Goal: Information Seeking & Learning: Compare options

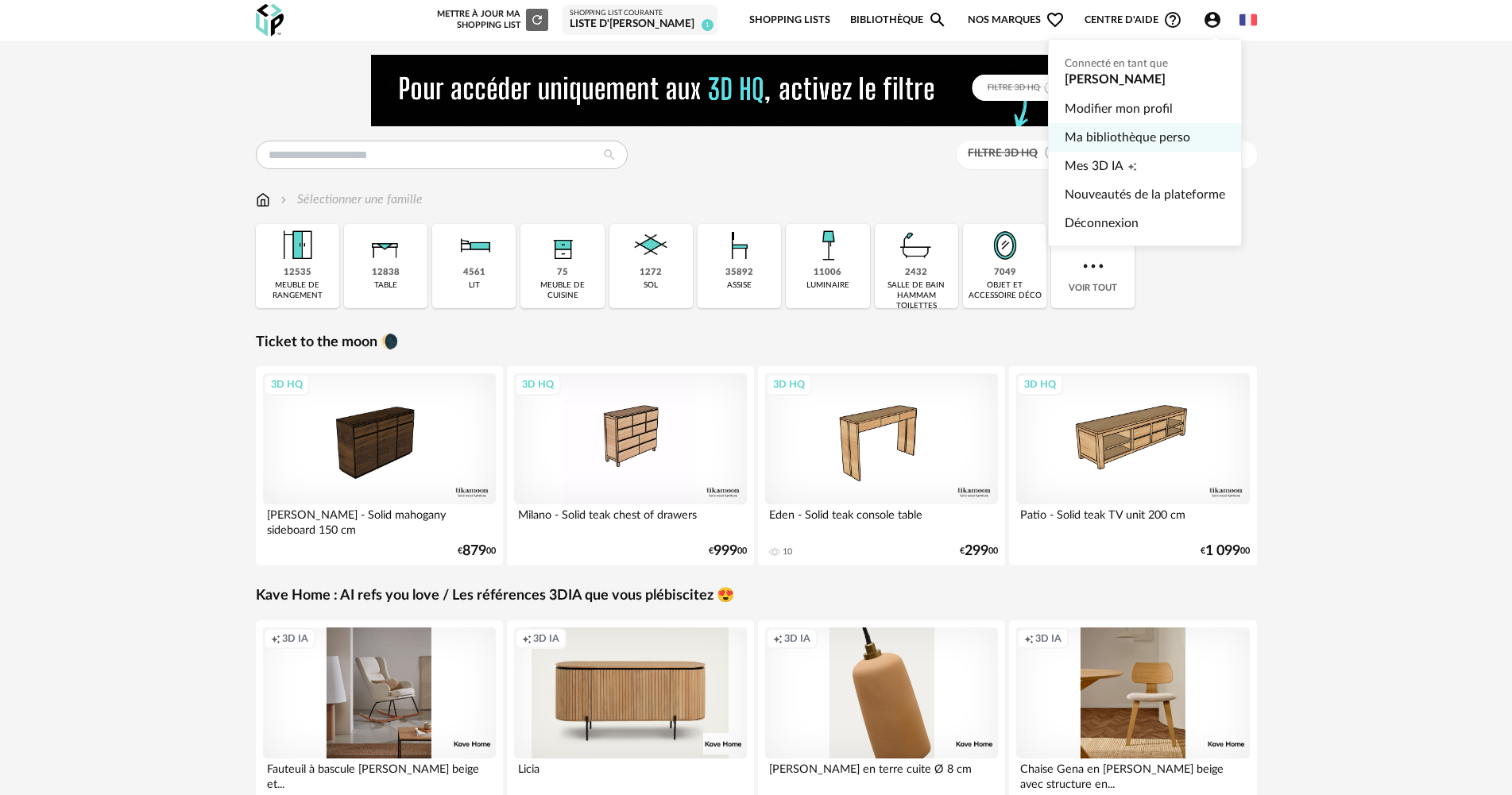
click at [1147, 140] on link "Ma bibliothèque perso" at bounding box center [1145, 138] width 160 height 29
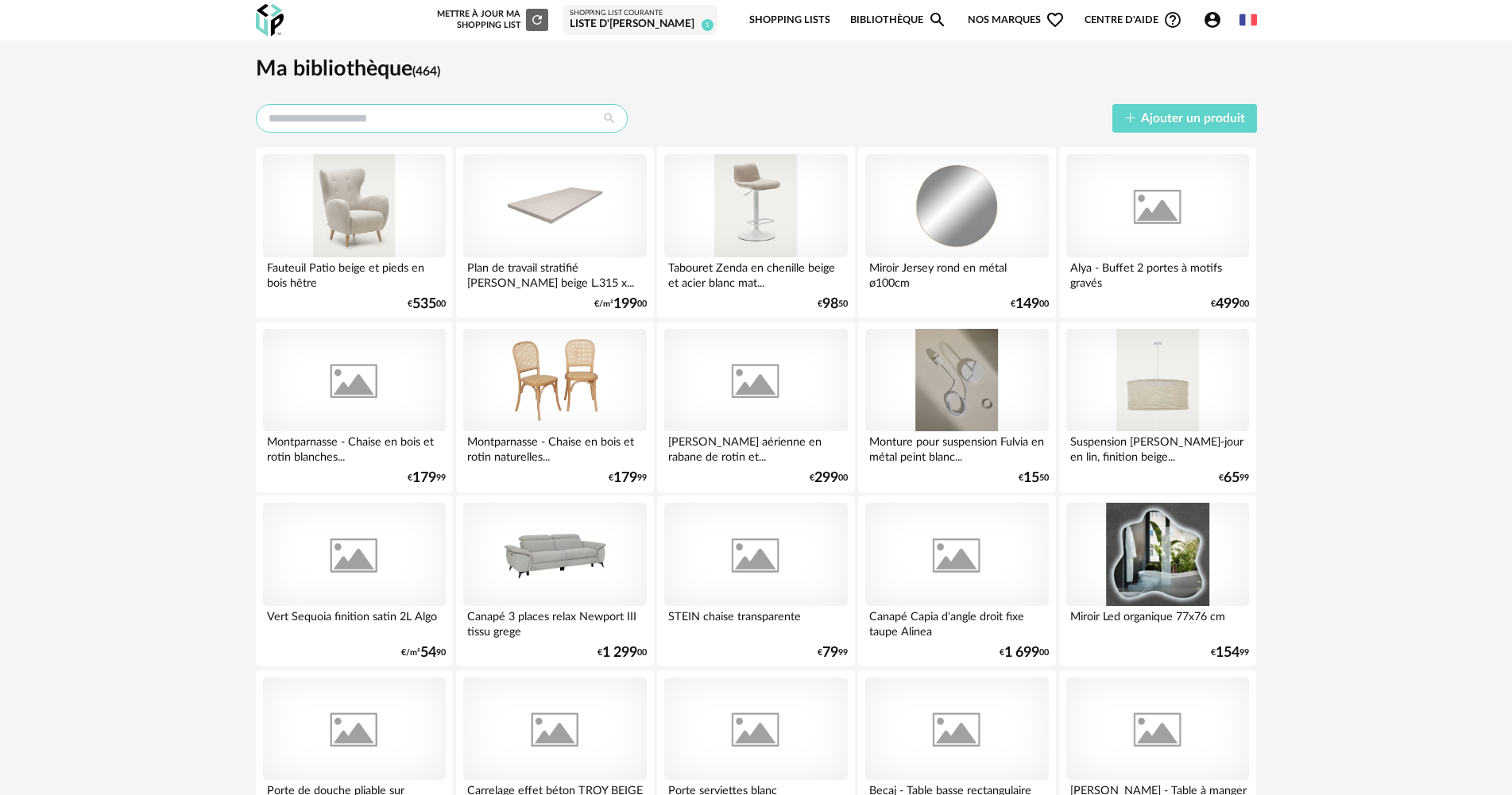
click at [477, 122] on input "text" at bounding box center [442, 119] width 372 height 29
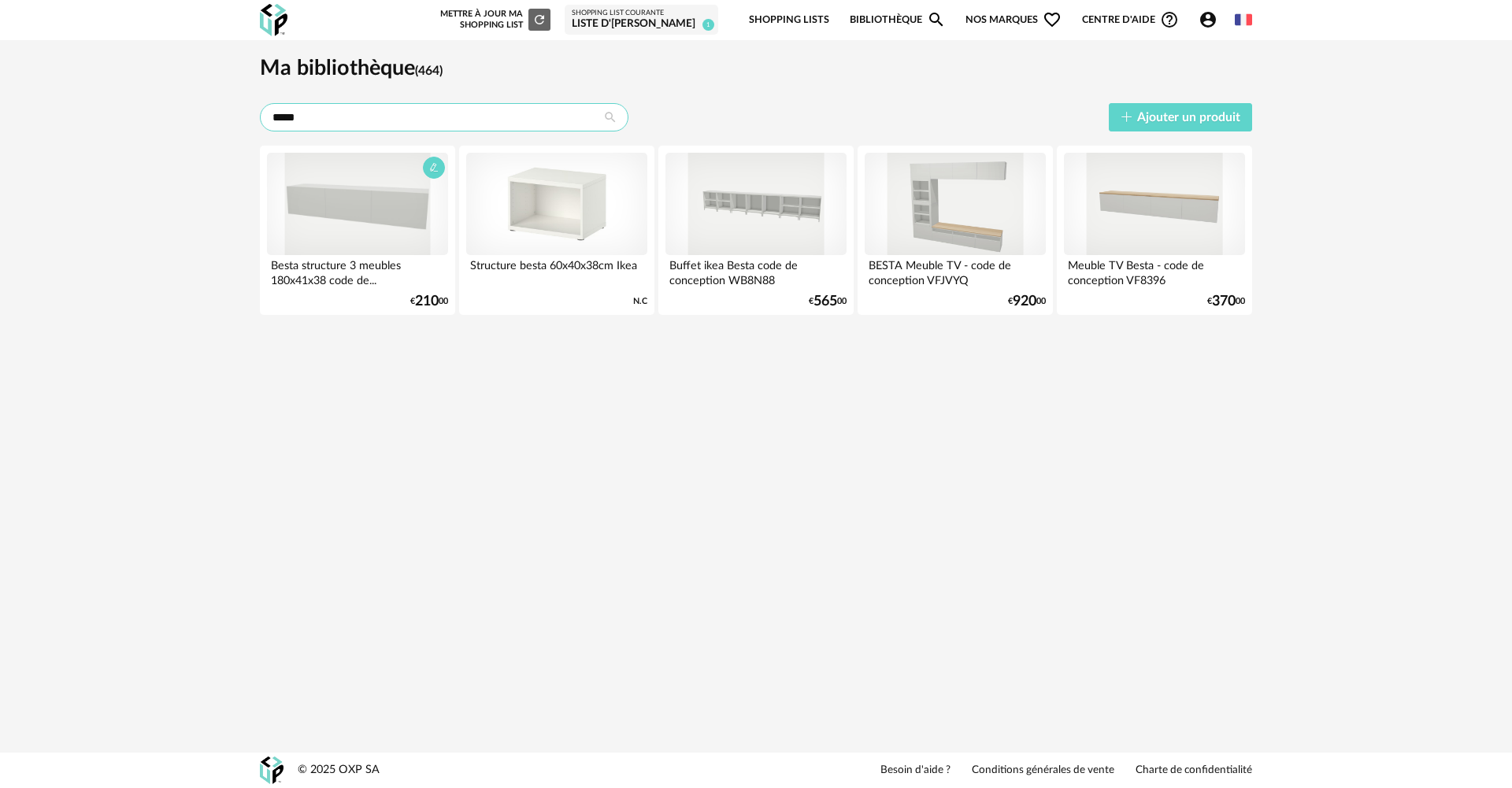
type input "*****"
click at [365, 230] on div at bounding box center [357, 203] width 181 height 102
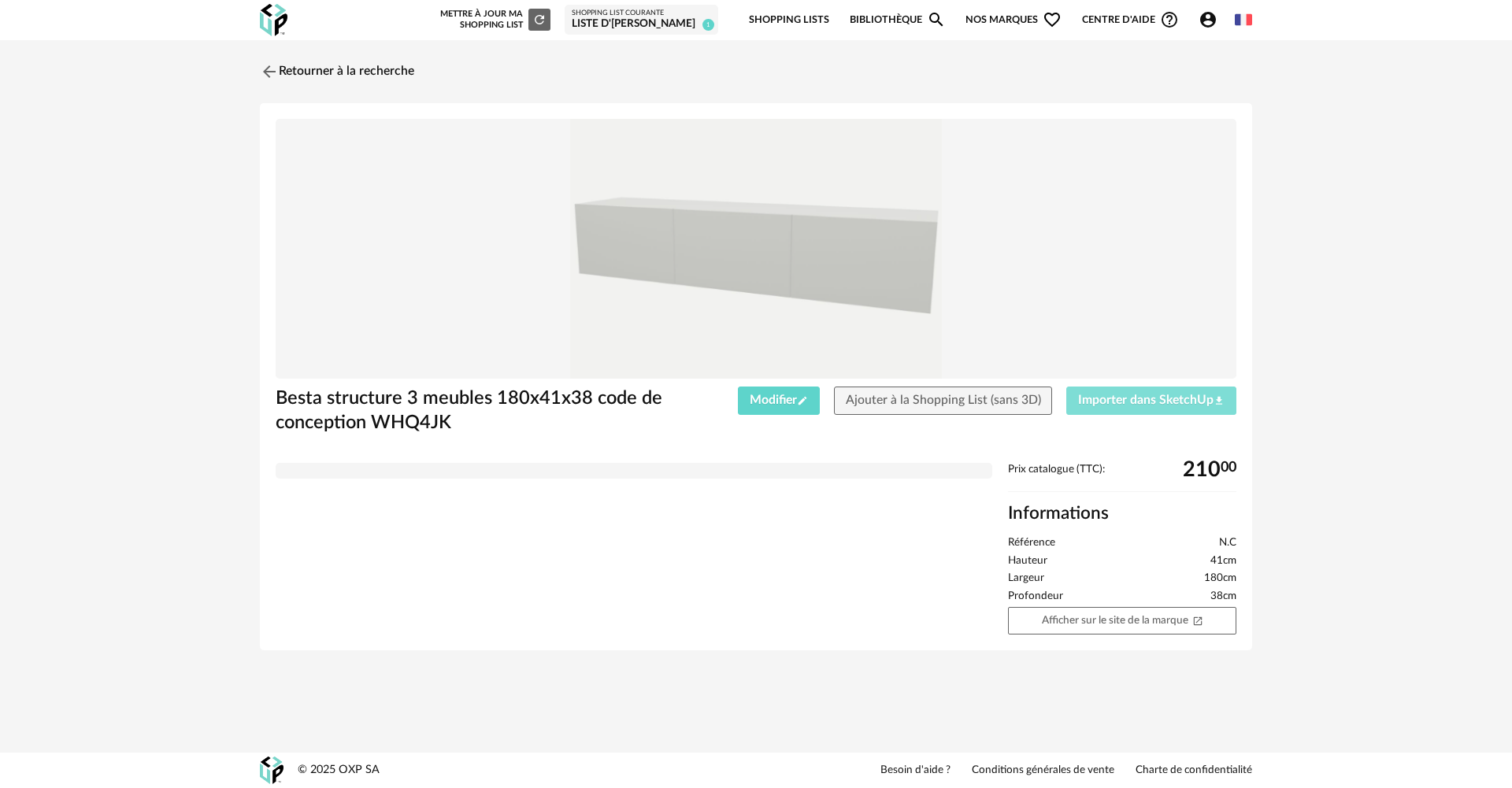
click at [1129, 394] on span "Importer dans SketchUp Download icon" at bounding box center [1151, 400] width 146 height 13
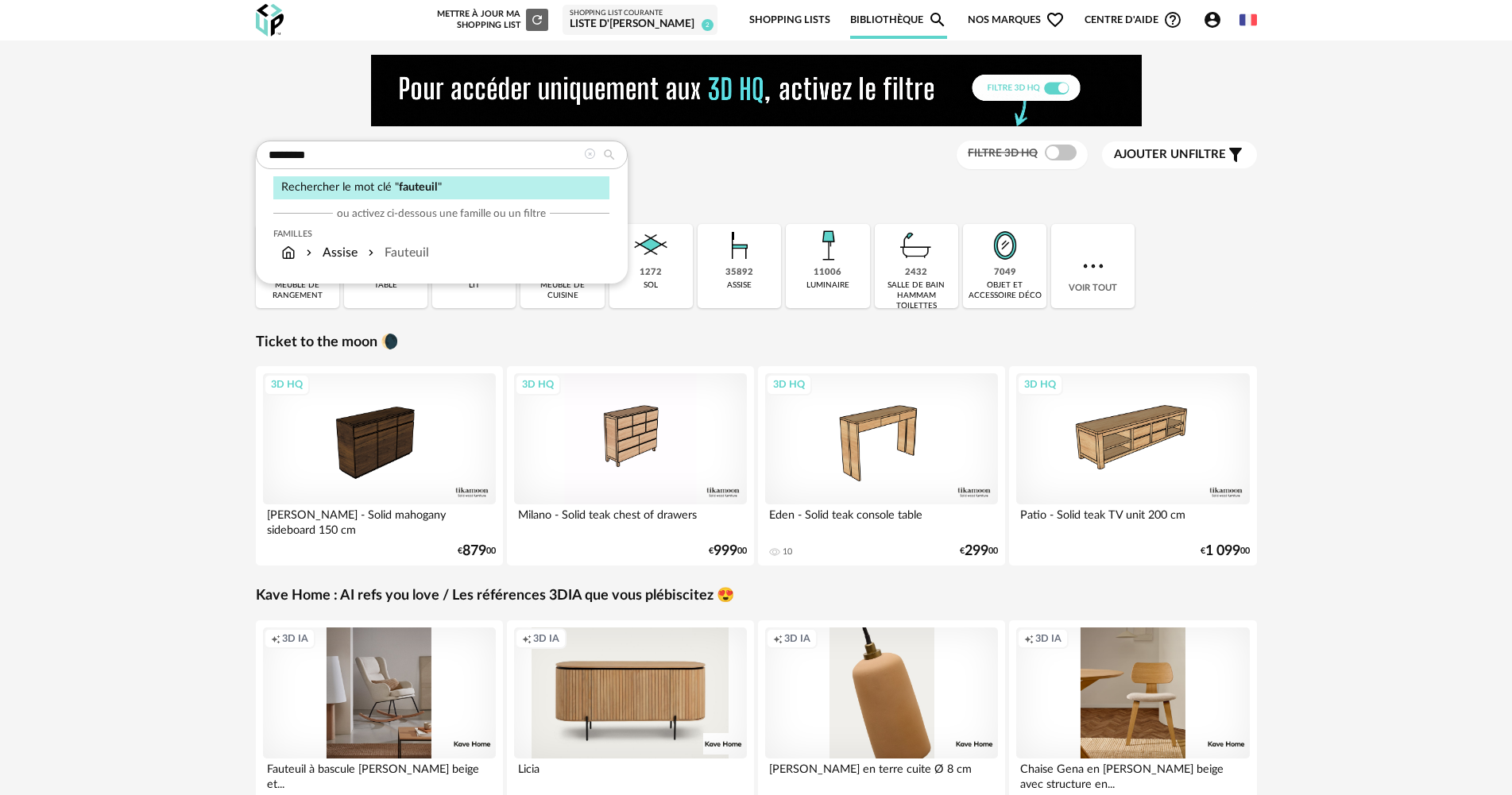
type input "********"
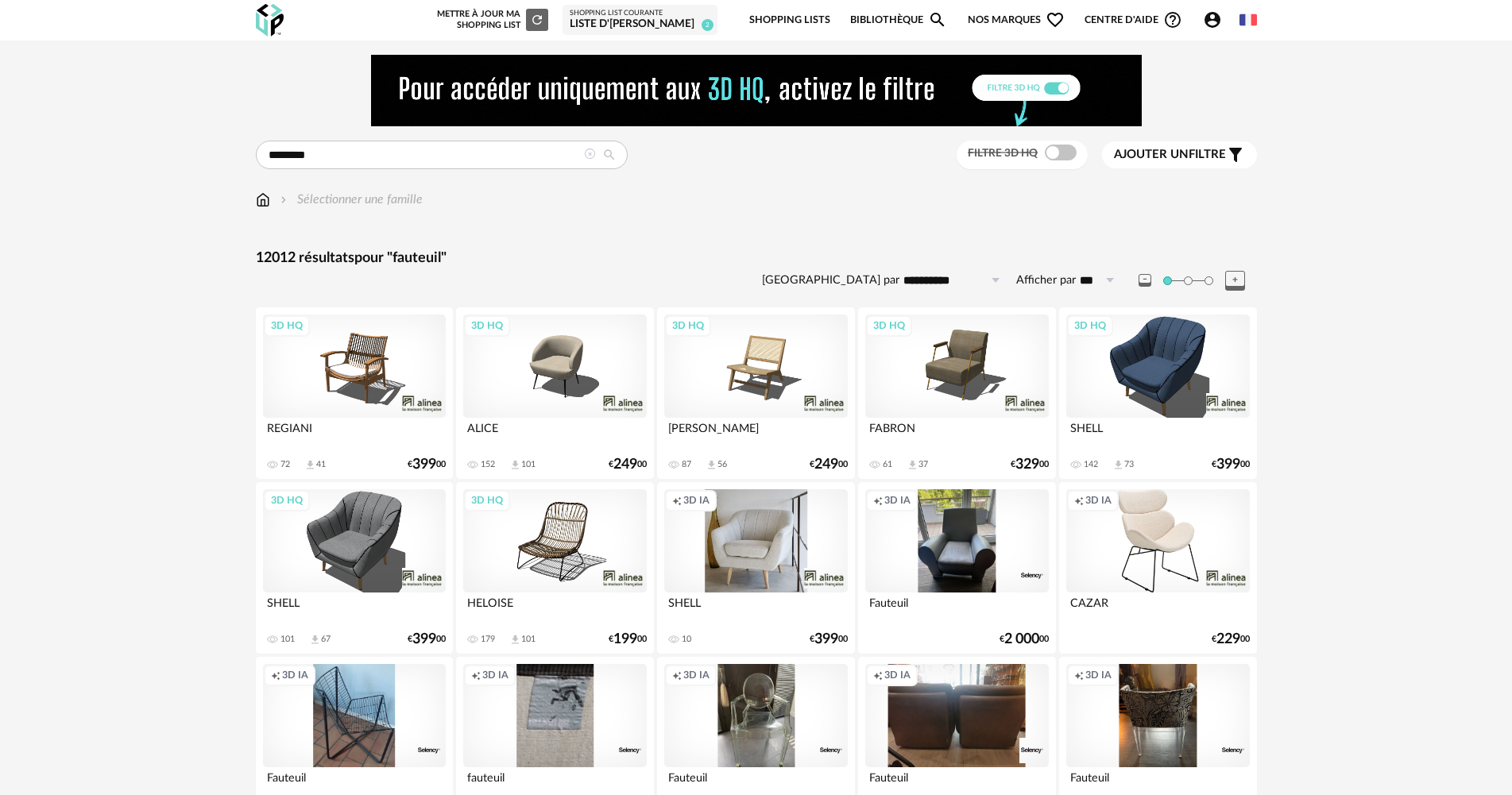
click at [1149, 370] on div "3D HQ" at bounding box center [1158, 366] width 183 height 103
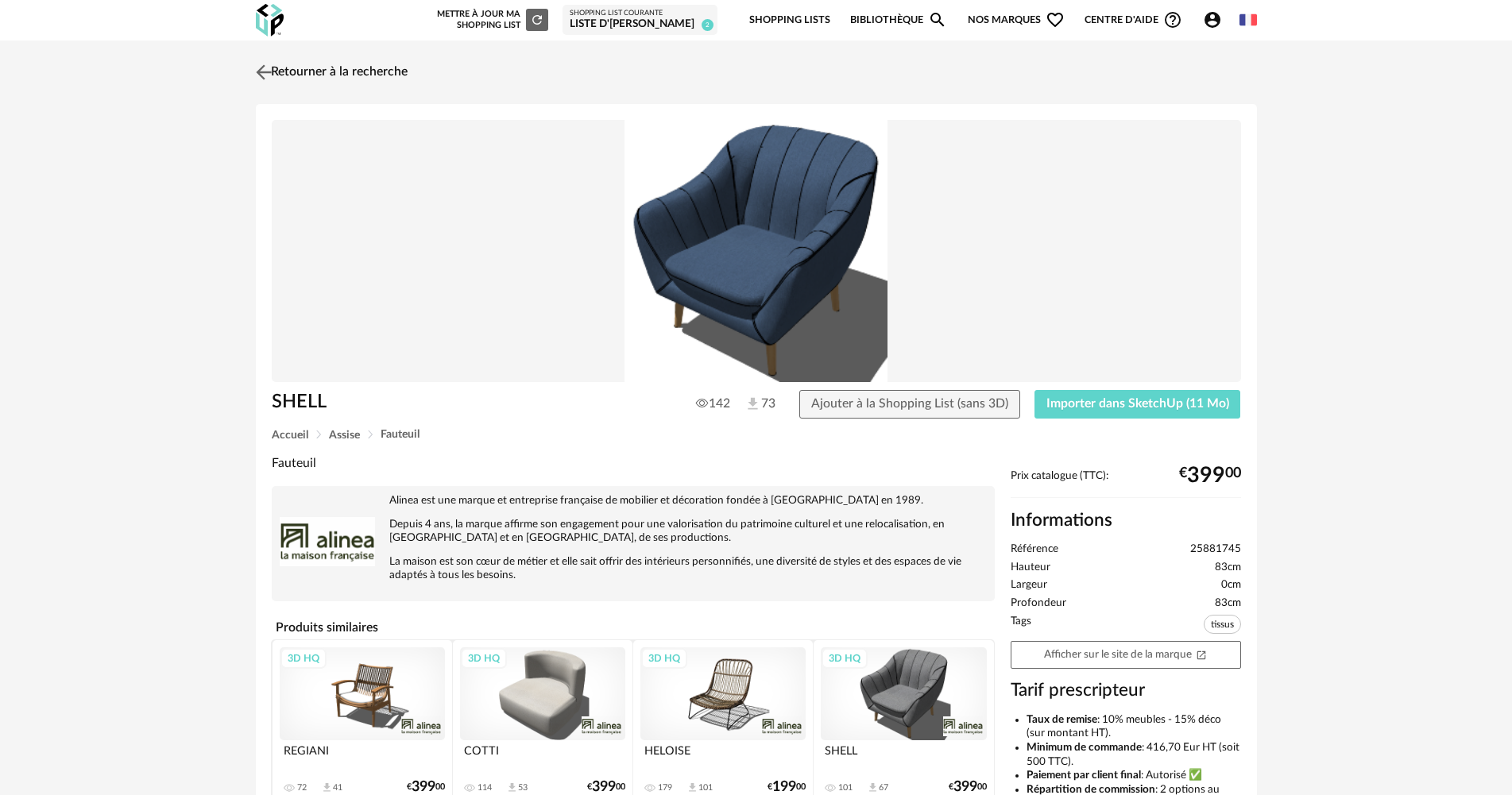
click at [303, 75] on link "Retourner à la recherche" at bounding box center [329, 72] width 155 height 35
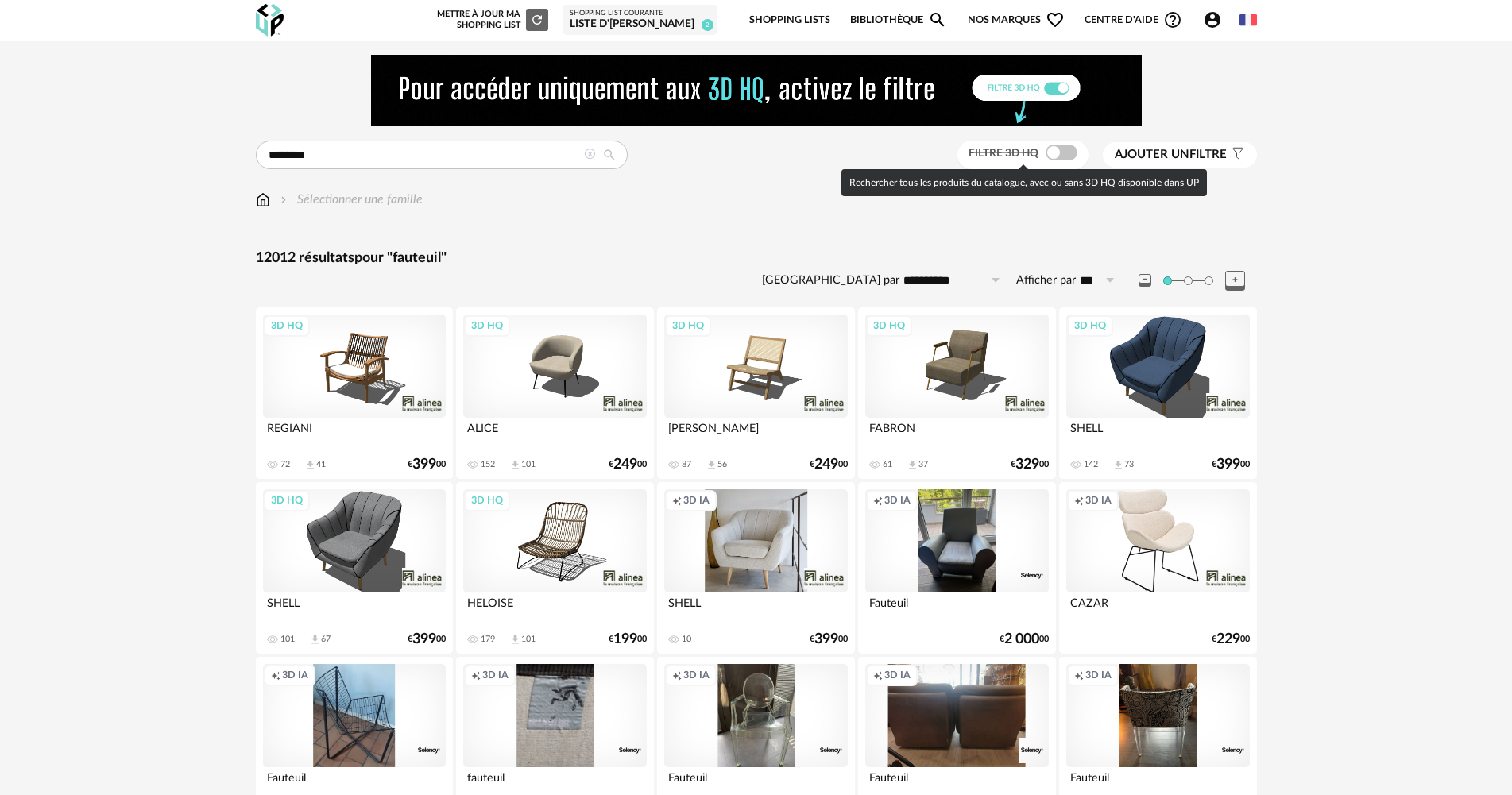
click at [1069, 148] on span at bounding box center [1062, 152] width 32 height 16
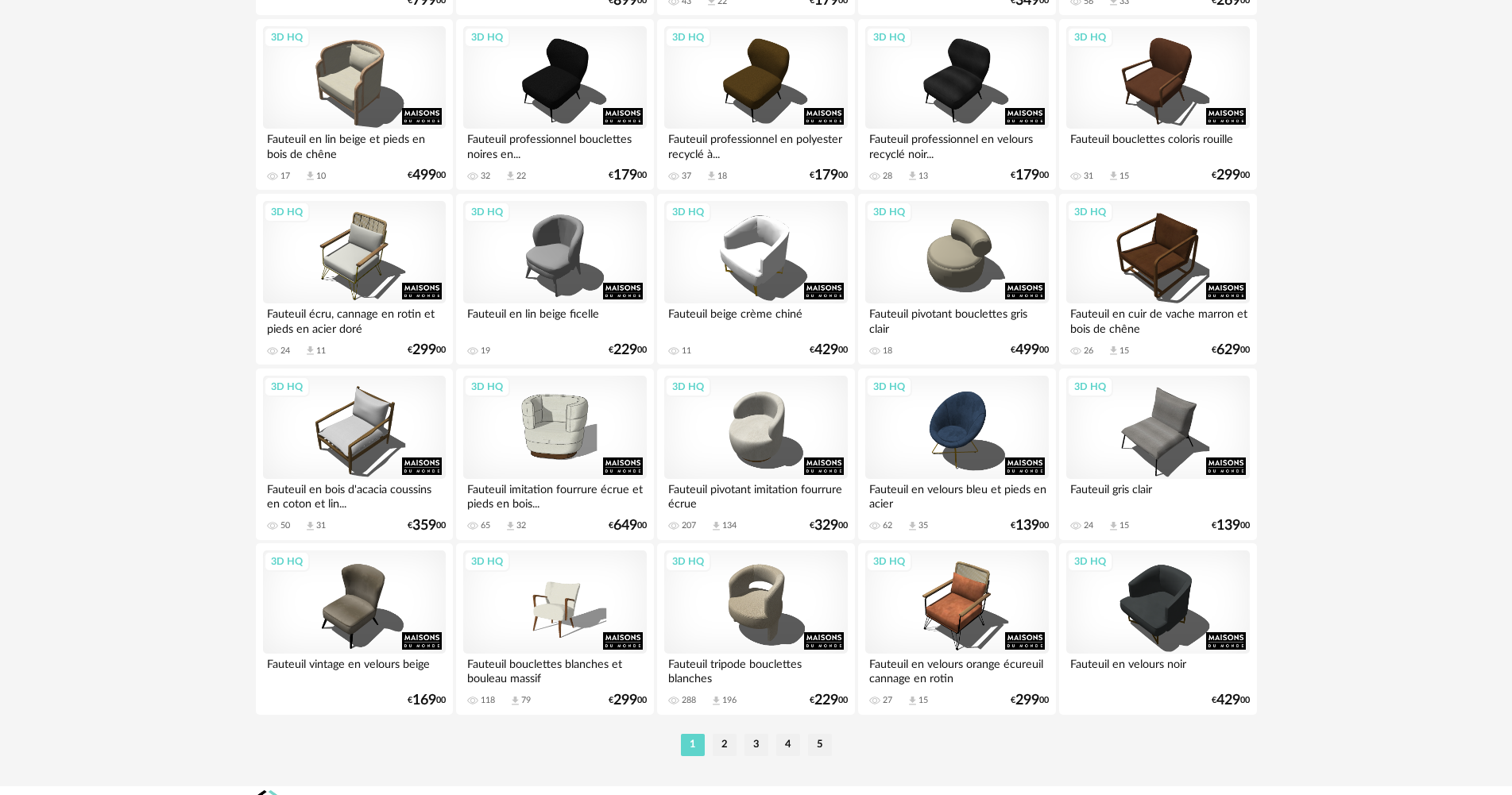
scroll to position [3099, 0]
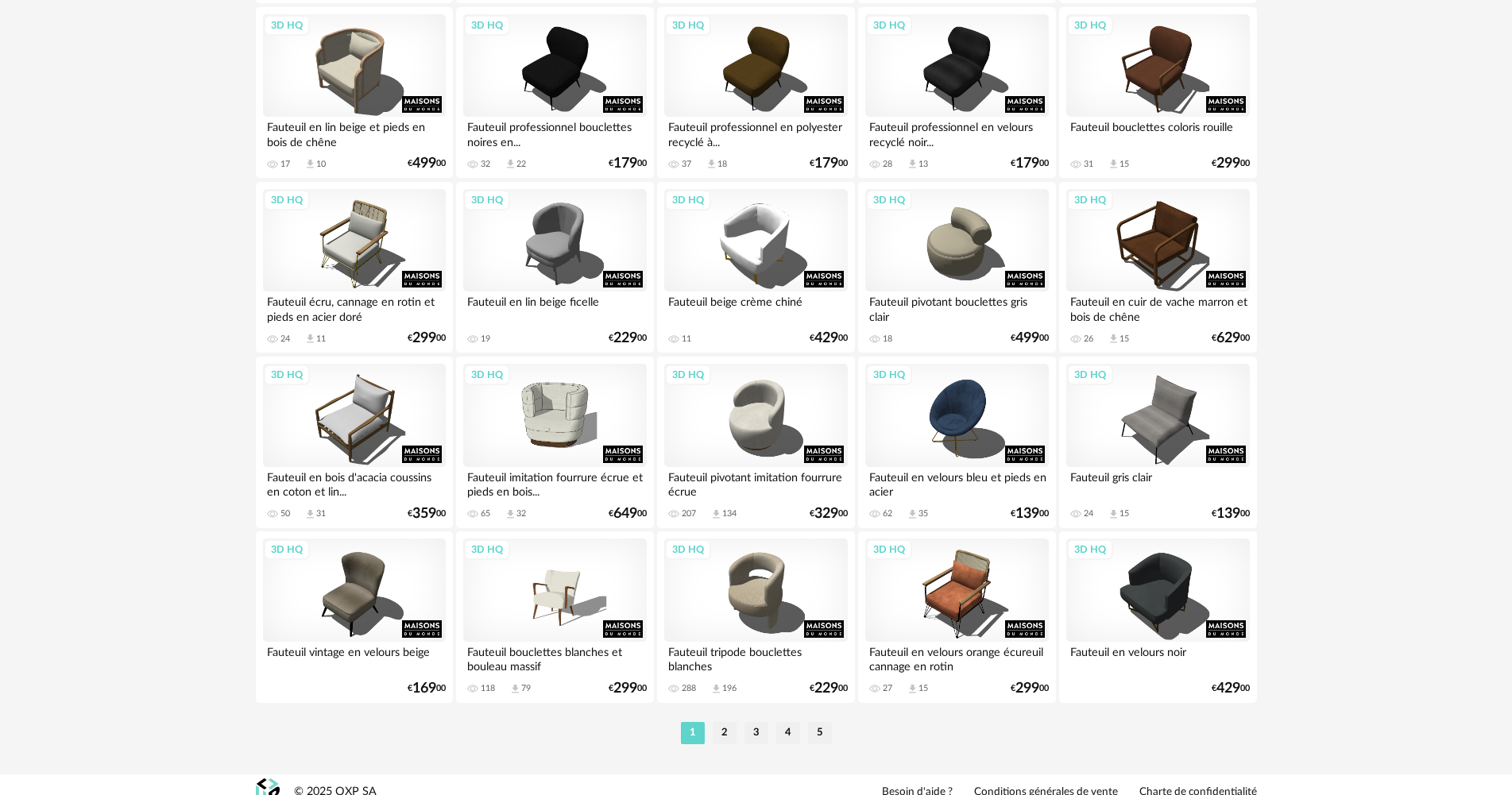
click at [724, 735] on li "2" at bounding box center [724, 733] width 24 height 22
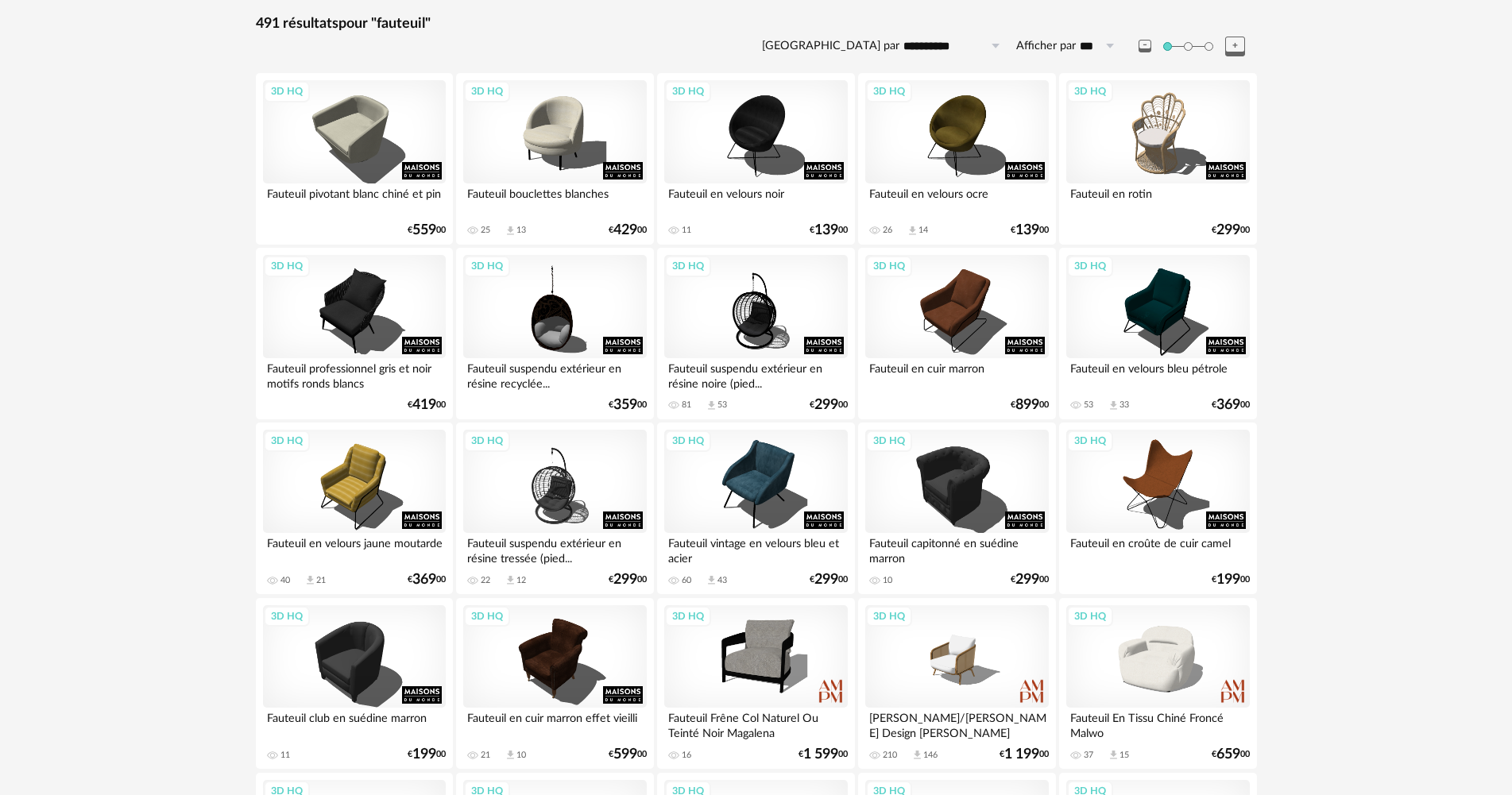
scroll to position [238, 0]
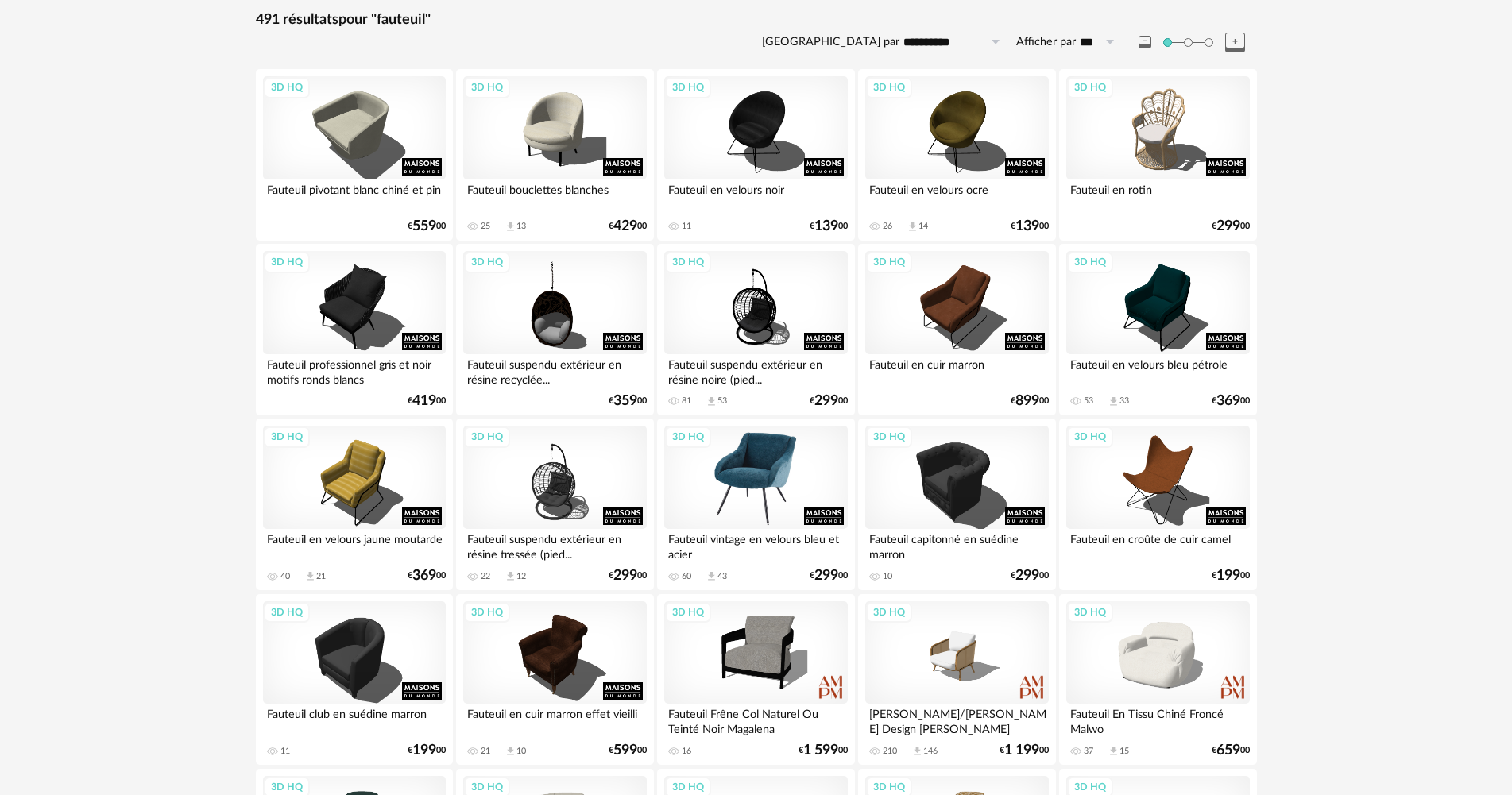
click at [747, 476] on div "3D HQ" at bounding box center [756, 477] width 183 height 103
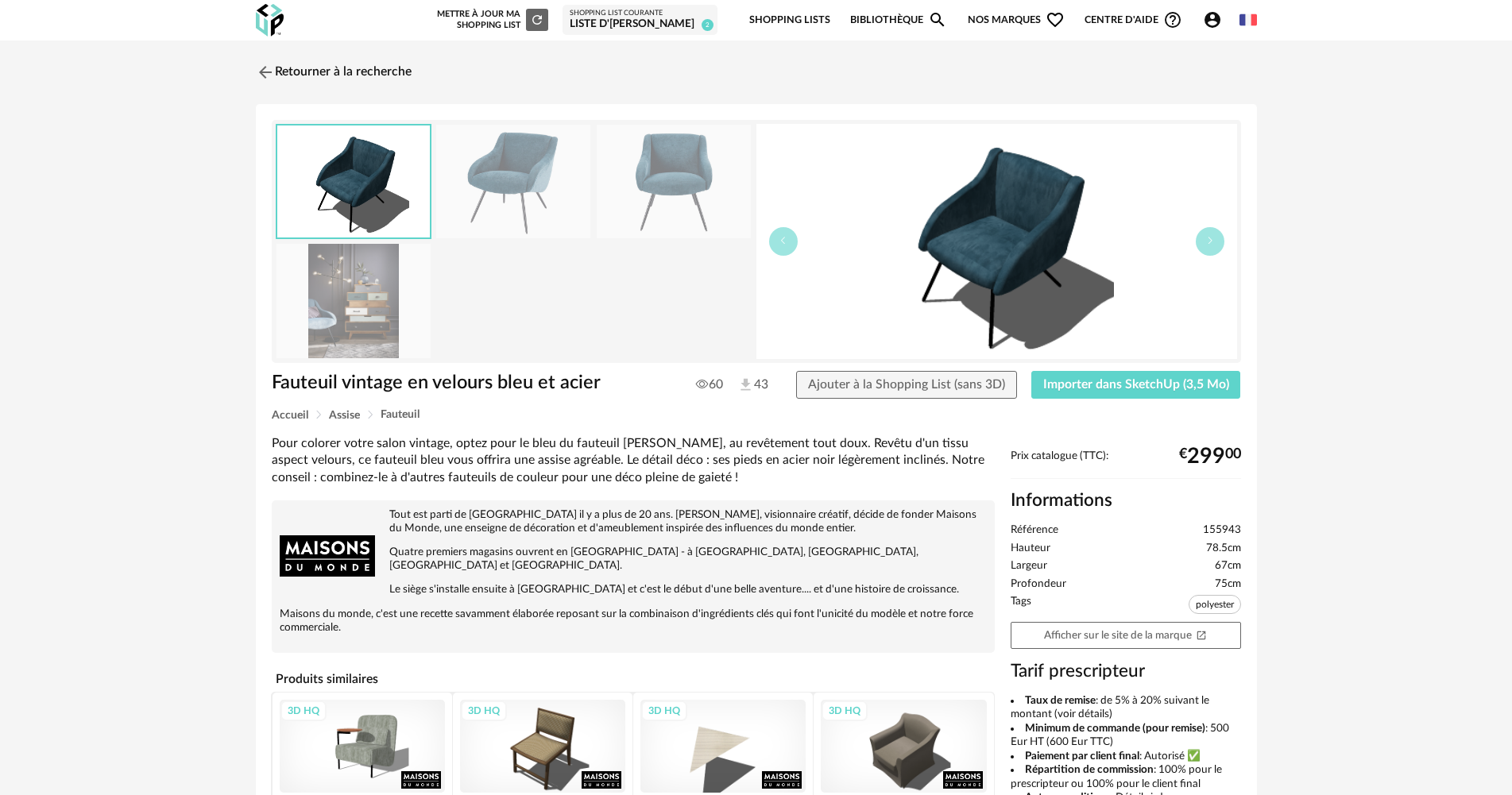
click at [1098, 638] on link "Afficher sur le site de la marque Open In New icon" at bounding box center [1126, 636] width 231 height 28
click at [317, 71] on link "Retourner à la recherche" at bounding box center [329, 72] width 155 height 35
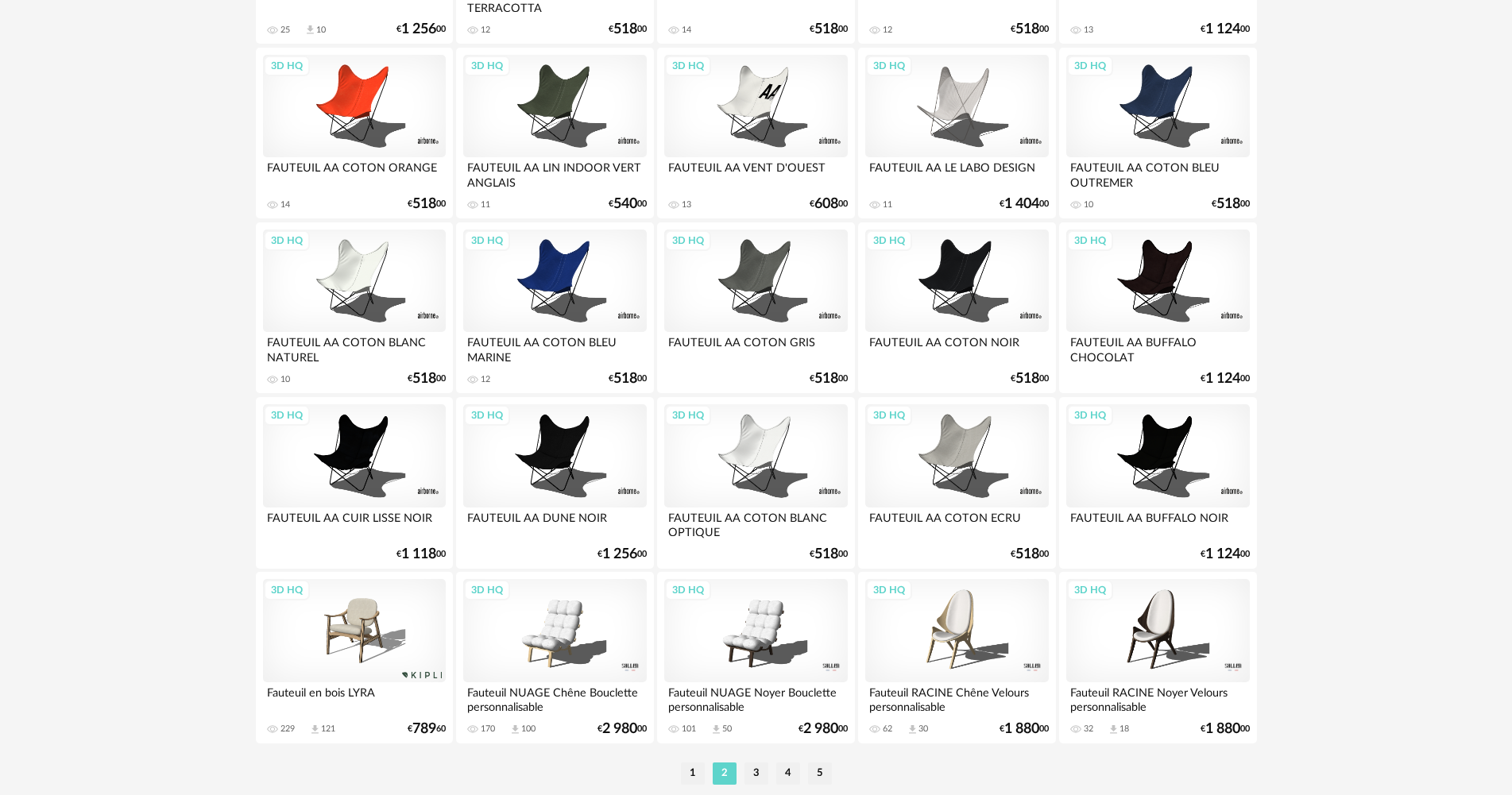
scroll to position [3113, 0]
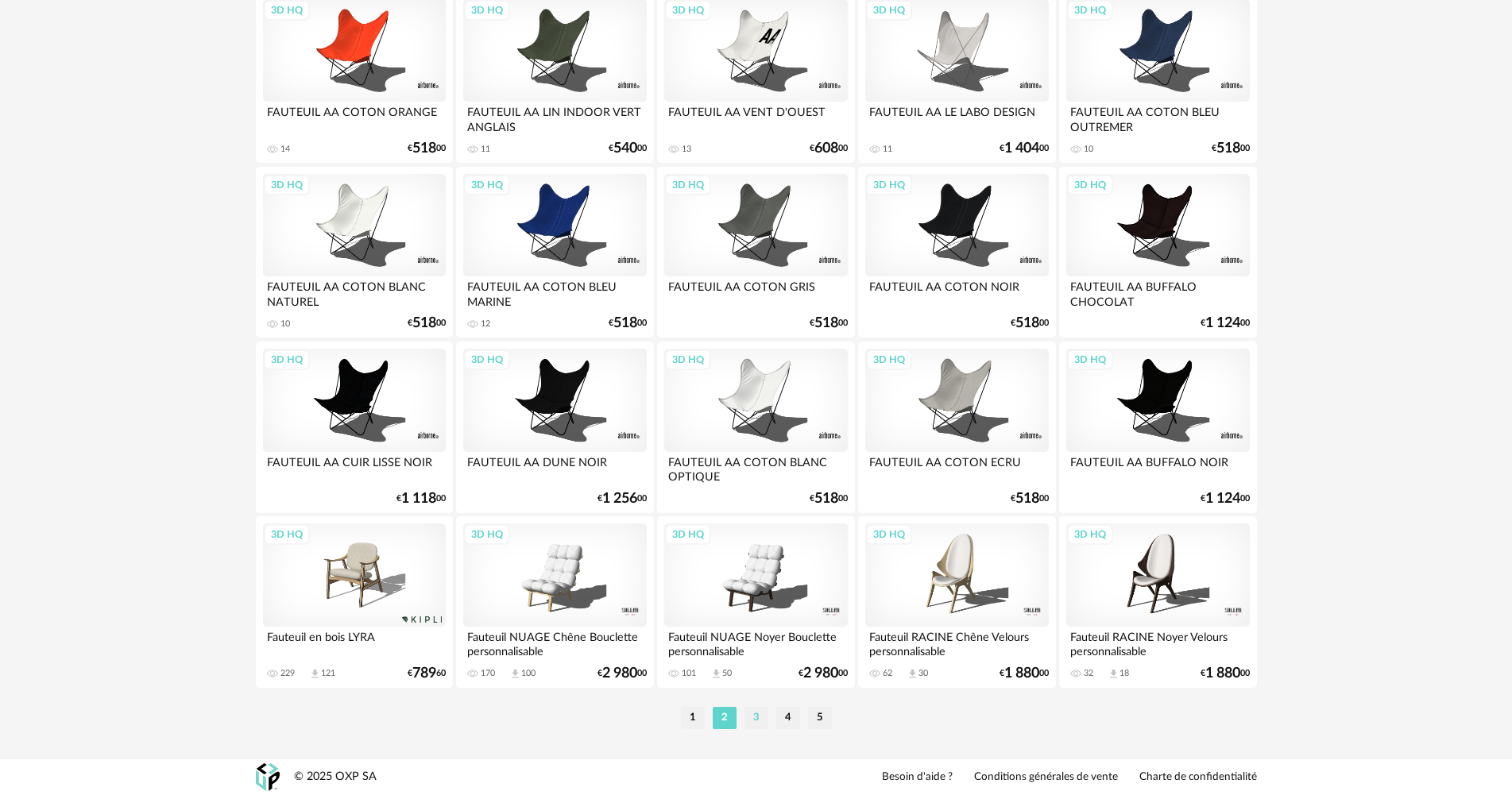
click at [761, 717] on li "3" at bounding box center [756, 718] width 24 height 22
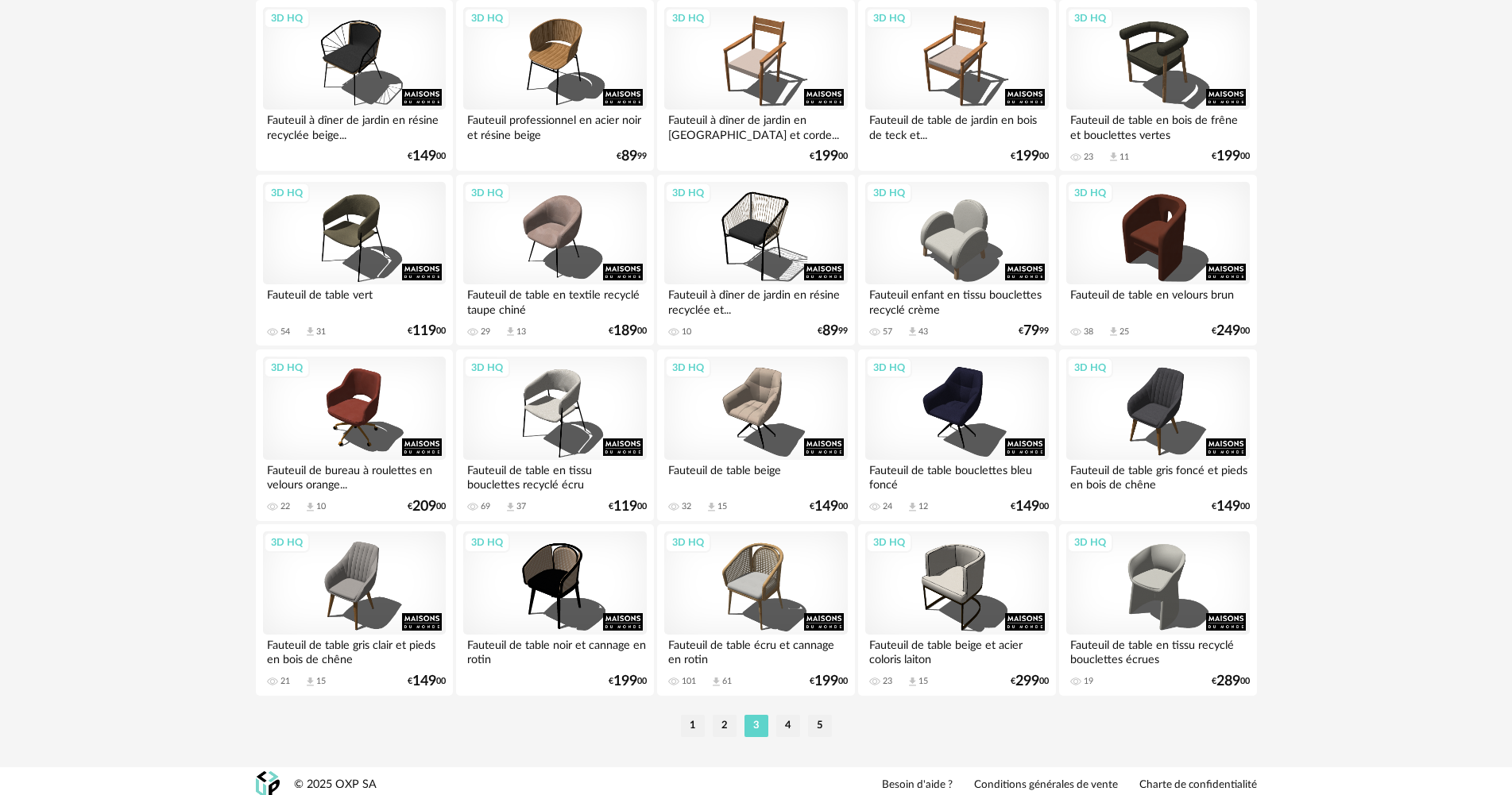
scroll to position [3113, 0]
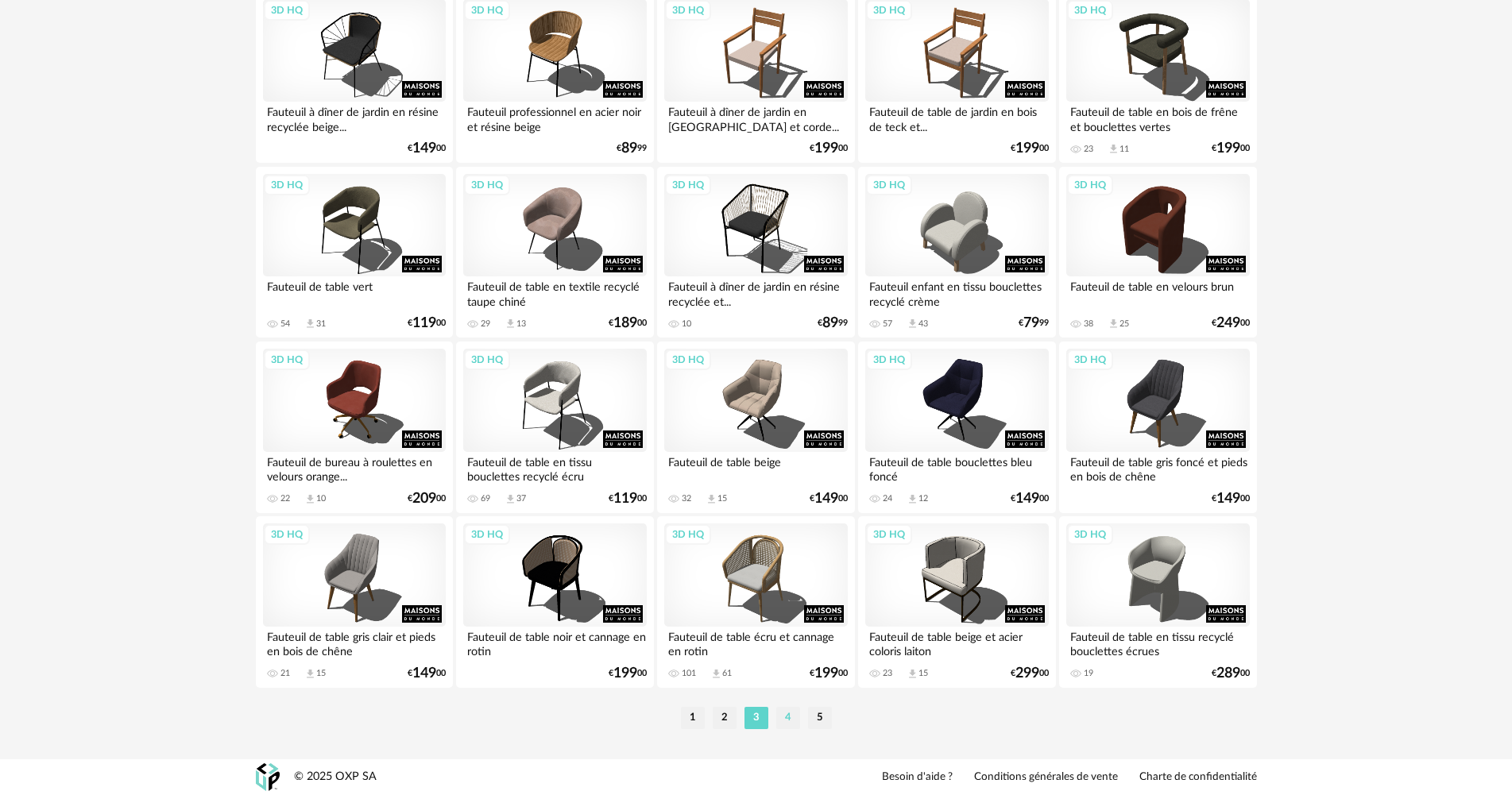
click at [787, 721] on li "4" at bounding box center [788, 718] width 24 height 22
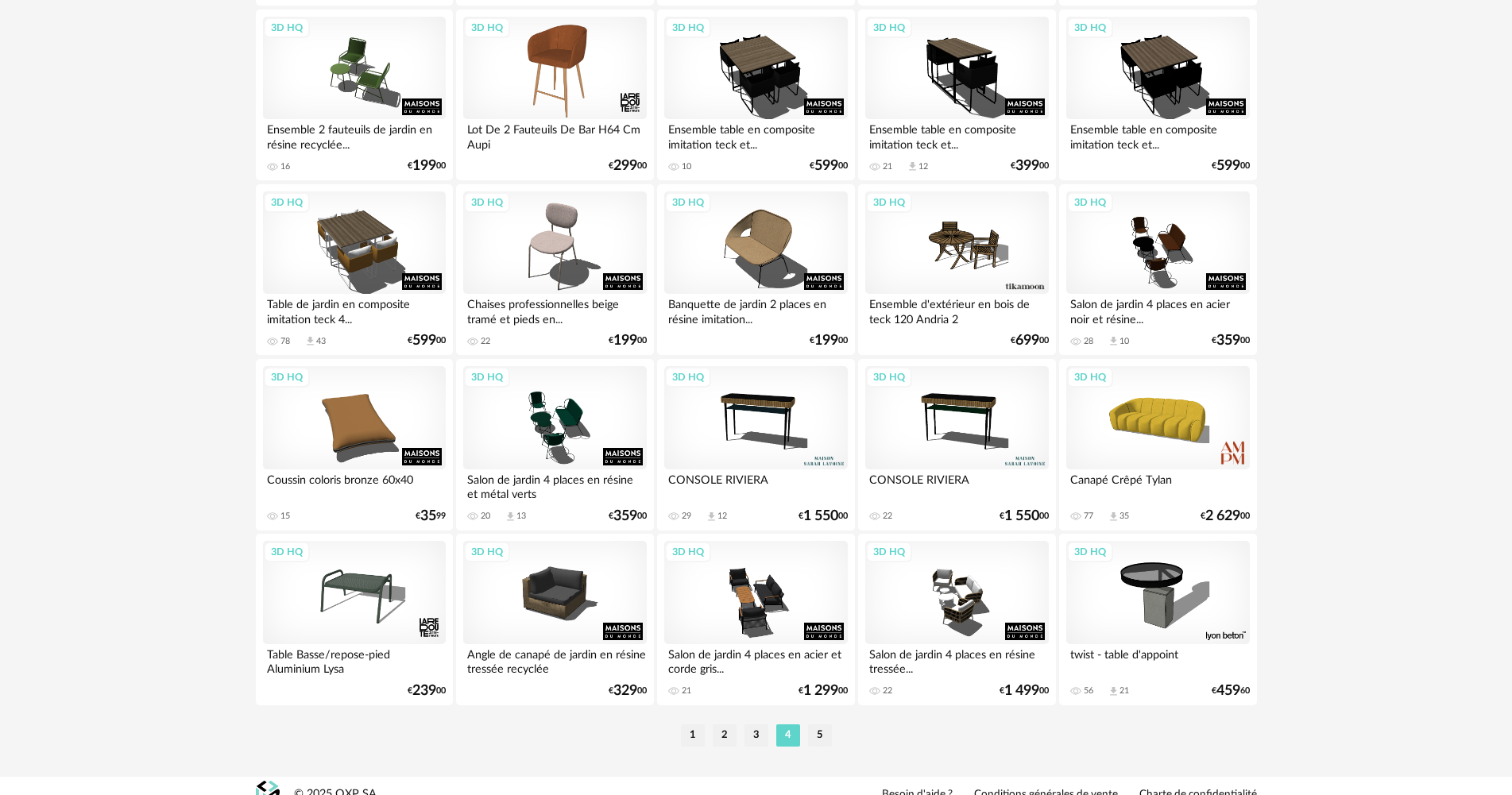
scroll to position [3113, 0]
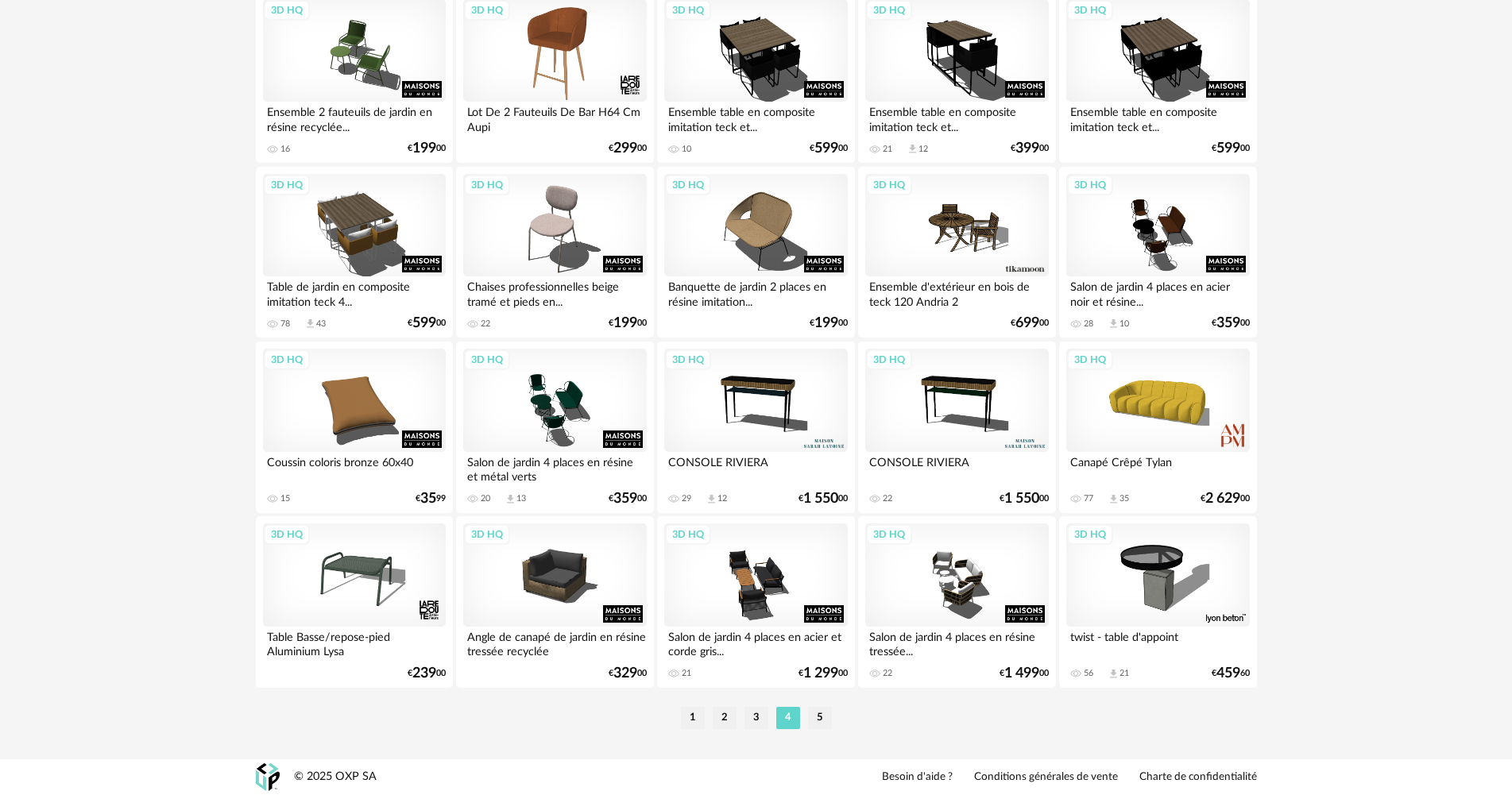
click at [816, 720] on li "5" at bounding box center [820, 718] width 24 height 22
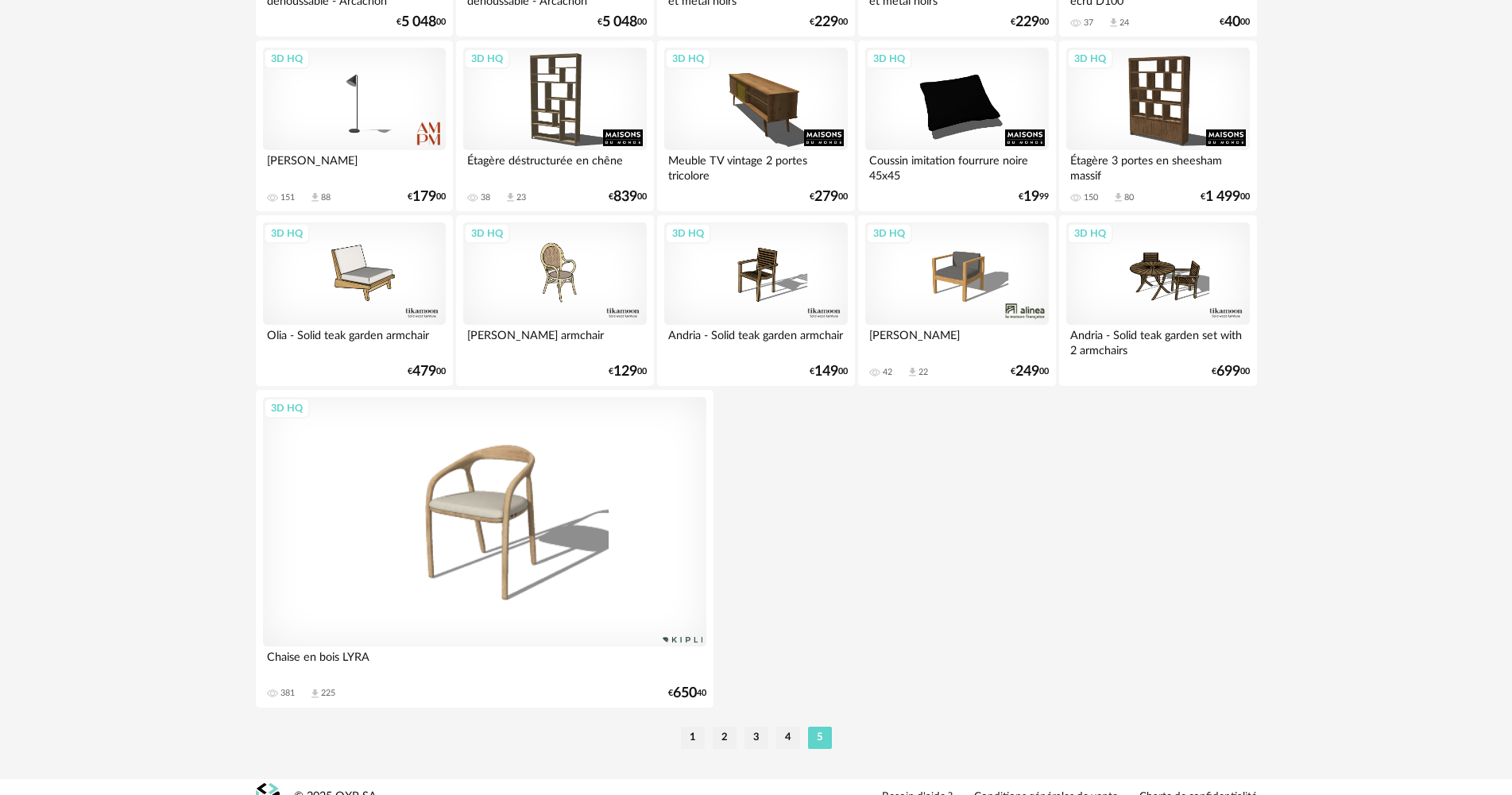
scroll to position [3085, 0]
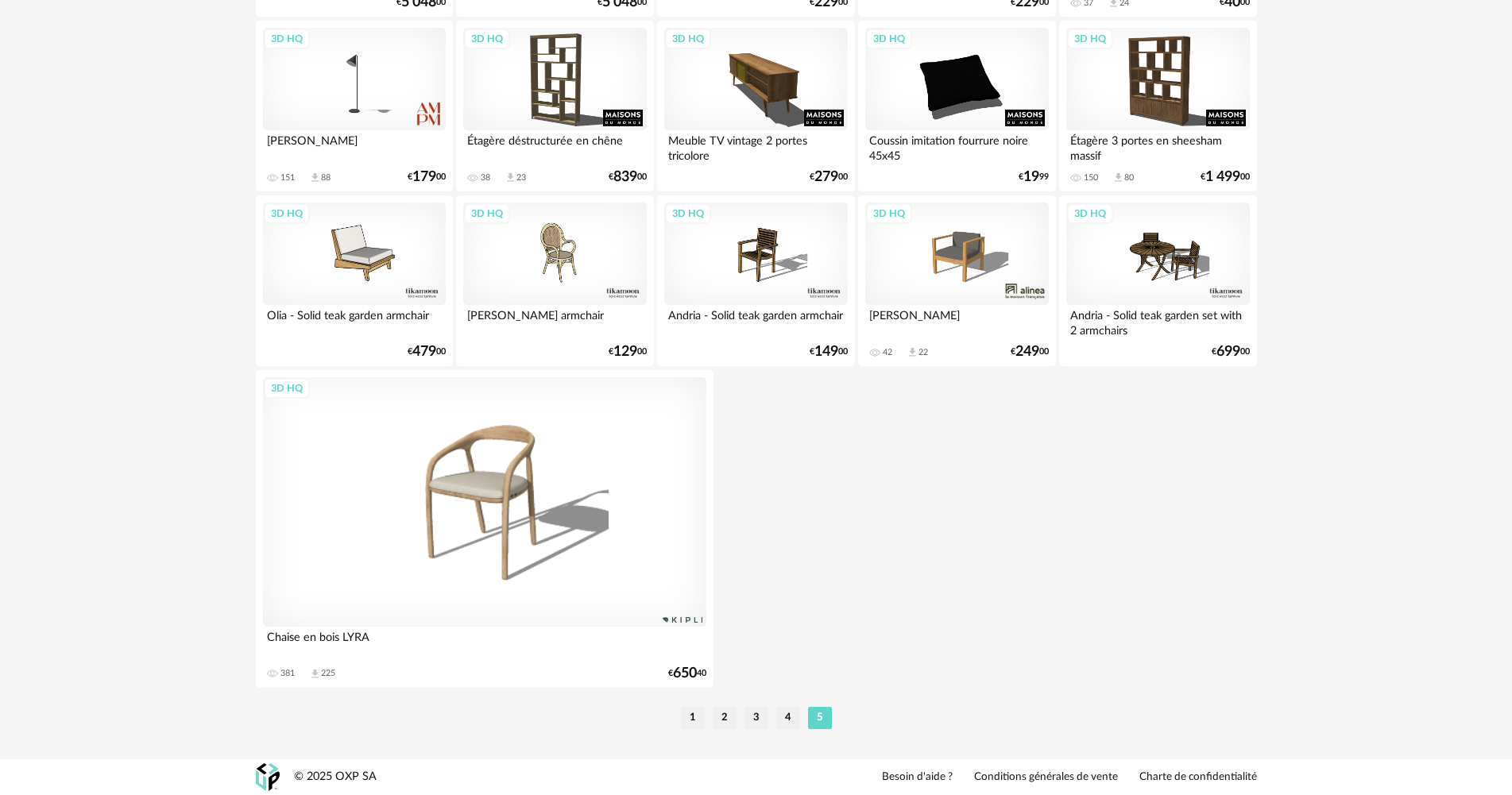
drag, startPoint x: 696, startPoint y: 718, endPoint x: 712, endPoint y: 709, distance: 18.4
click at [696, 719] on li "1" at bounding box center [693, 718] width 24 height 22
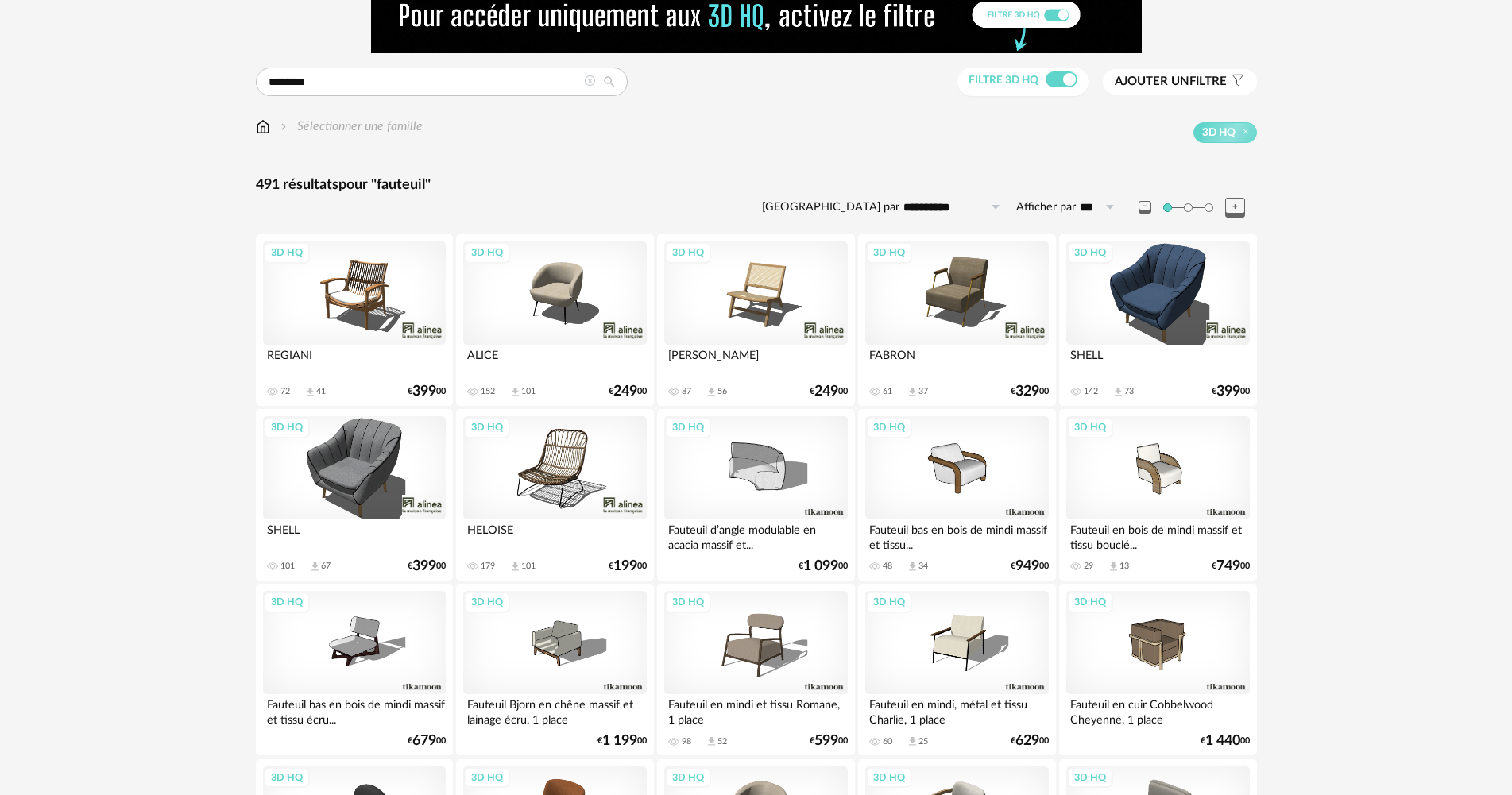
scroll to position [79, 0]
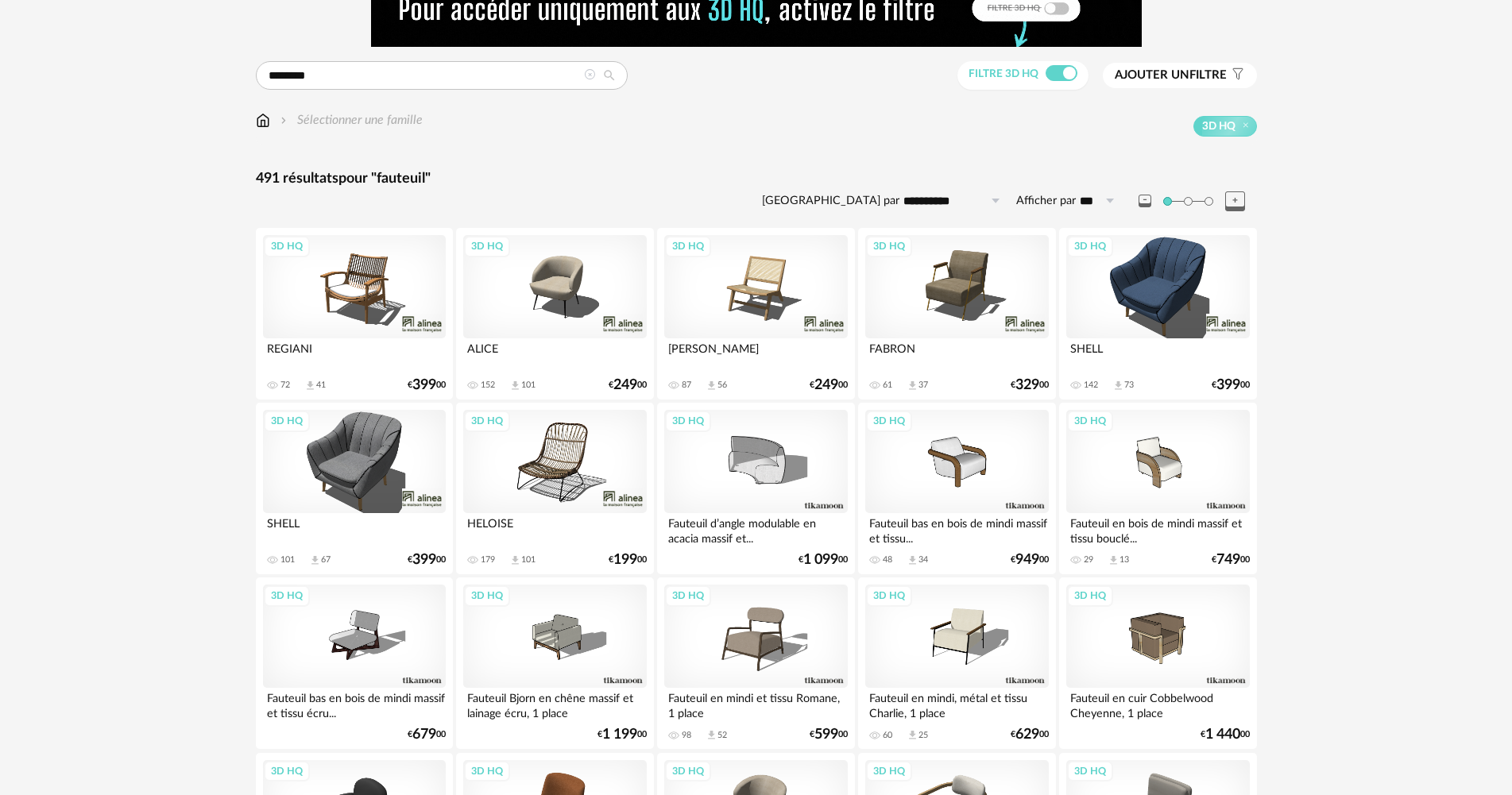
click at [1163, 293] on div "3D HQ" at bounding box center [1158, 286] width 183 height 103
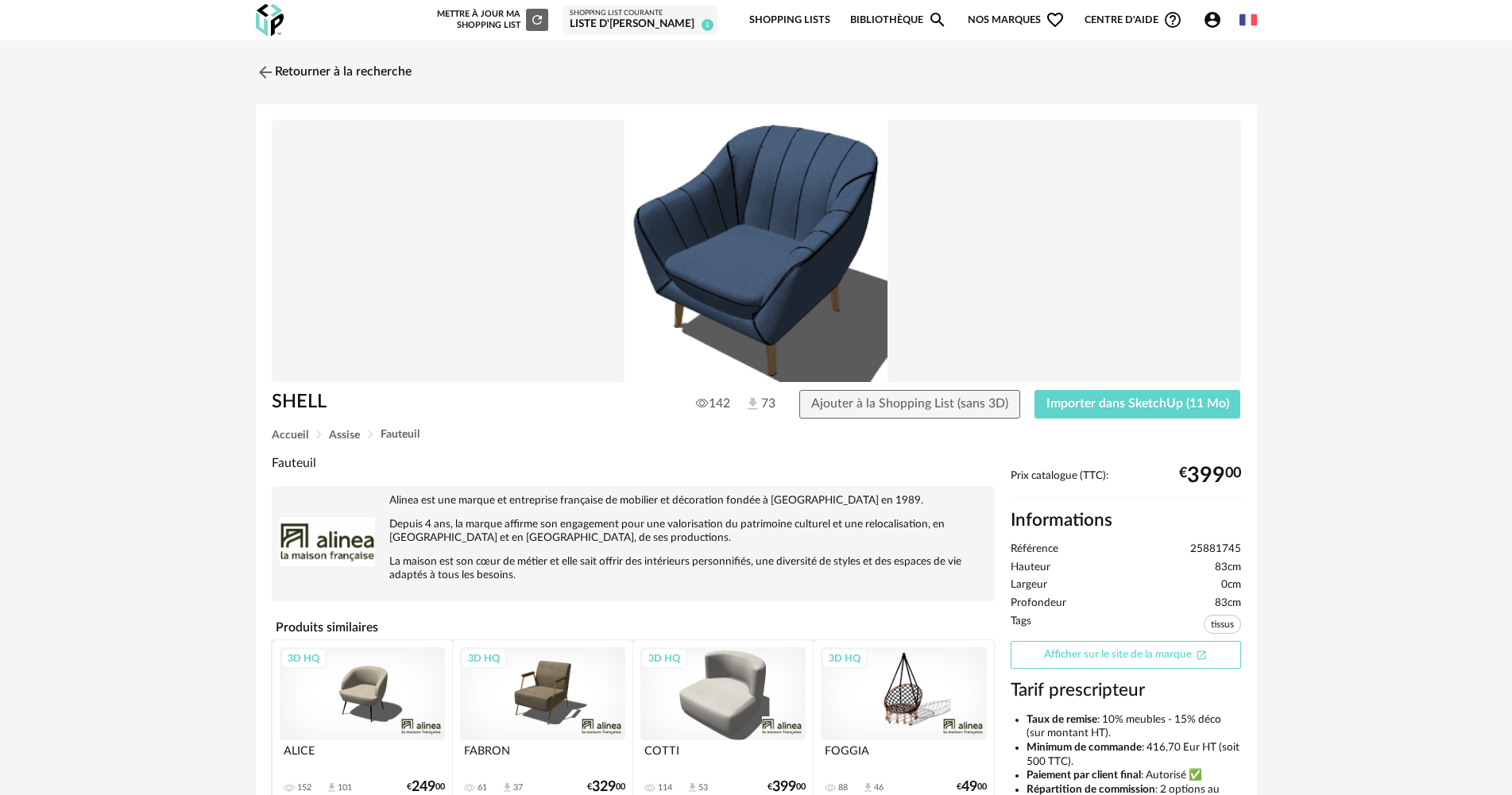
click at [1194, 665] on link "Afficher sur le site de la marque Open In New icon" at bounding box center [1126, 655] width 231 height 28
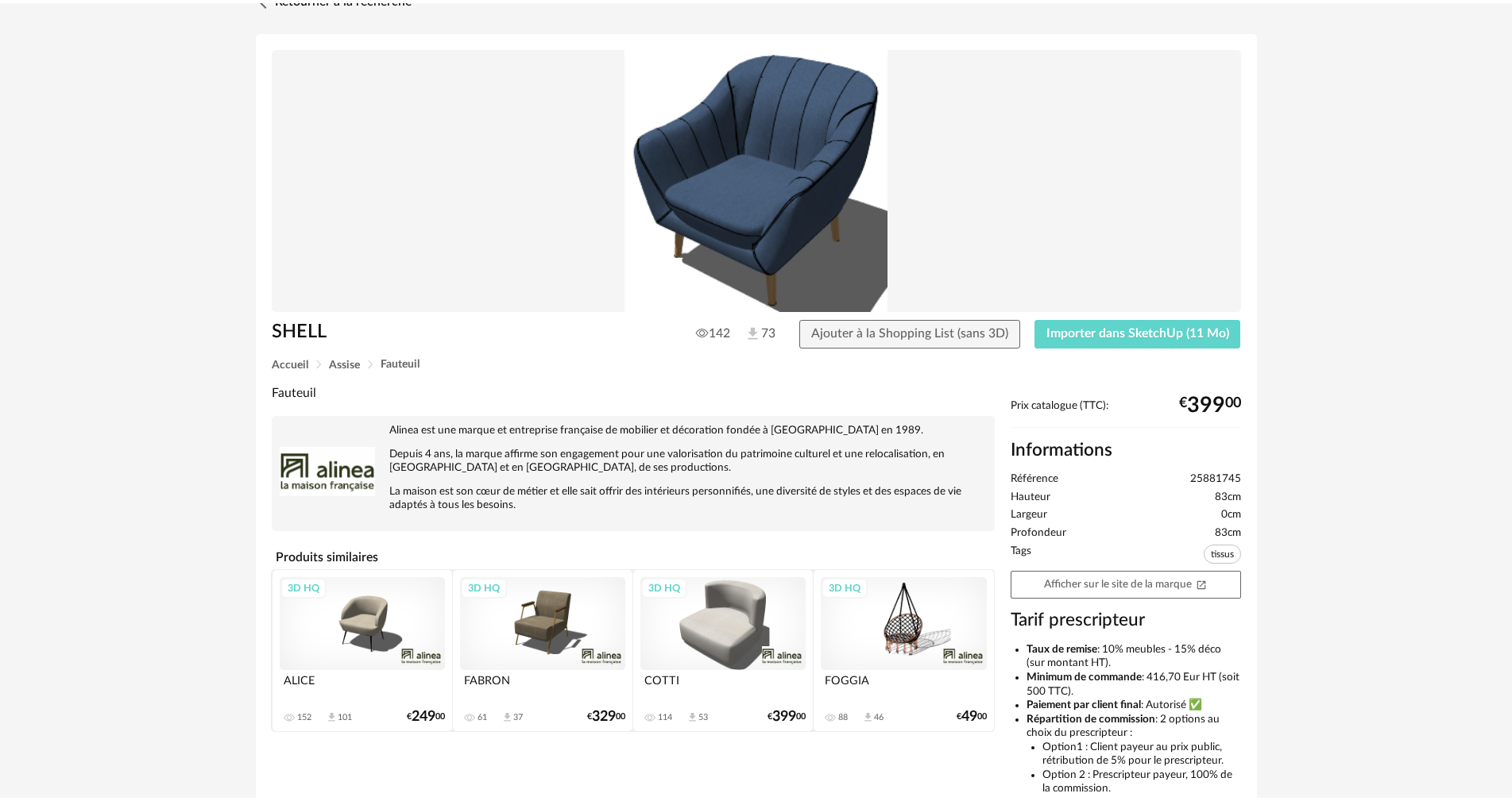
scroll to position [79, 0]
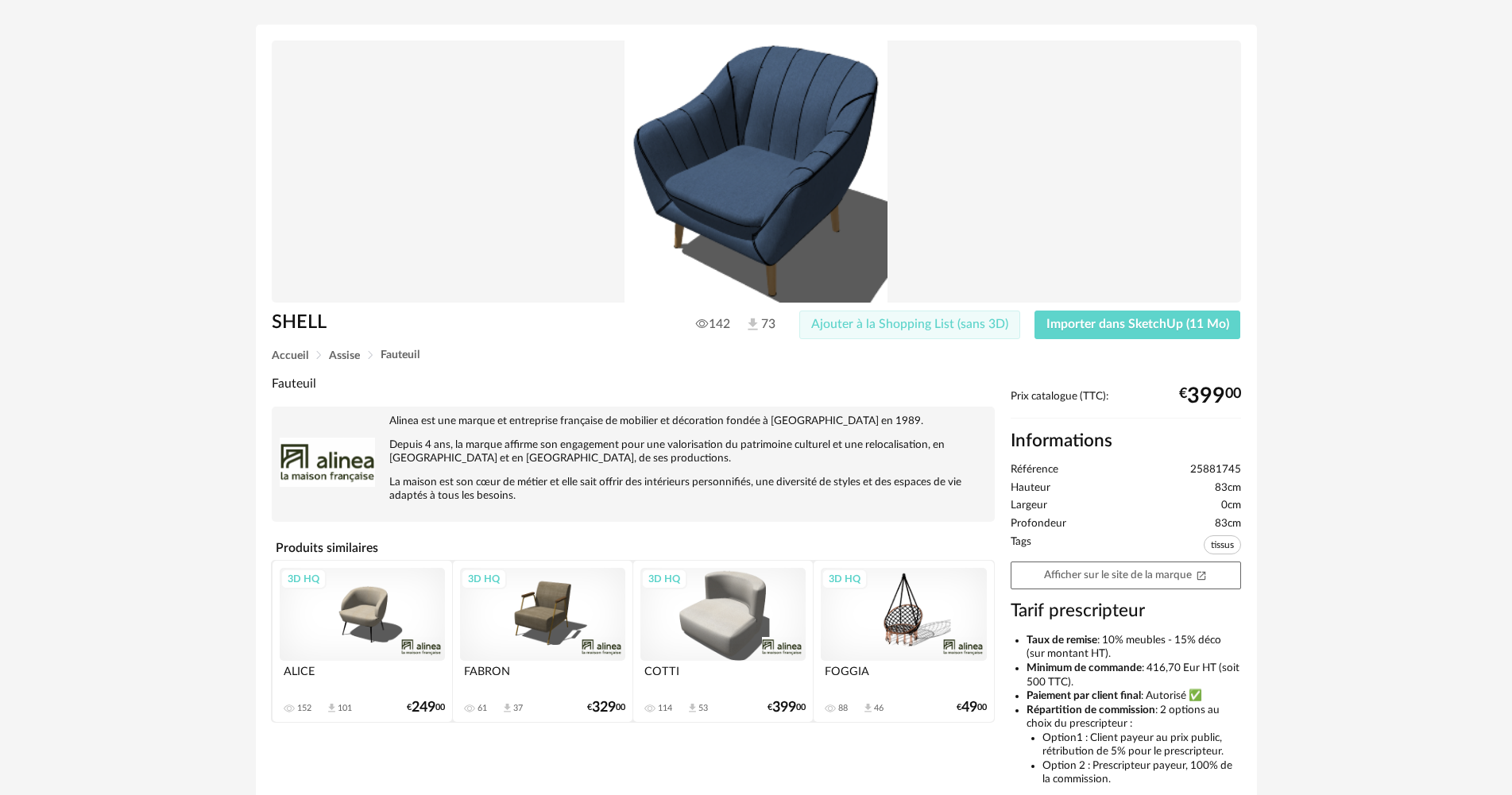
click at [915, 329] on span "Ajouter à la Shopping List (sans 3D)" at bounding box center [909, 325] width 197 height 13
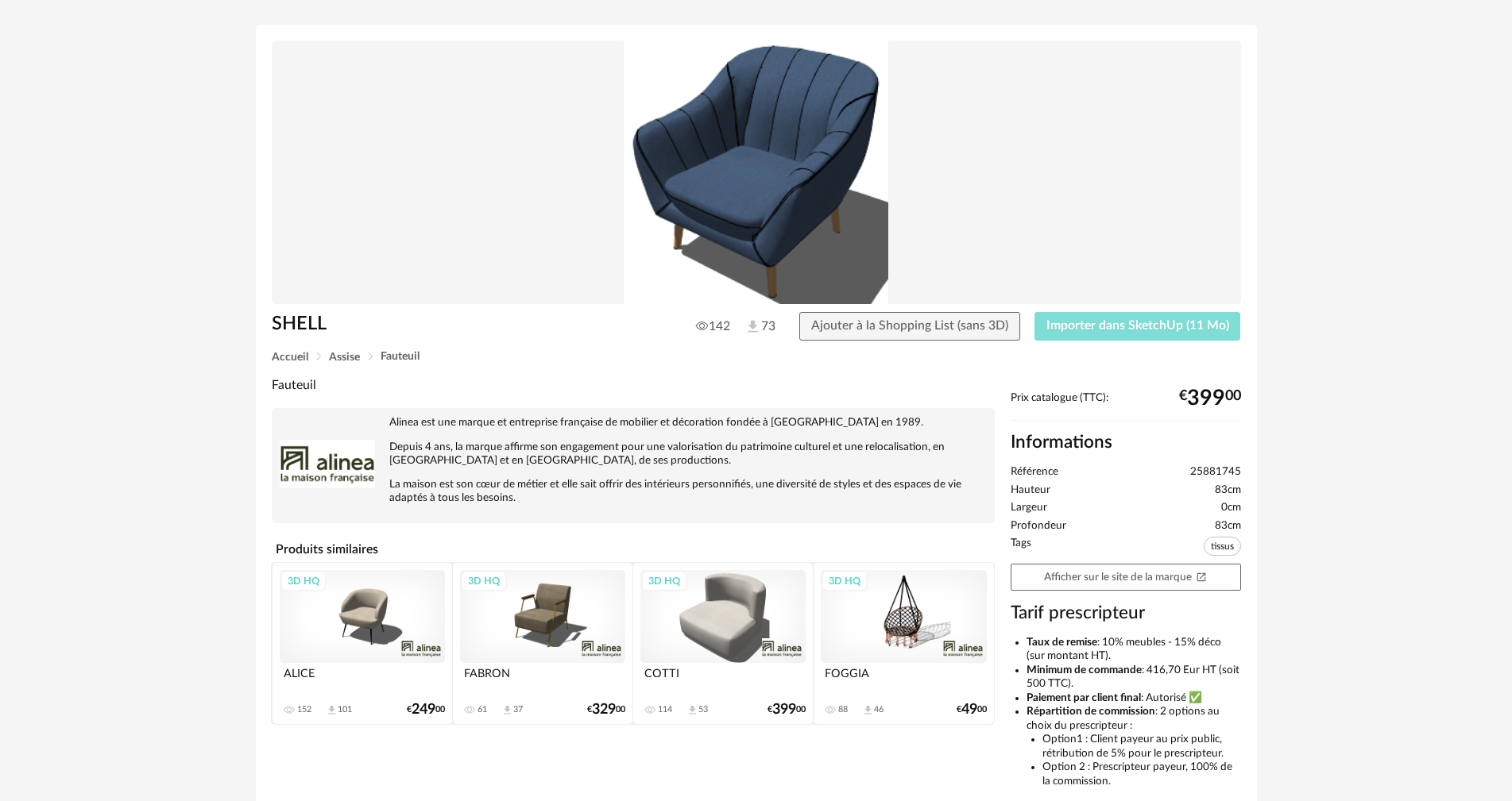
click at [1051, 328] on span "Importer dans SketchUp (11 Mo)" at bounding box center [1138, 326] width 183 height 13
click at [341, 356] on span "Assise" at bounding box center [344, 357] width 31 height 11
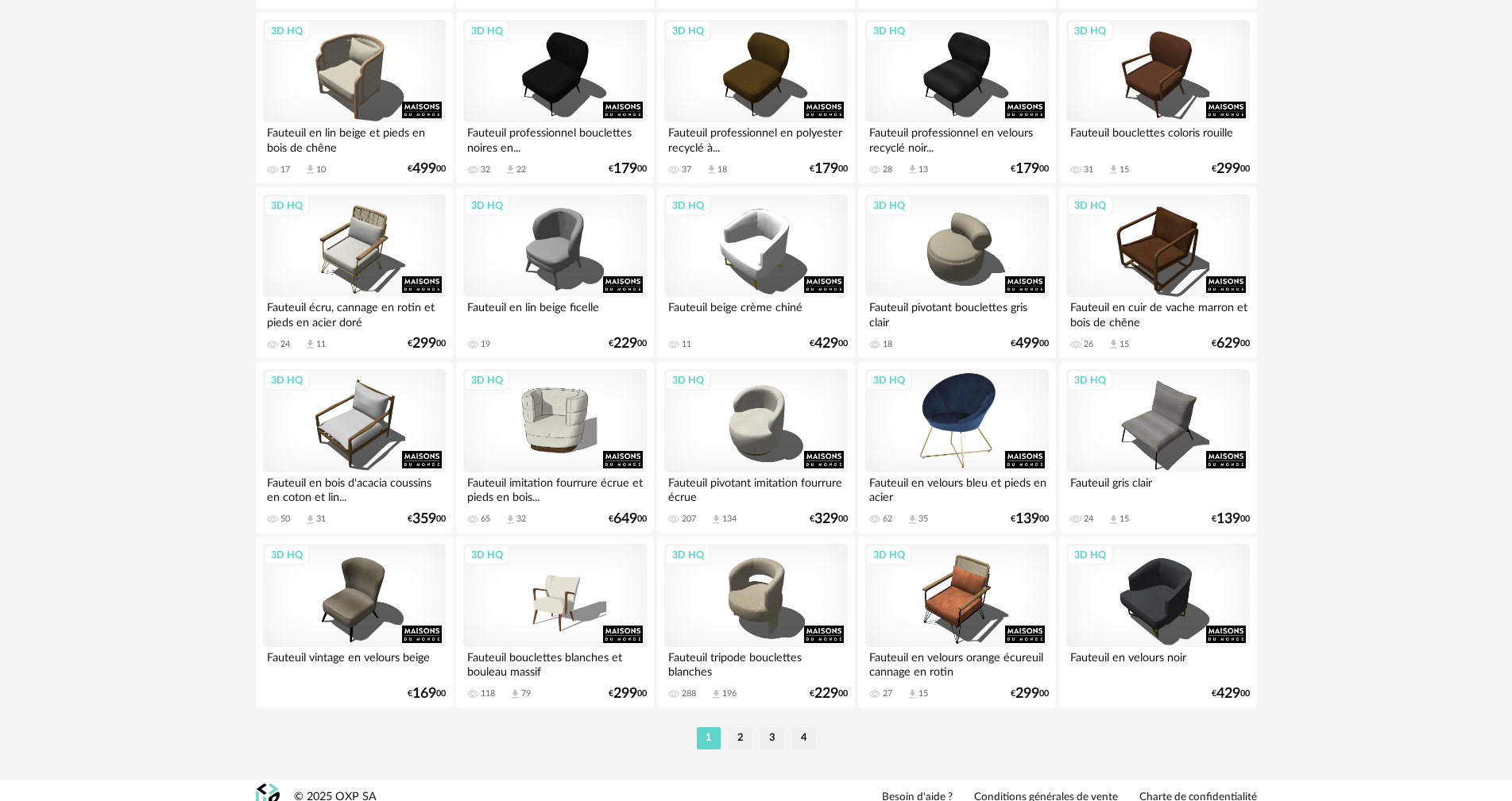
scroll to position [3106, 0]
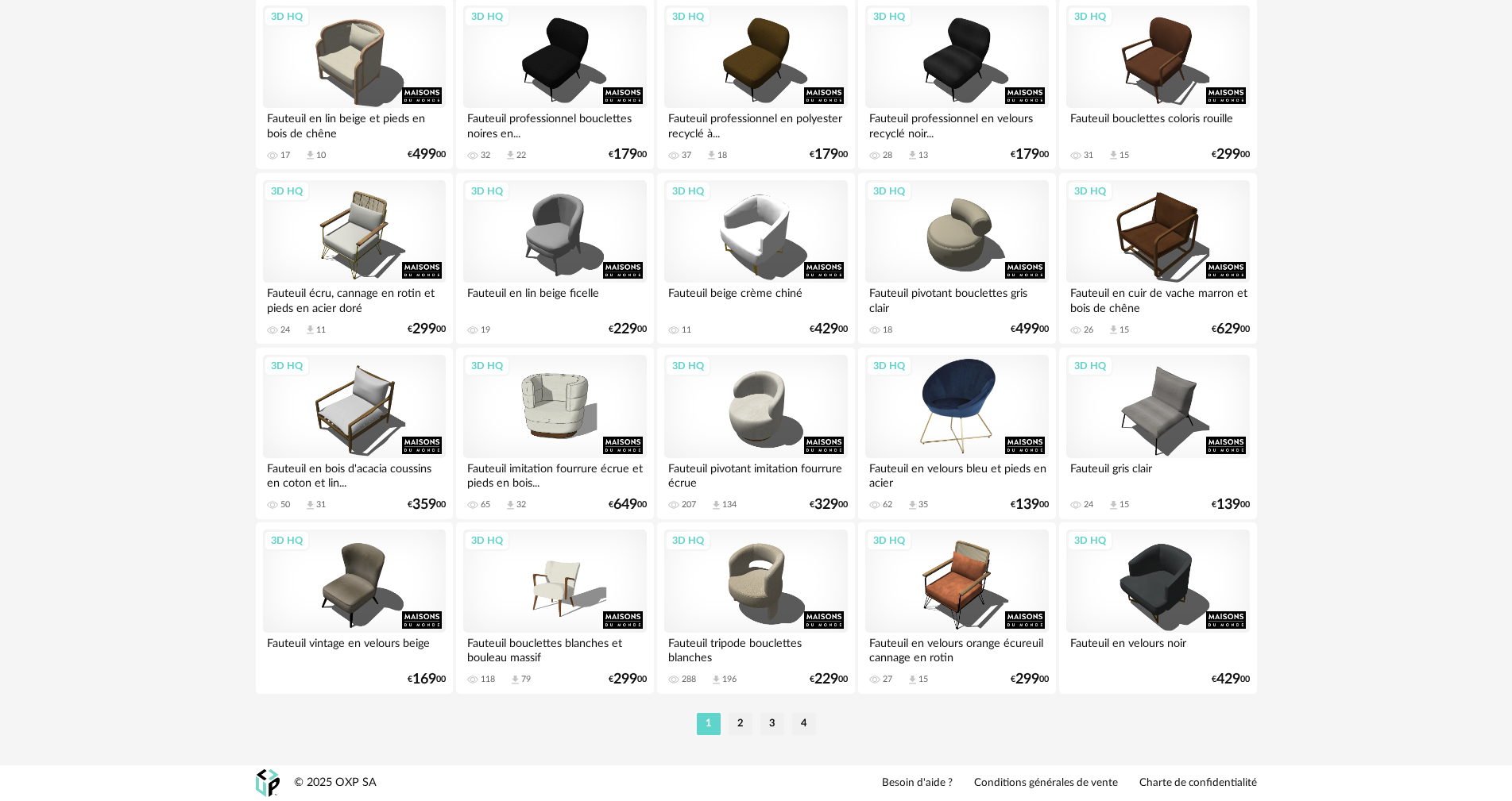
click at [971, 419] on div "3D HQ" at bounding box center [957, 406] width 183 height 103
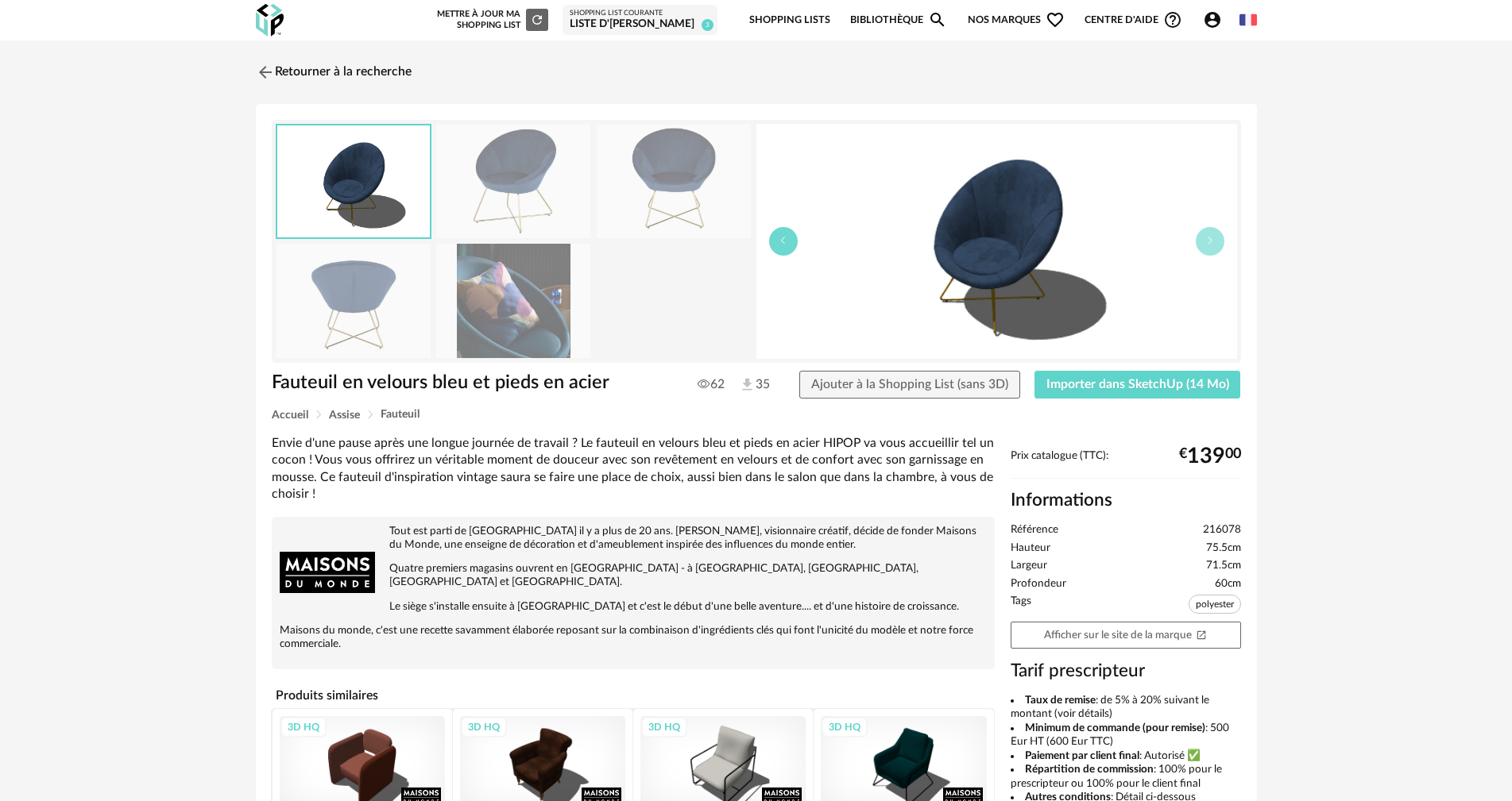
click at [792, 235] on button "button" at bounding box center [784, 242] width 29 height 29
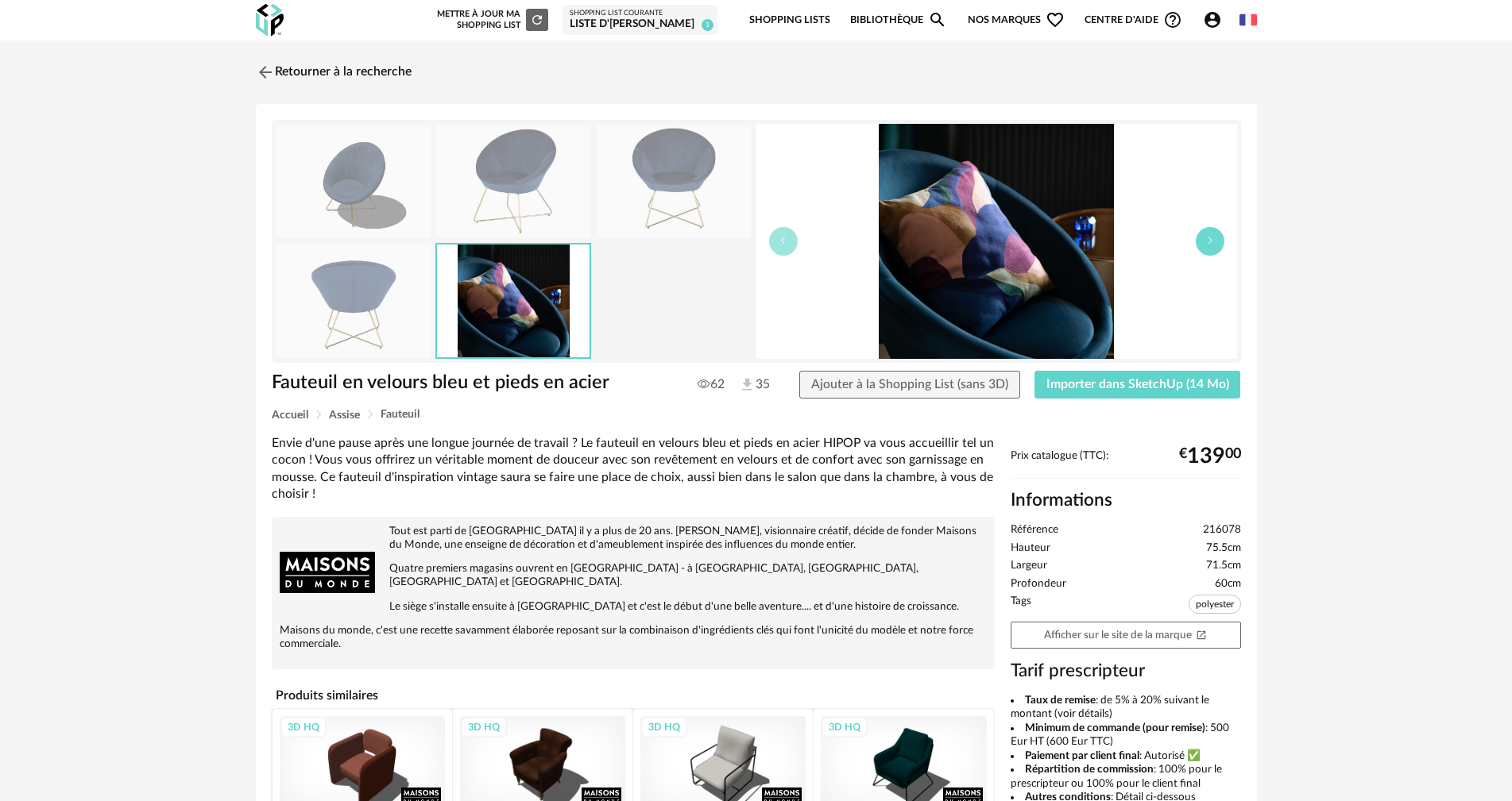
click at [1220, 243] on button "button" at bounding box center [1210, 242] width 29 height 29
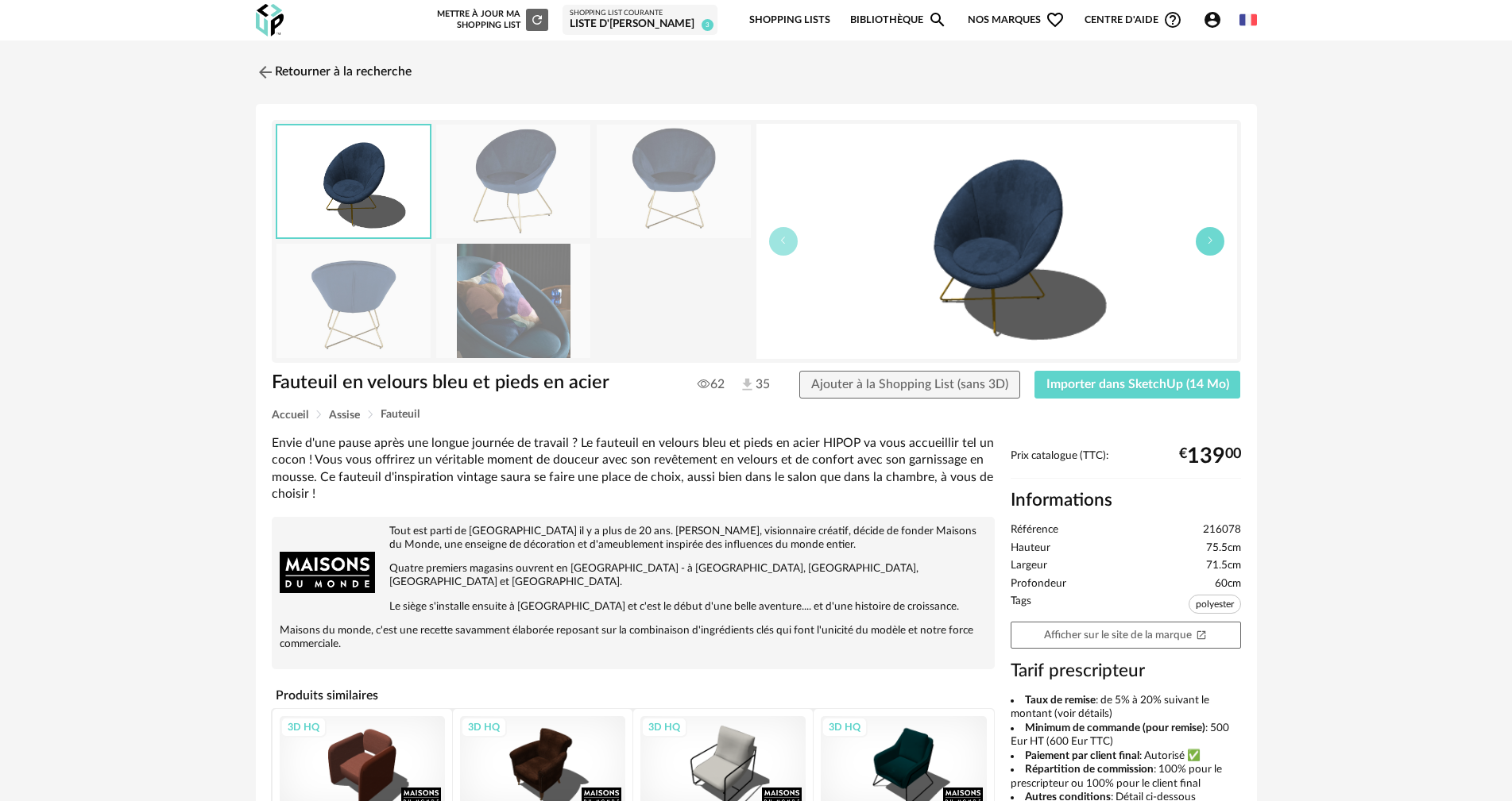
click at [1220, 243] on button "button" at bounding box center [1210, 242] width 29 height 29
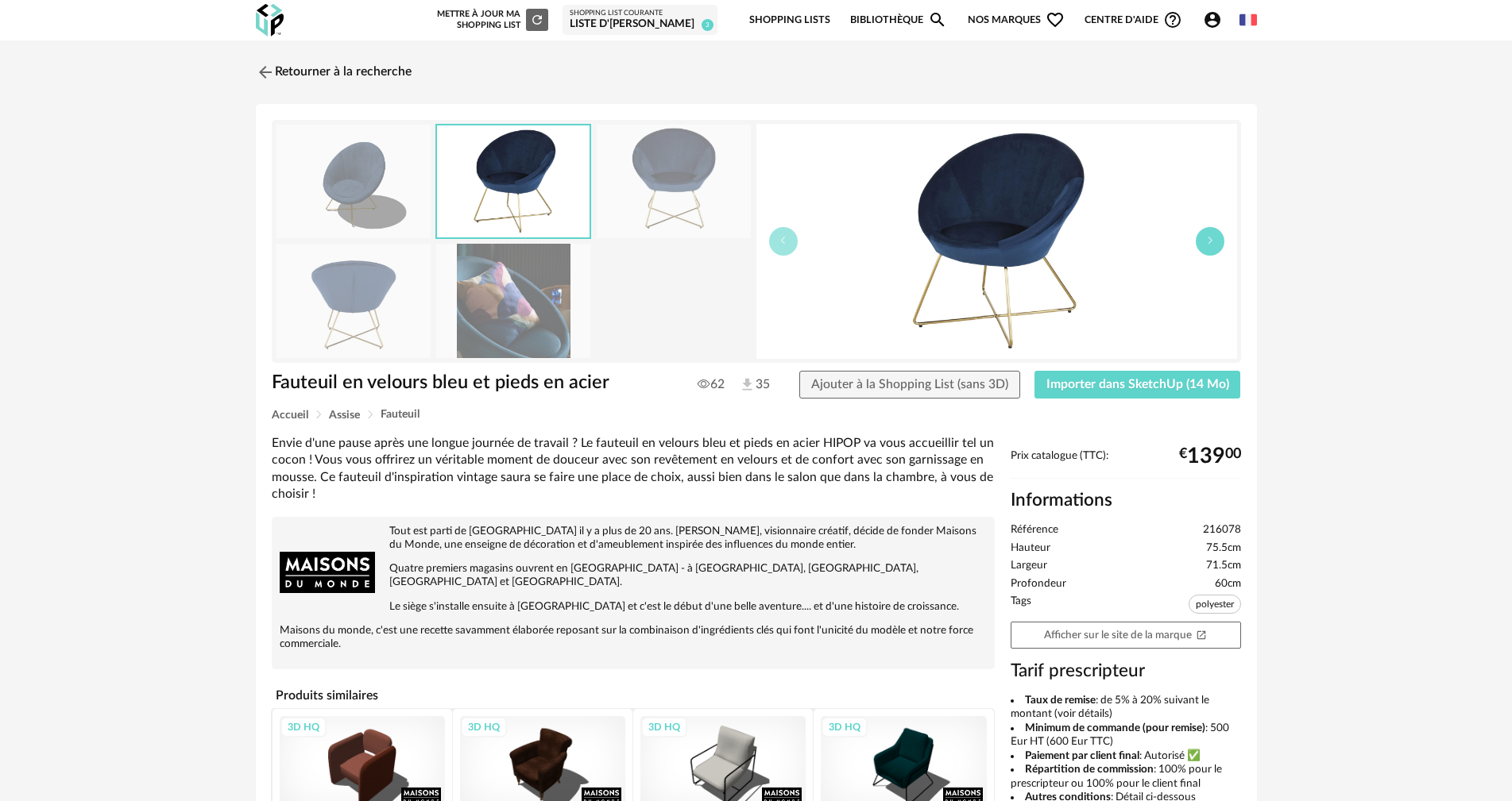
click at [1220, 243] on button "button" at bounding box center [1210, 242] width 29 height 29
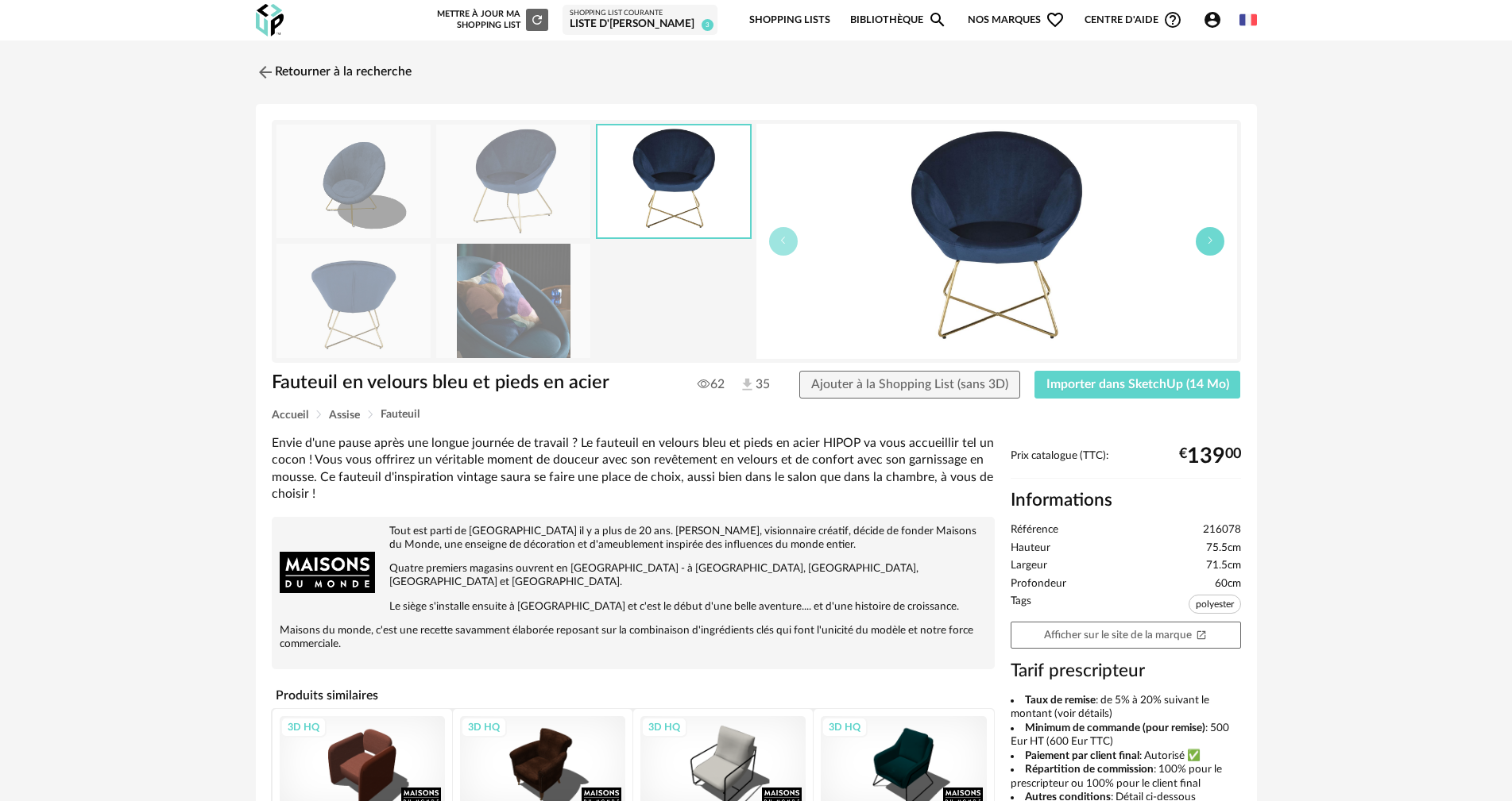
click at [1220, 243] on button "button" at bounding box center [1210, 242] width 29 height 29
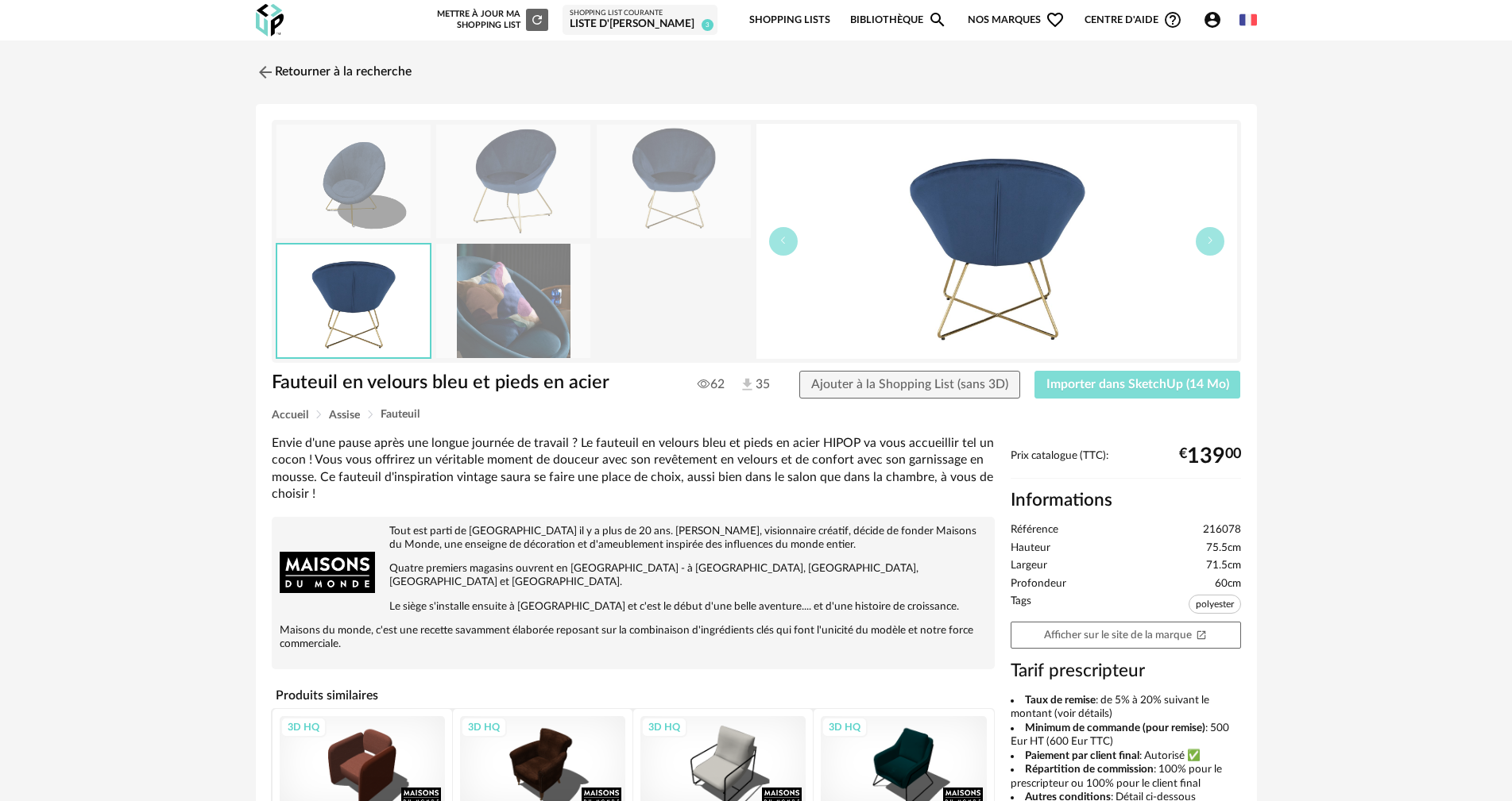
click at [1105, 383] on span "Importer dans SketchUp (14 Mo)" at bounding box center [1138, 384] width 183 height 13
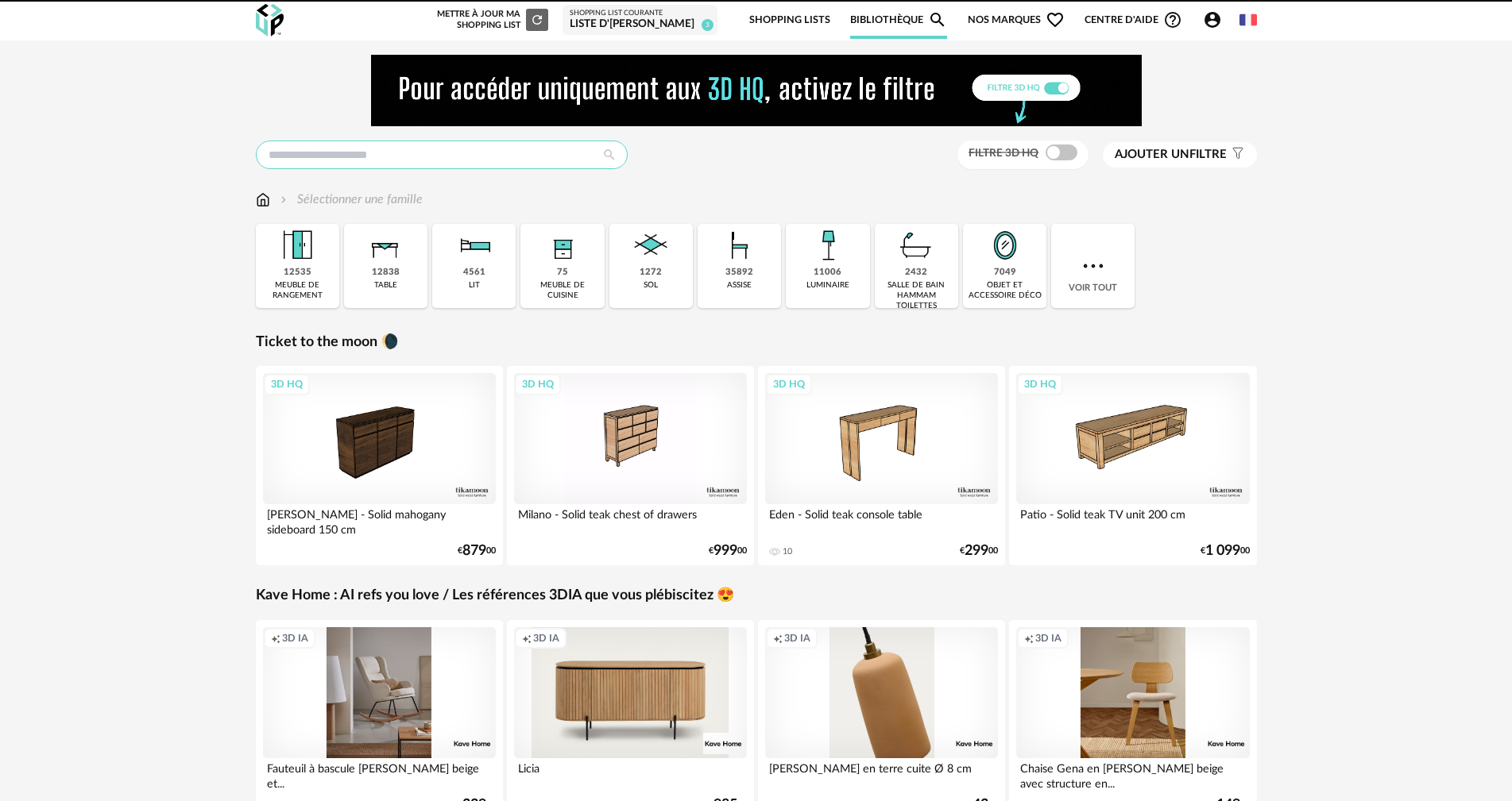
click at [361, 156] on input "text" at bounding box center [442, 155] width 372 height 29
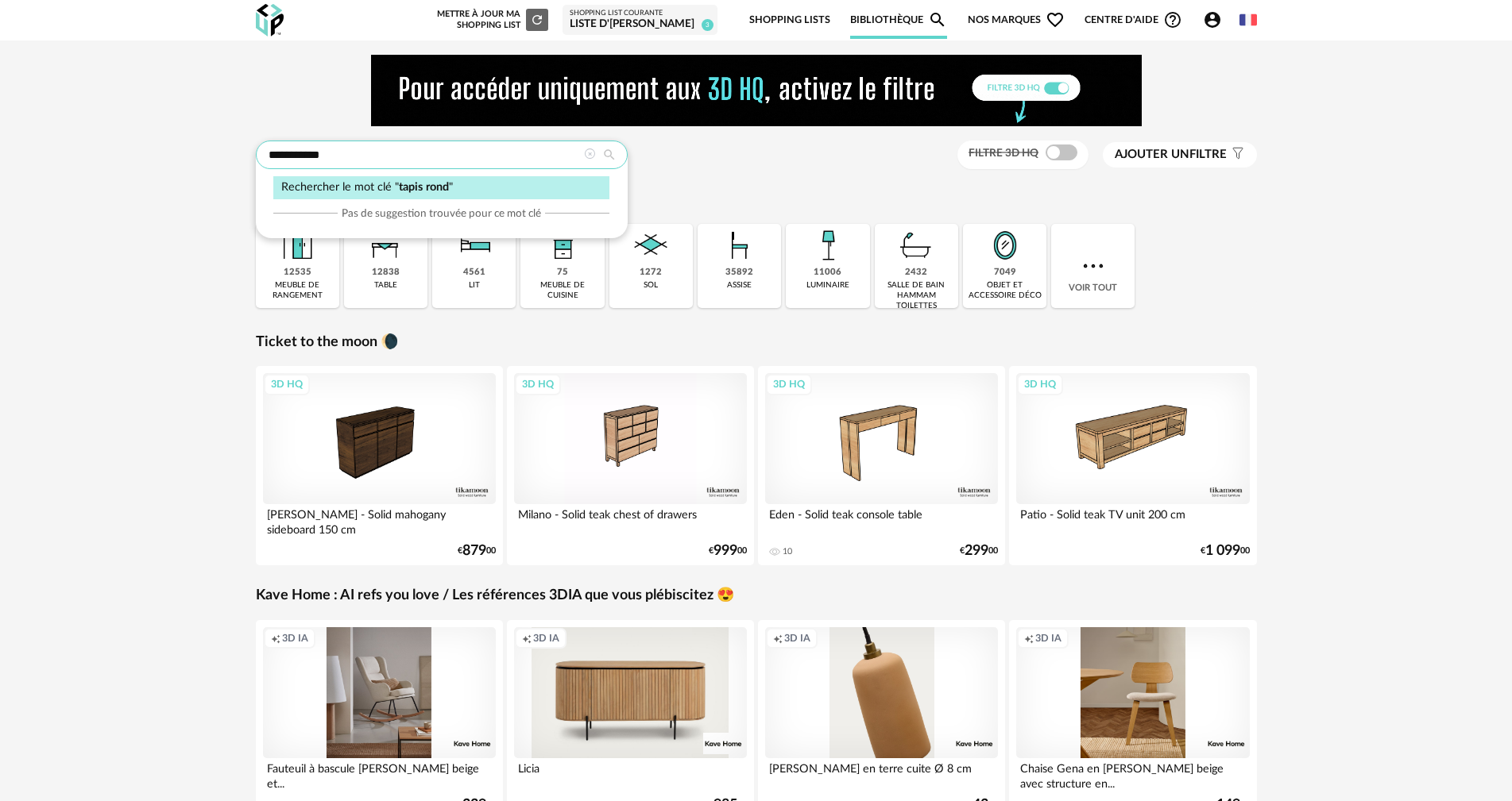
type input "**********"
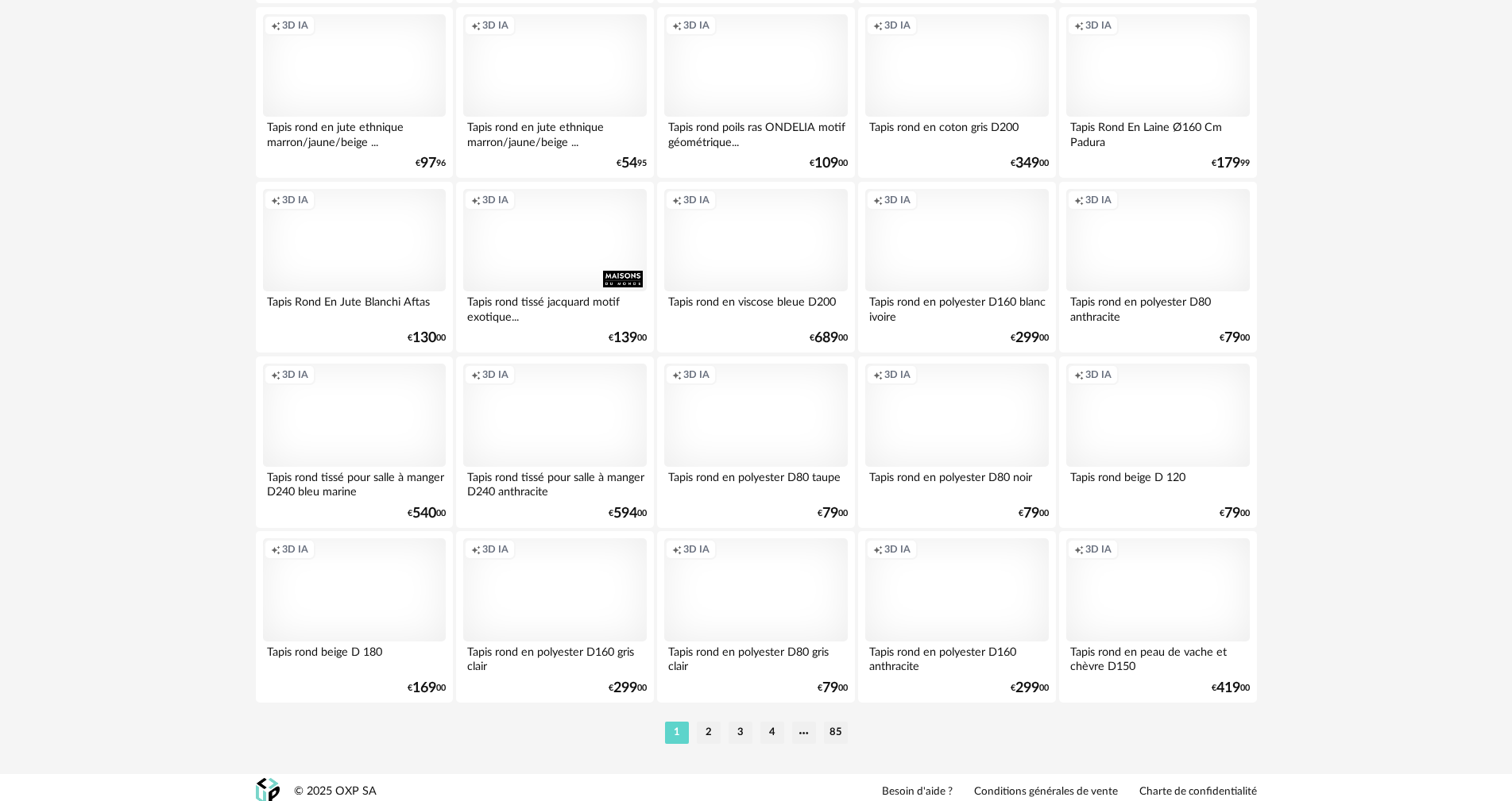
scroll to position [3106, 0]
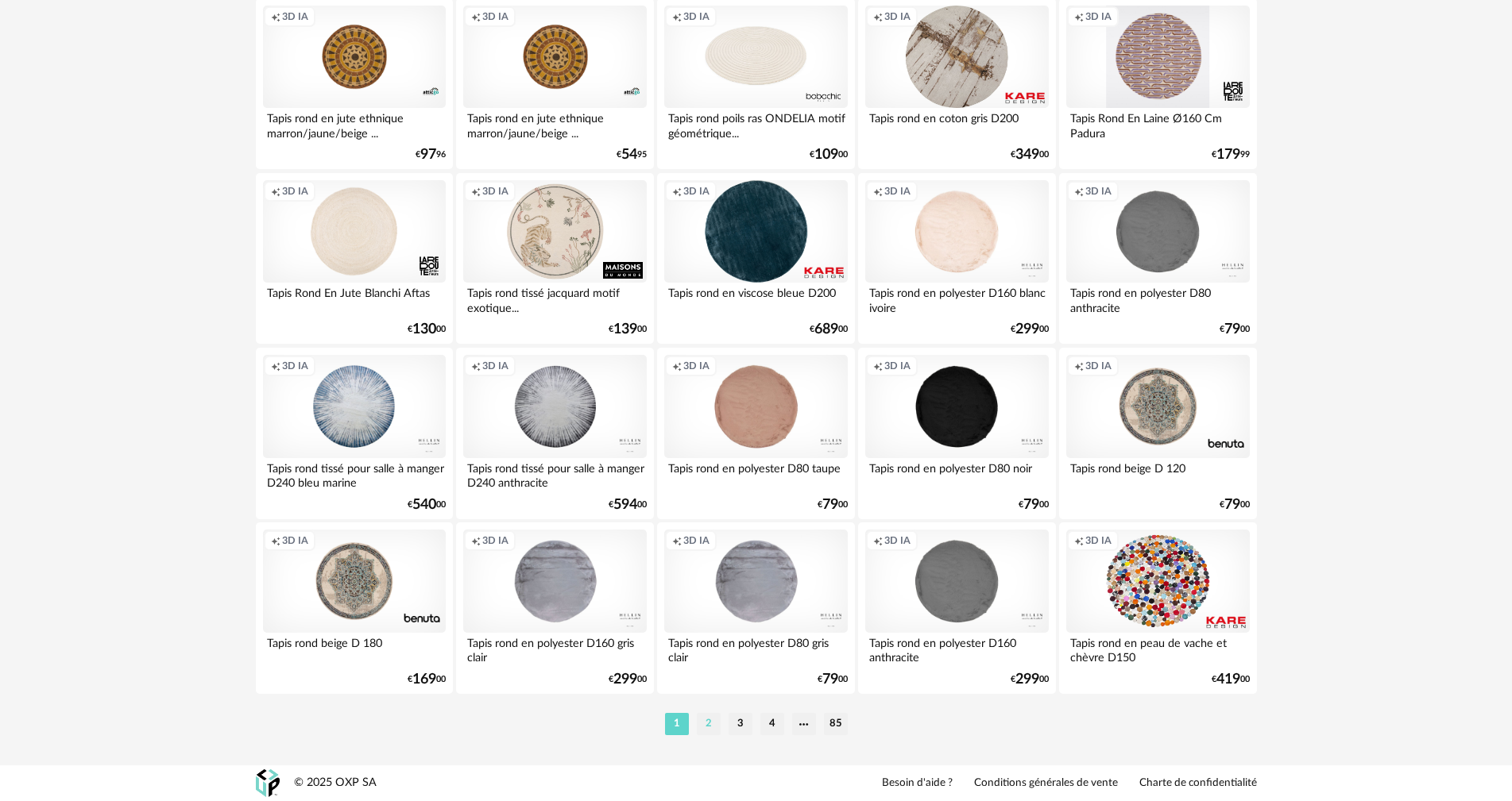
click at [705, 723] on li "2" at bounding box center [708, 724] width 24 height 22
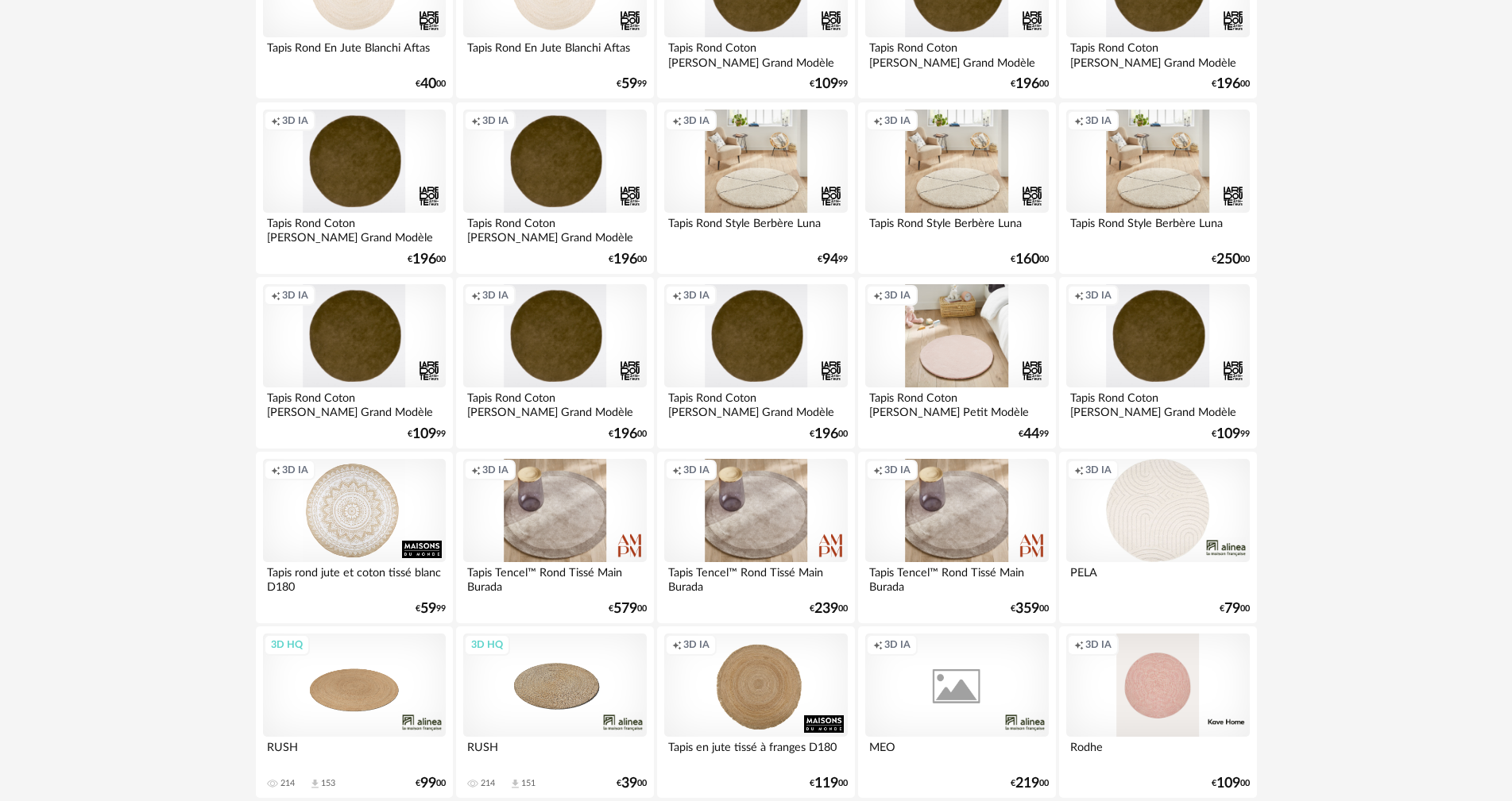
scroll to position [1430, 0]
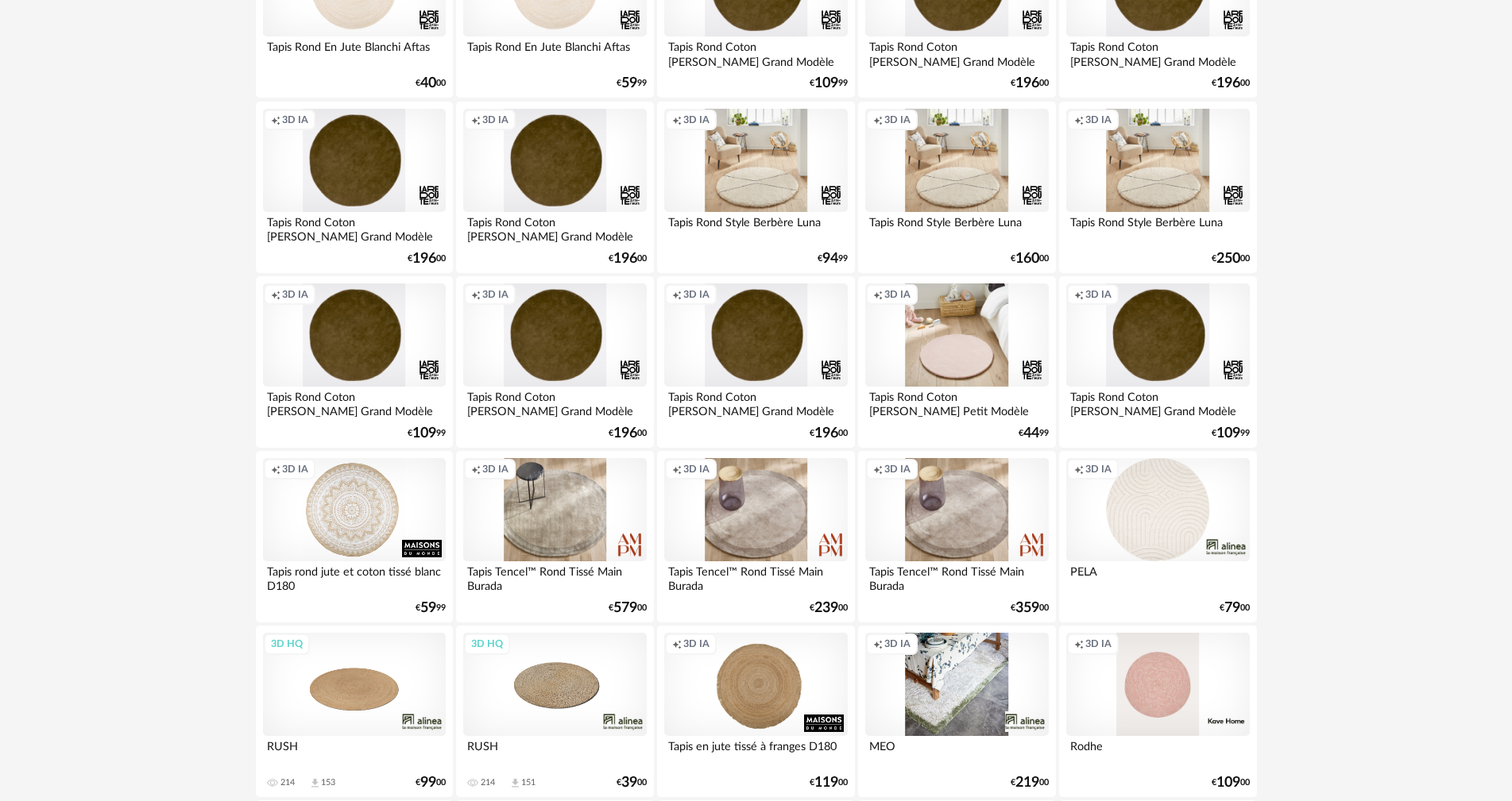
click at [614, 536] on div "Creation icon 3D IA" at bounding box center [554, 509] width 183 height 103
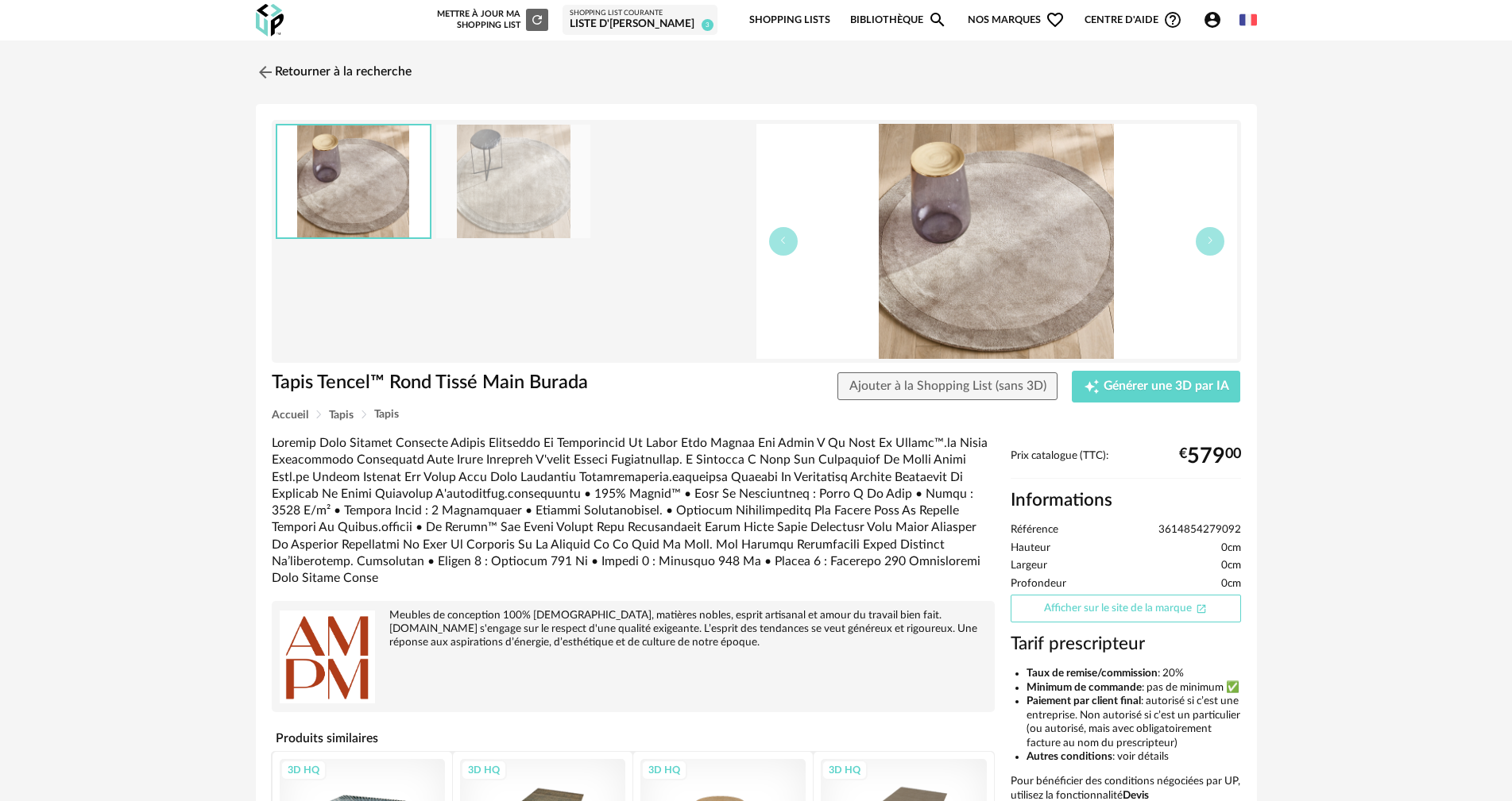
click at [1113, 609] on link "Afficher sur le site de la marque Open In New icon" at bounding box center [1126, 609] width 231 height 28
click at [275, 67] on img at bounding box center [263, 71] width 23 height 23
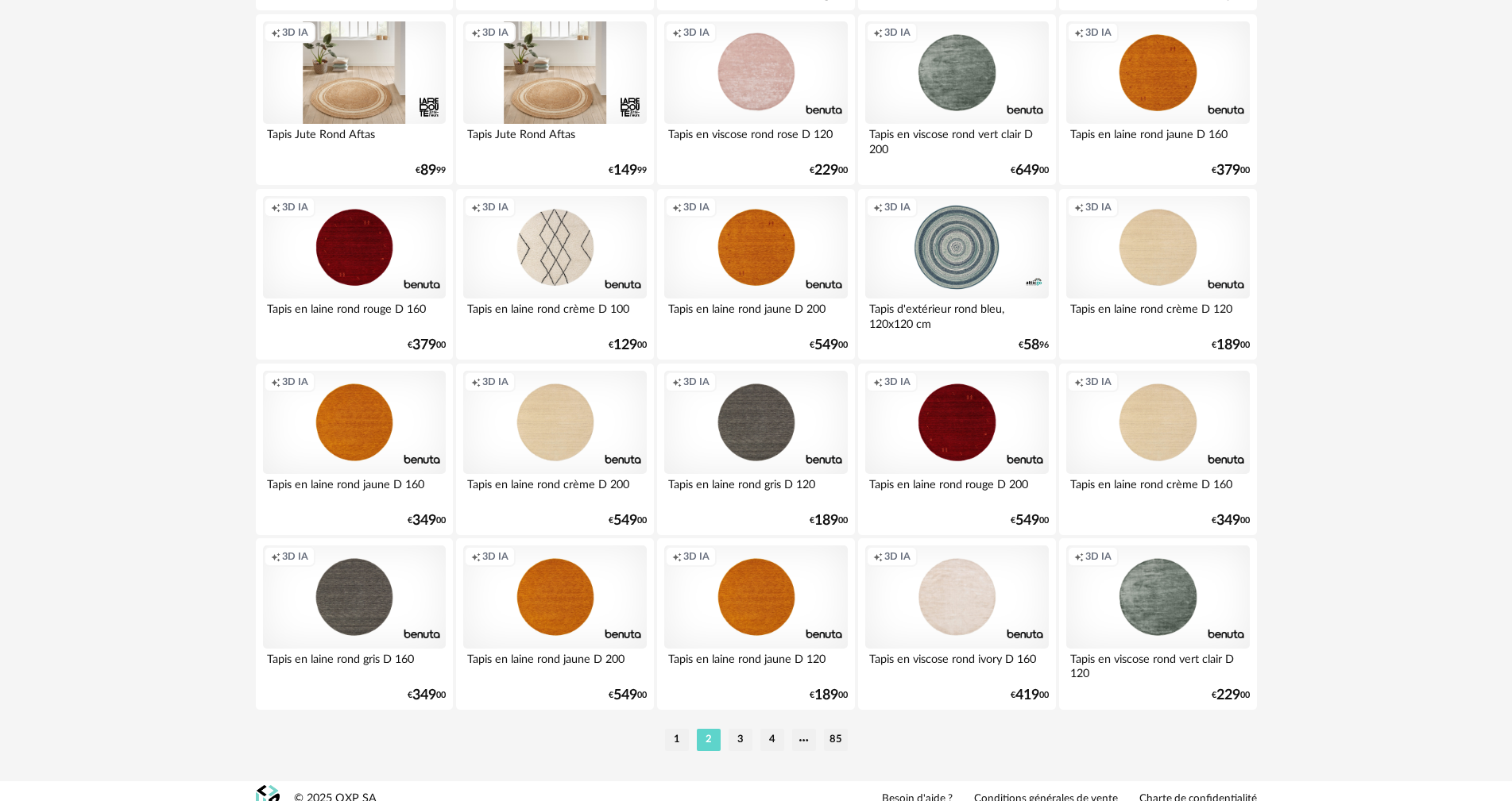
scroll to position [3106, 0]
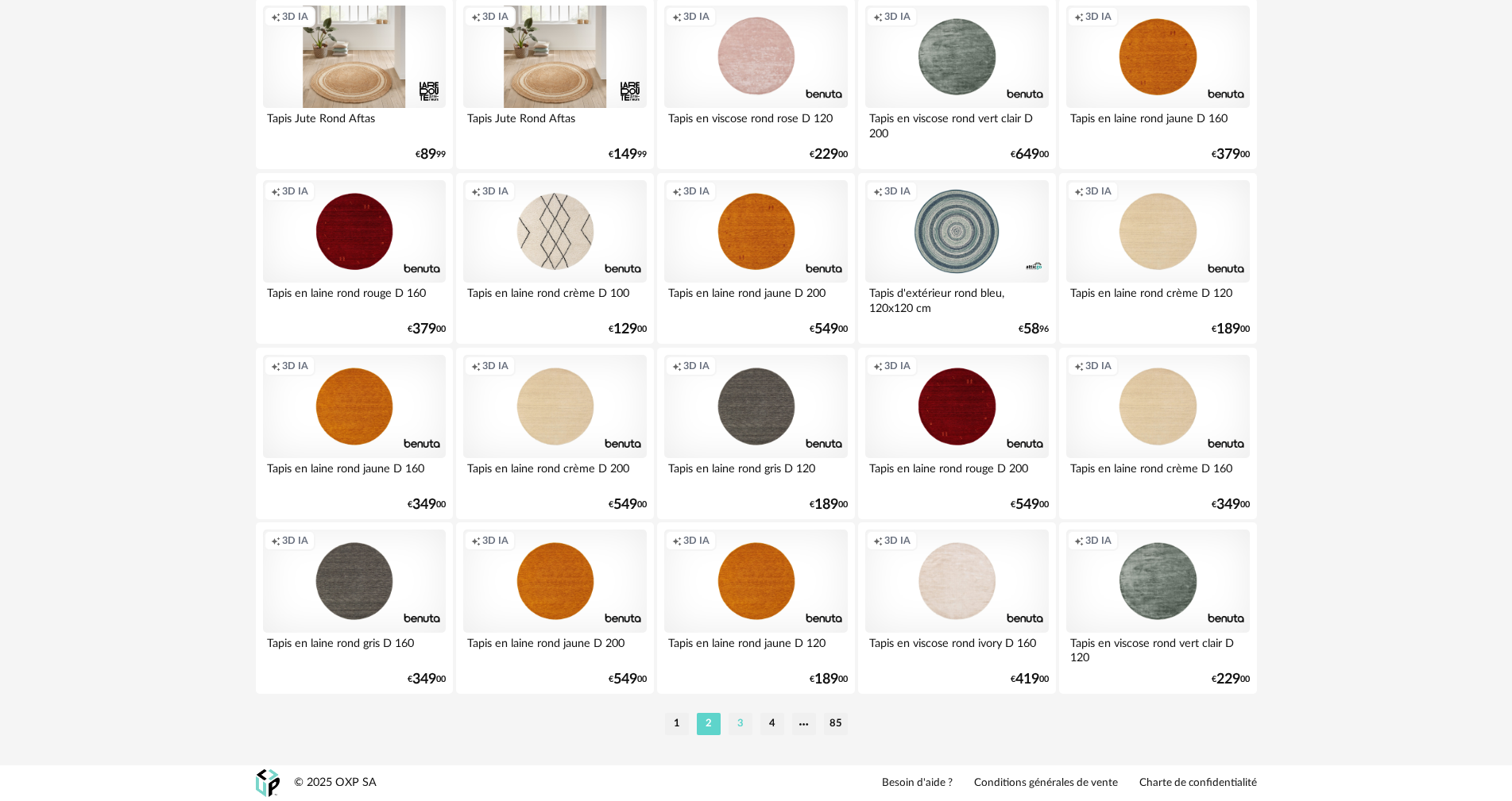
click at [741, 727] on li "3" at bounding box center [740, 724] width 24 height 22
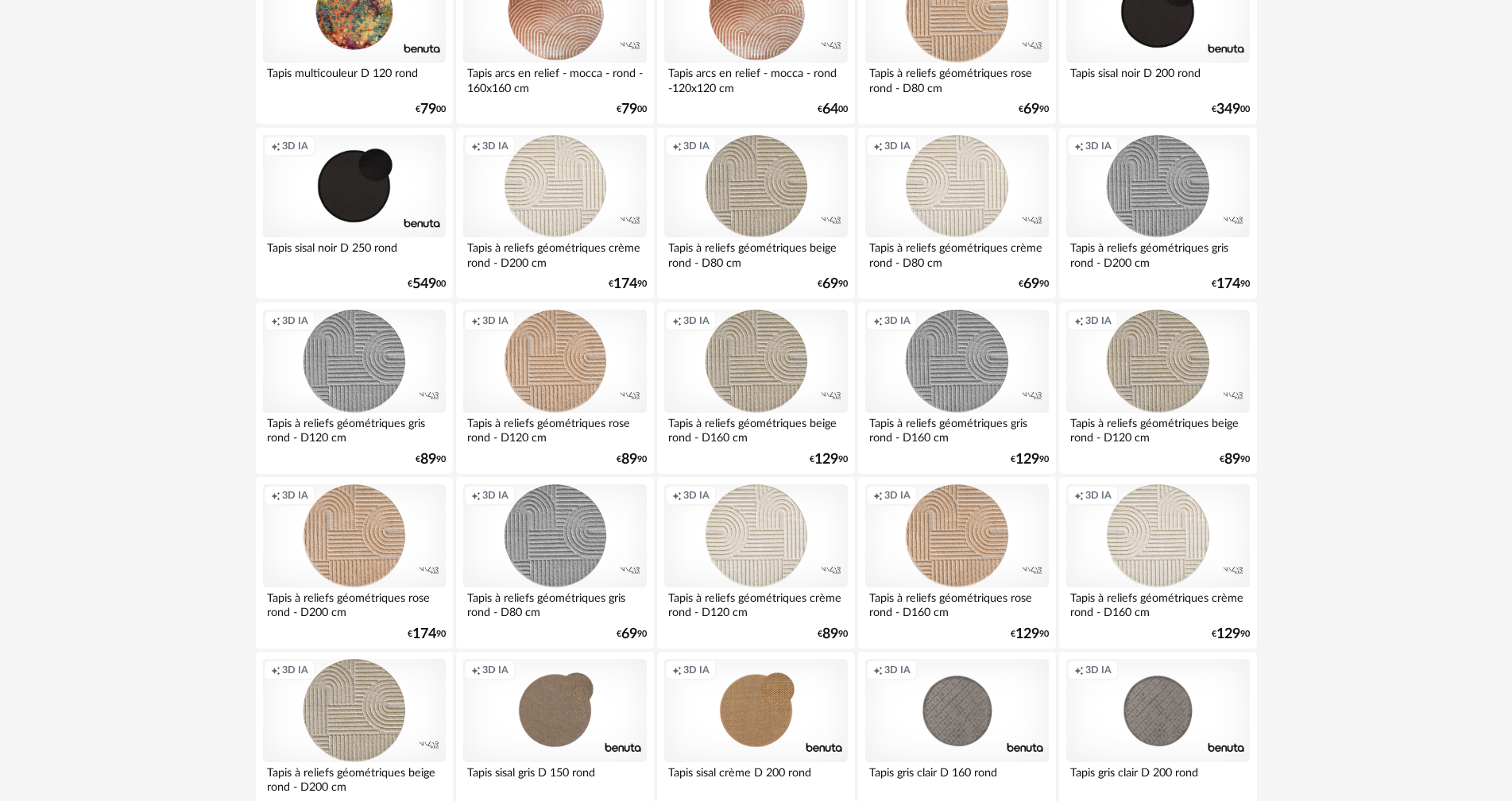
scroll to position [1350, 0]
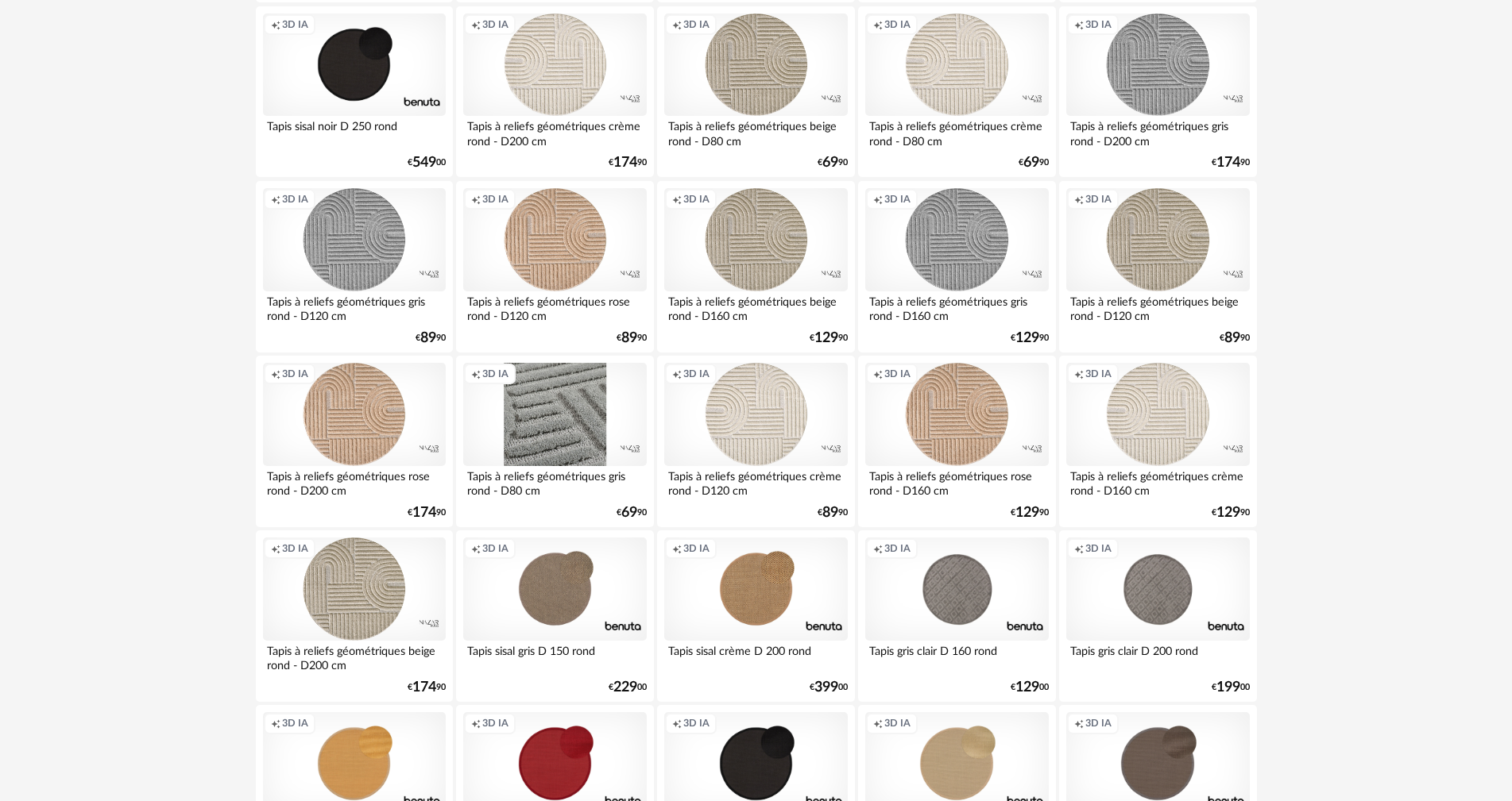
click at [555, 430] on div "Creation icon 3D IA" at bounding box center [554, 414] width 183 height 103
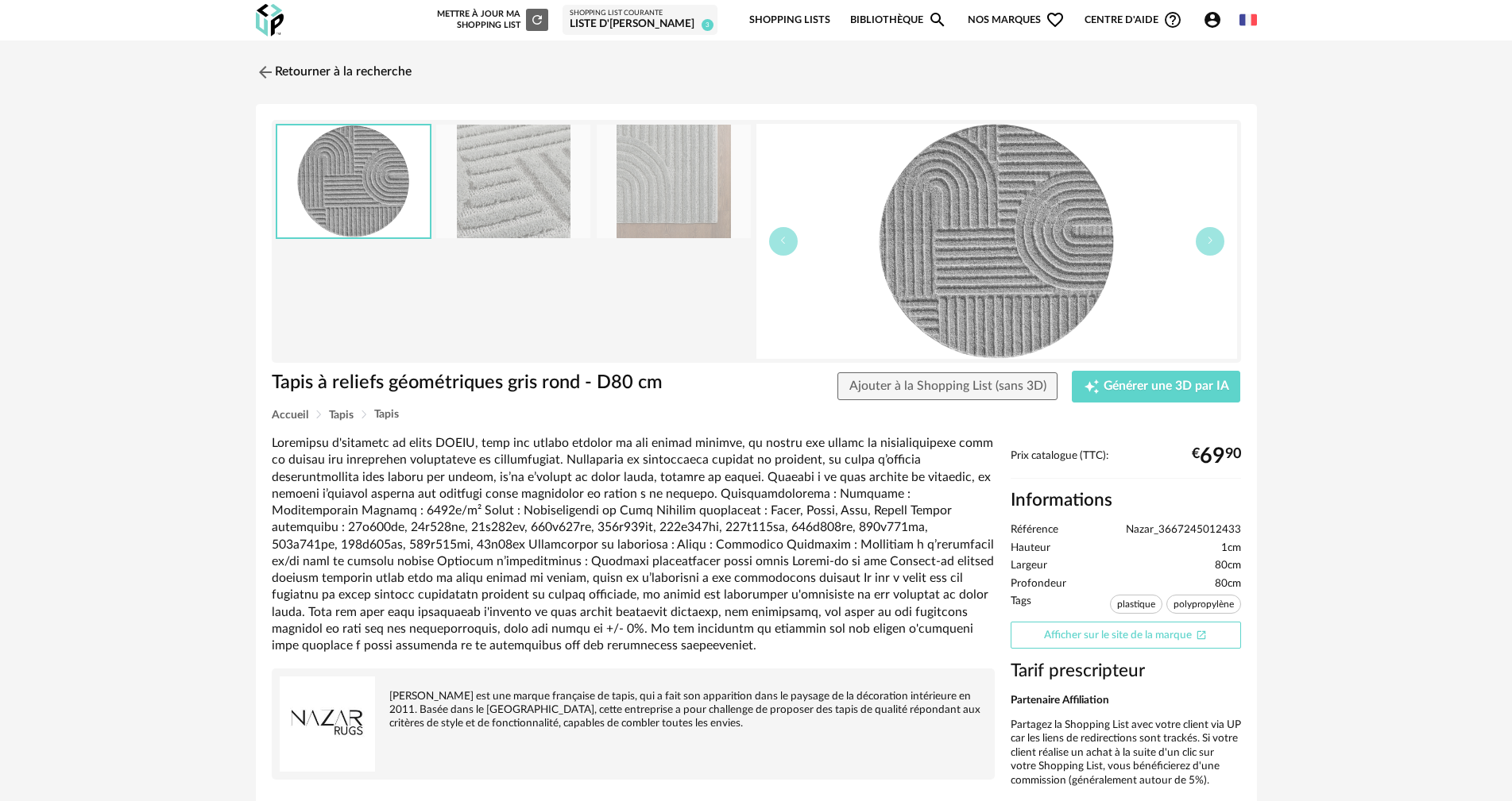
click at [1083, 630] on link "Afficher sur le site de la marque Open In New icon" at bounding box center [1126, 635] width 231 height 28
click at [986, 389] on span "Ajouter à la Shopping List (sans 3D)" at bounding box center [948, 386] width 197 height 13
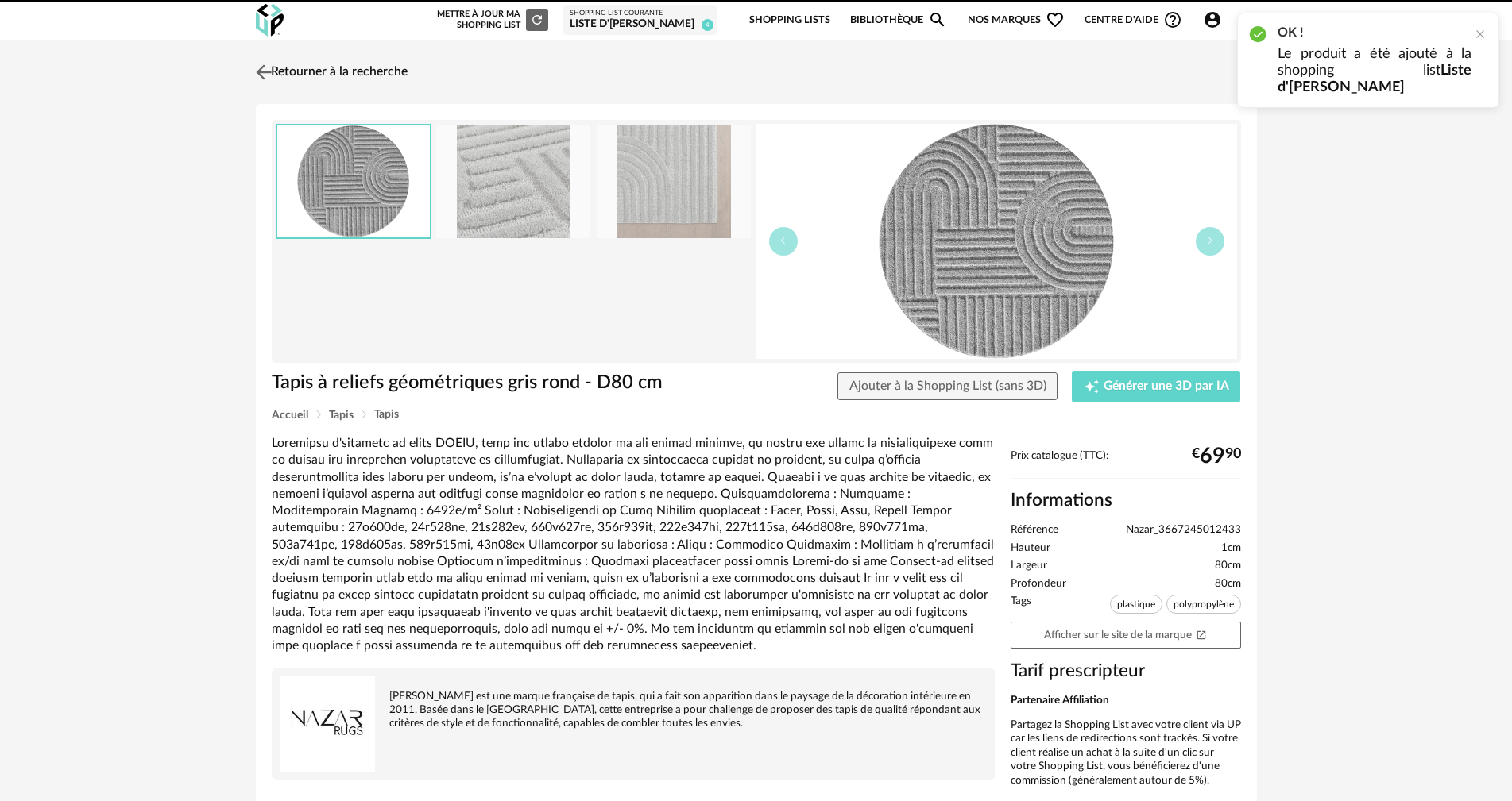
click at [310, 64] on link "Retourner à la recherche" at bounding box center [329, 72] width 155 height 35
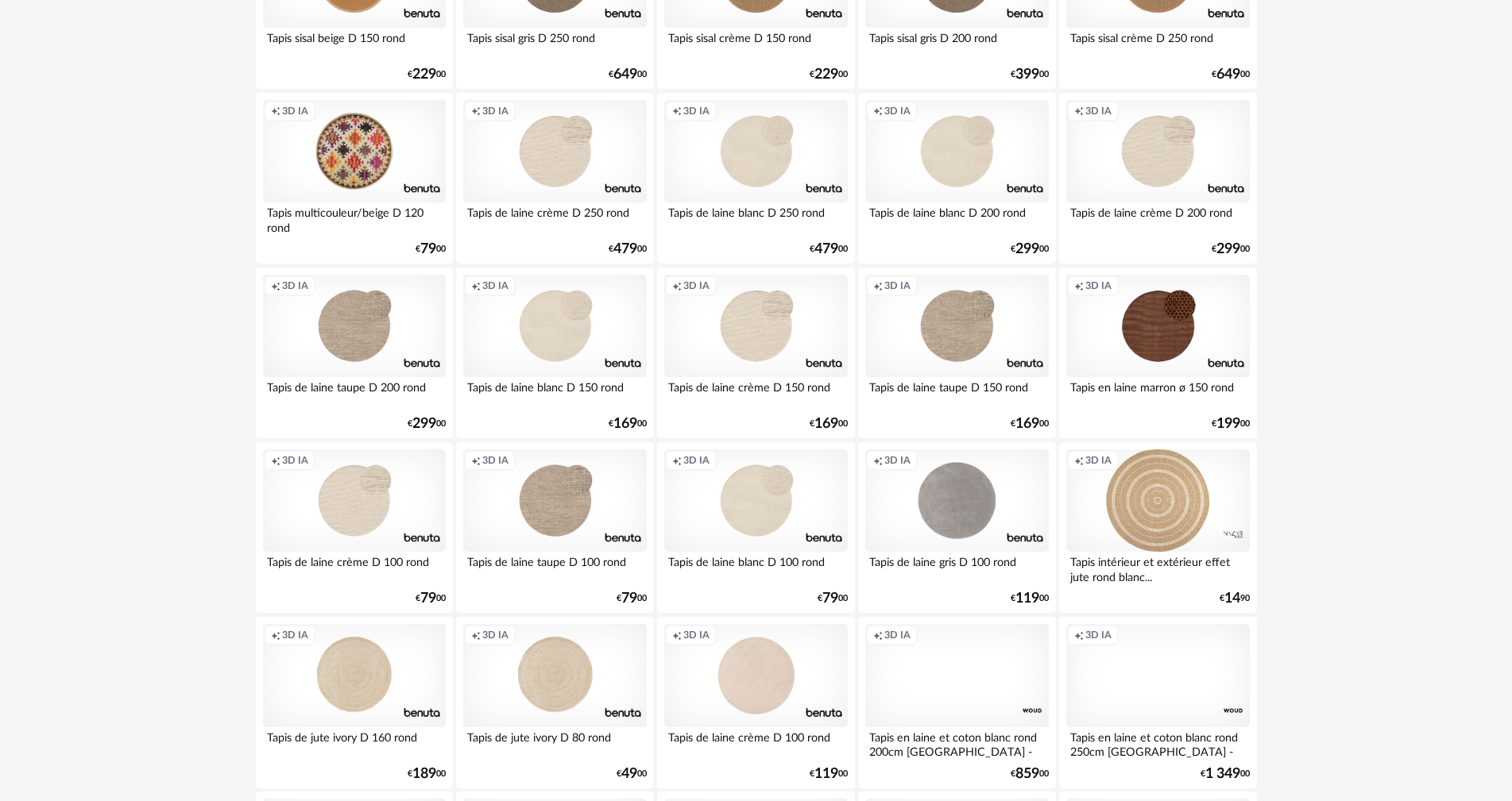
scroll to position [2938, 0]
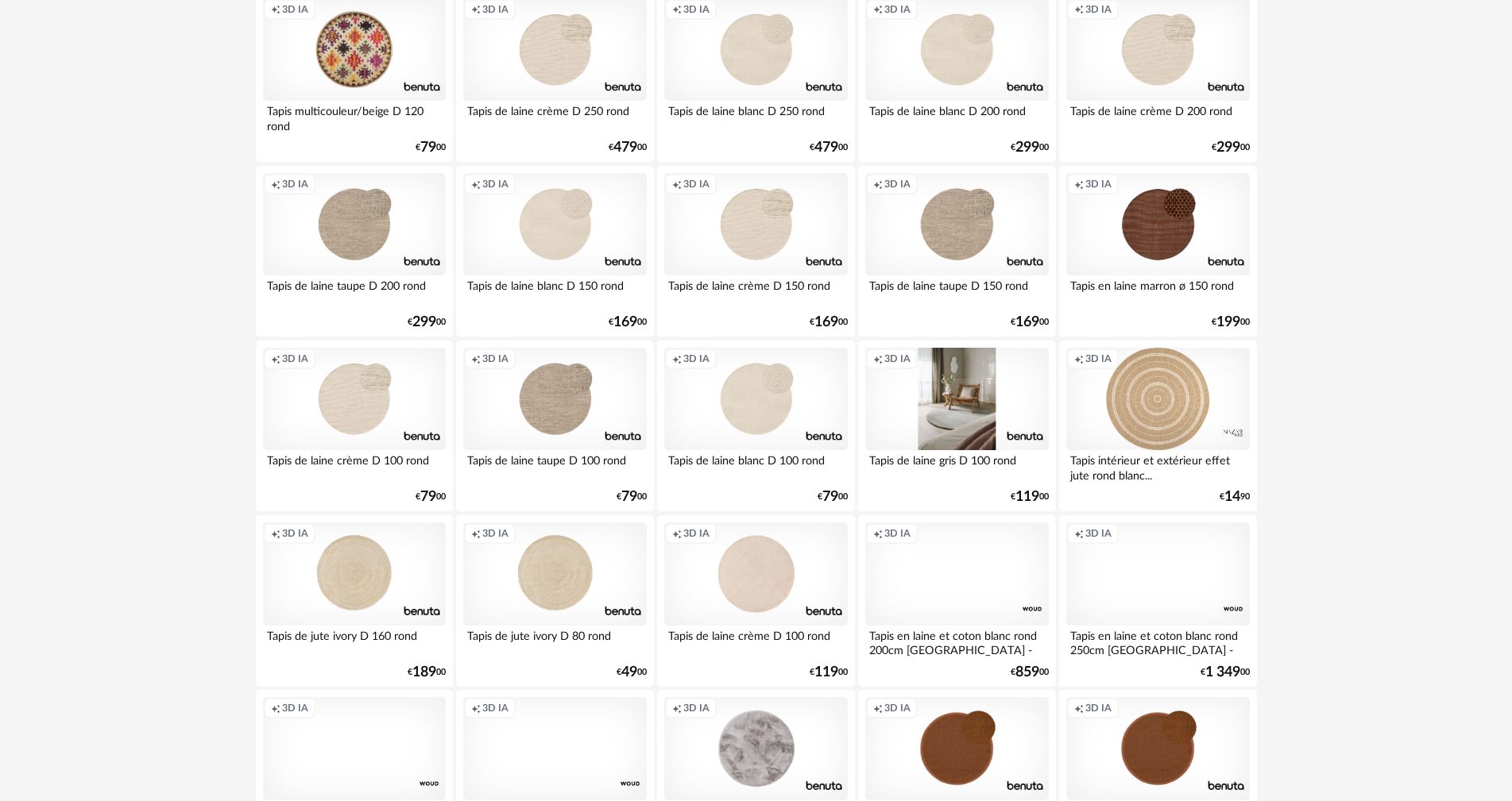
click at [942, 421] on div "Creation icon 3D IA" at bounding box center [957, 399] width 183 height 103
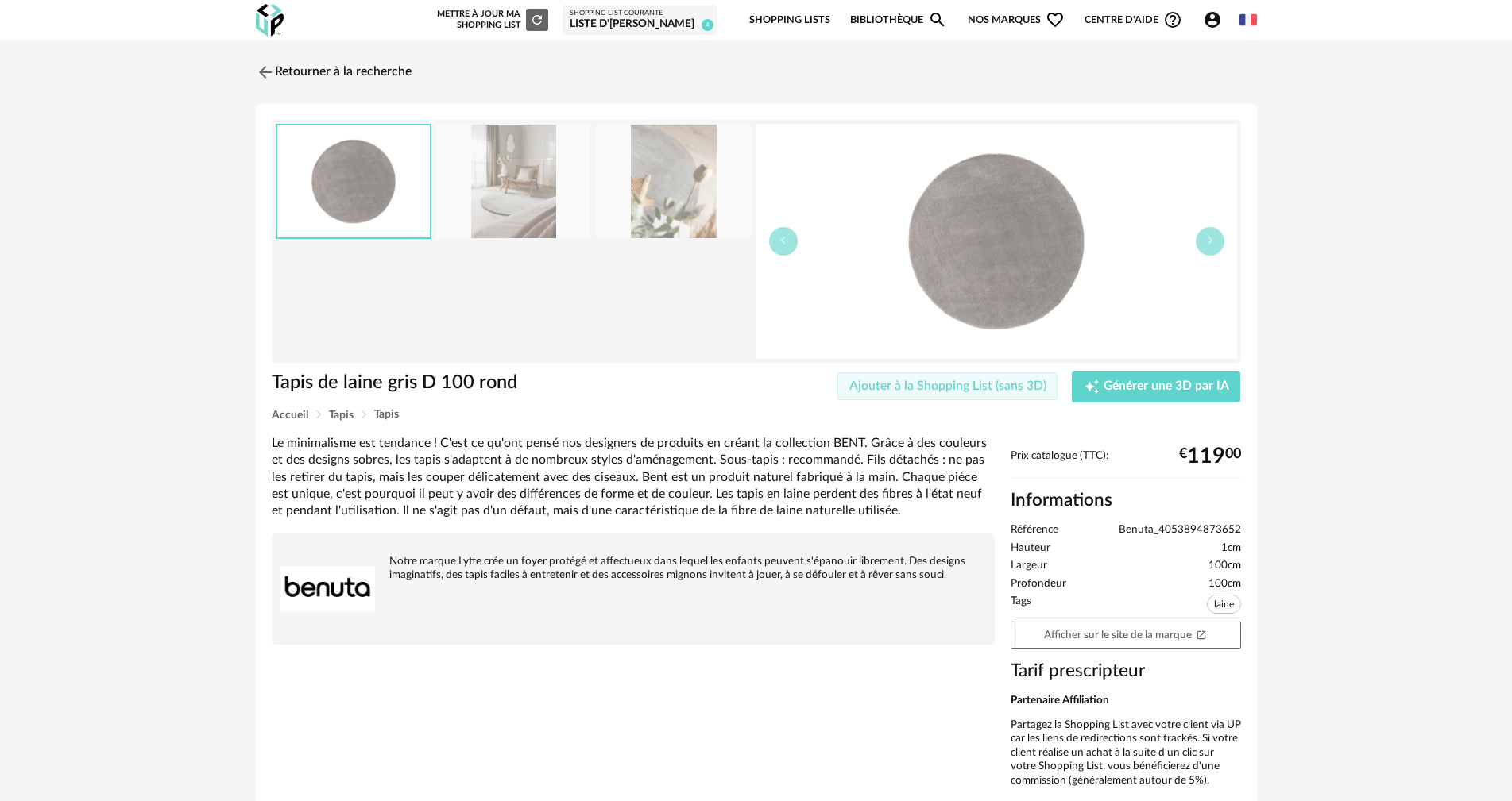
click at [905, 389] on span "Ajouter à la Shopping List (sans 3D)" at bounding box center [948, 386] width 197 height 13
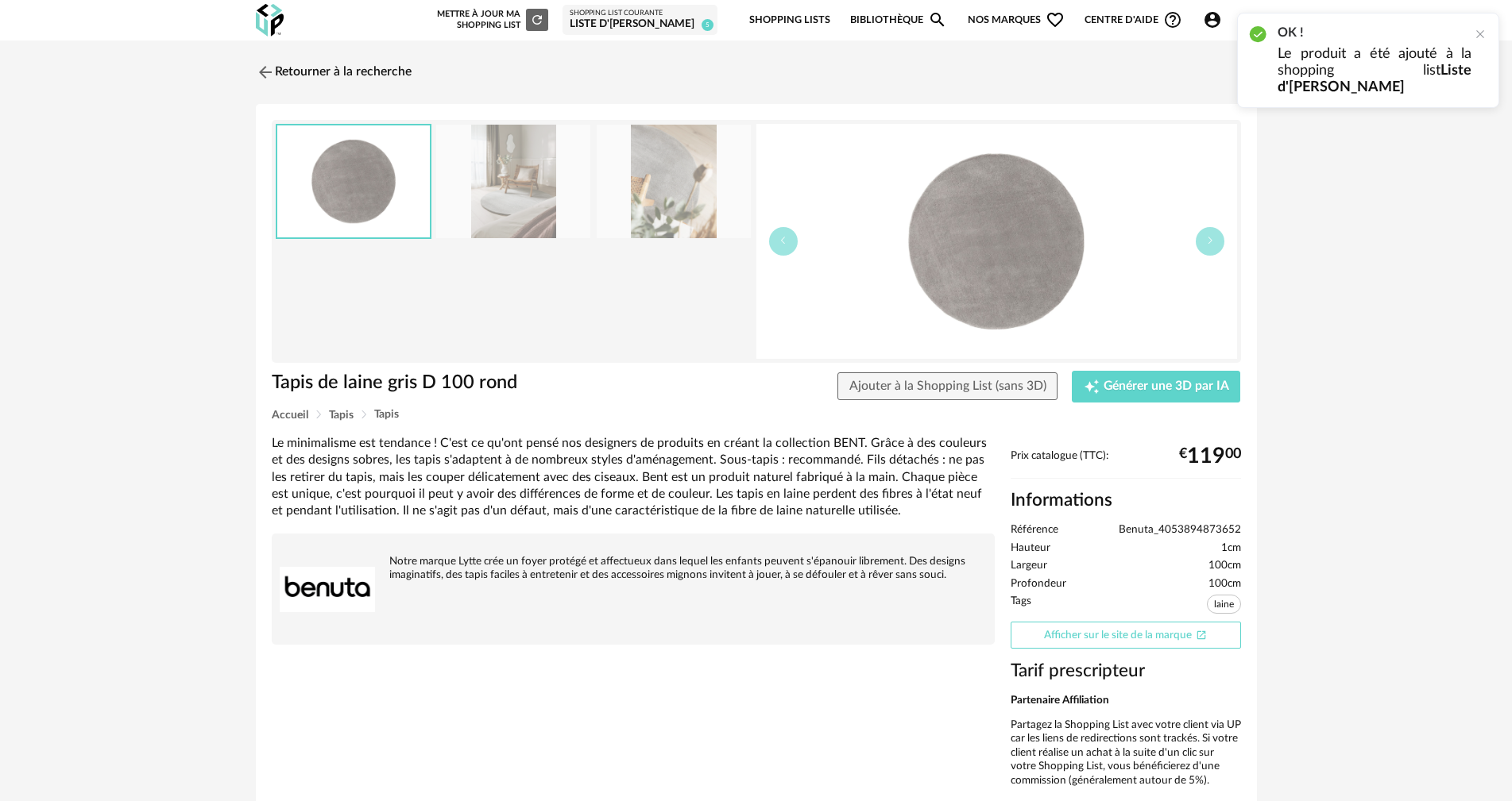
click at [1107, 634] on link "Afficher sur le site de la marque Open In New icon" at bounding box center [1126, 635] width 231 height 28
click at [322, 70] on link "Retourner à la recherche" at bounding box center [329, 72] width 155 height 35
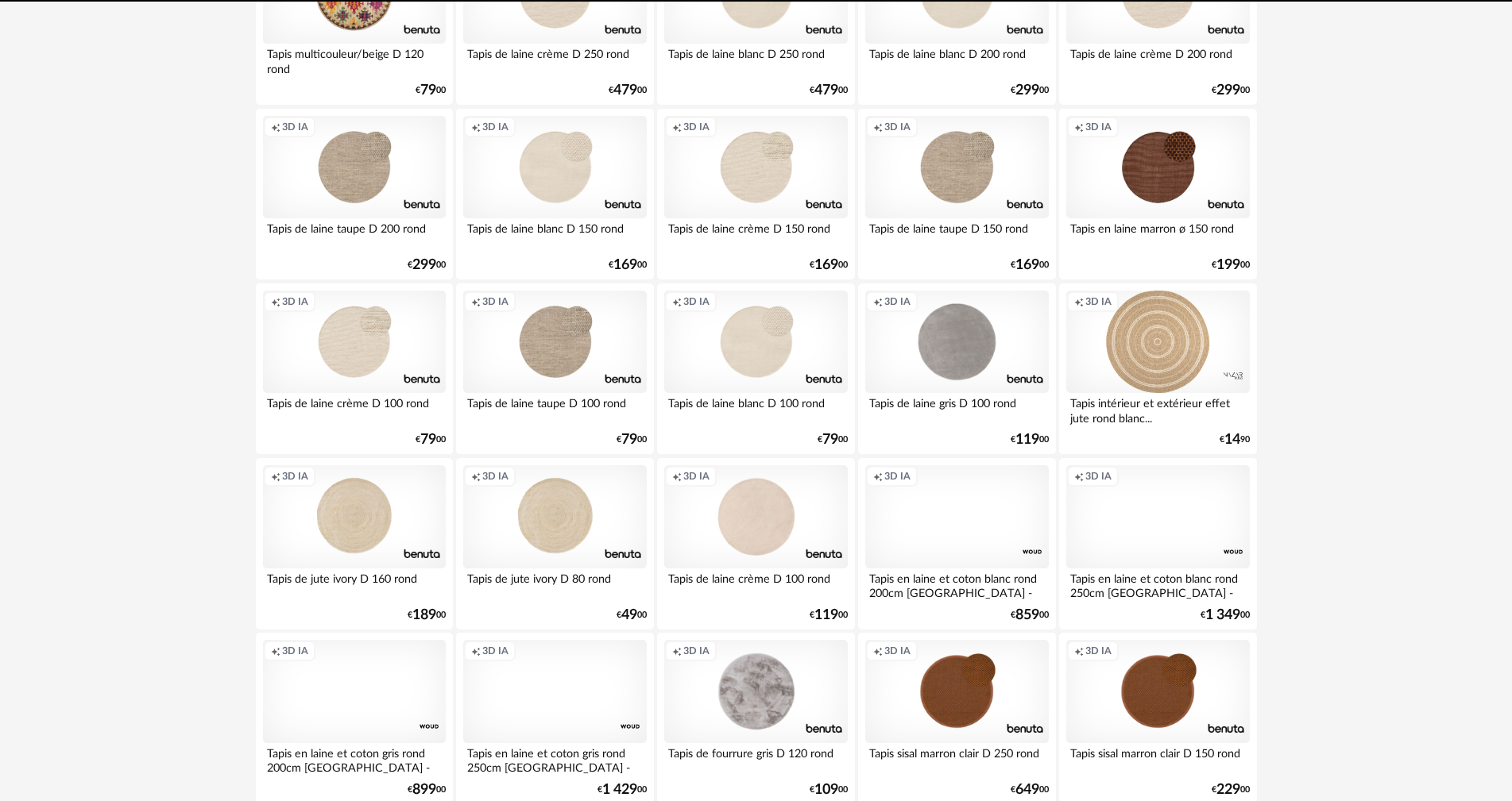
scroll to position [3106, 0]
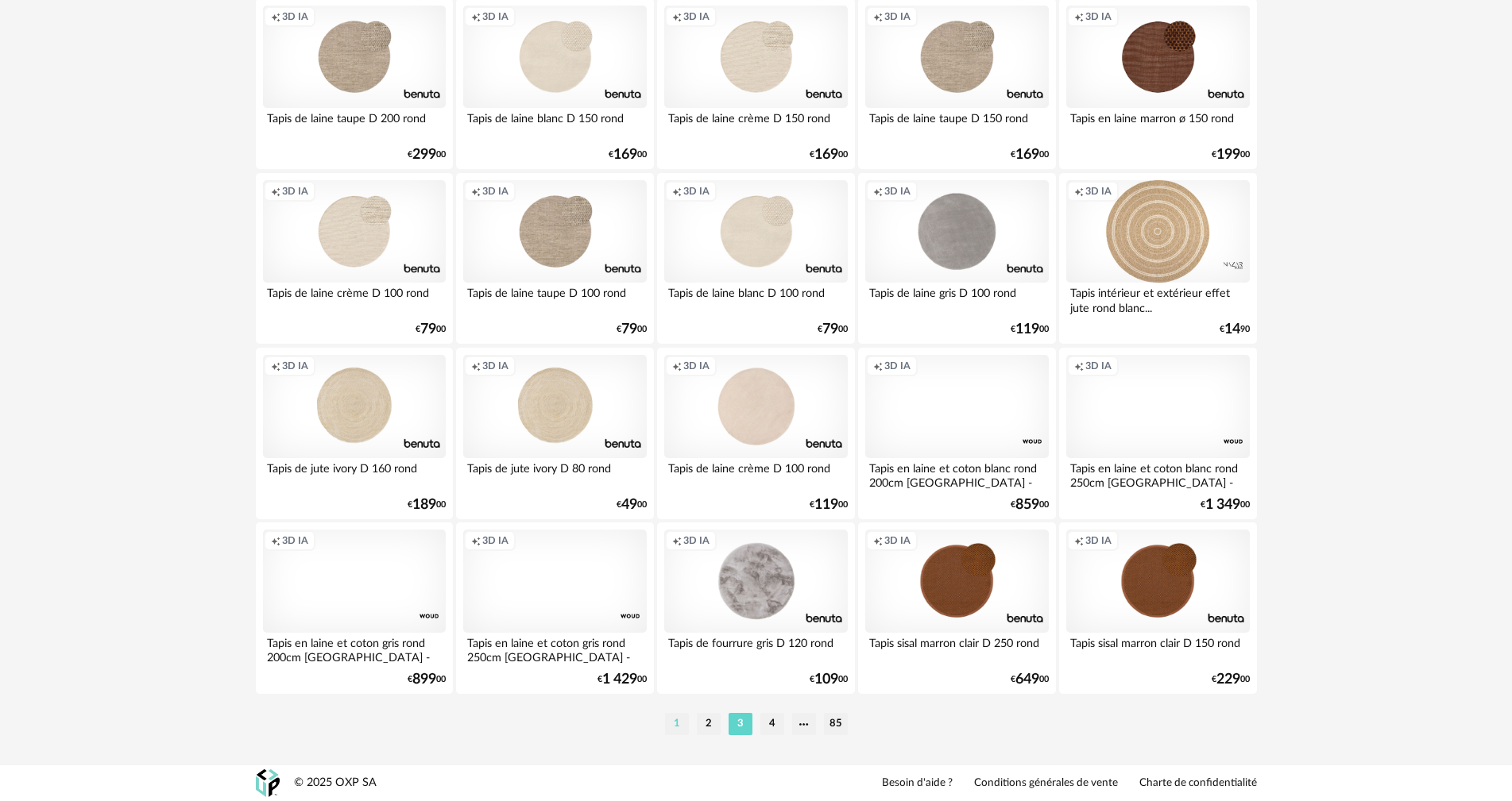
click at [677, 723] on li "1" at bounding box center [677, 724] width 24 height 22
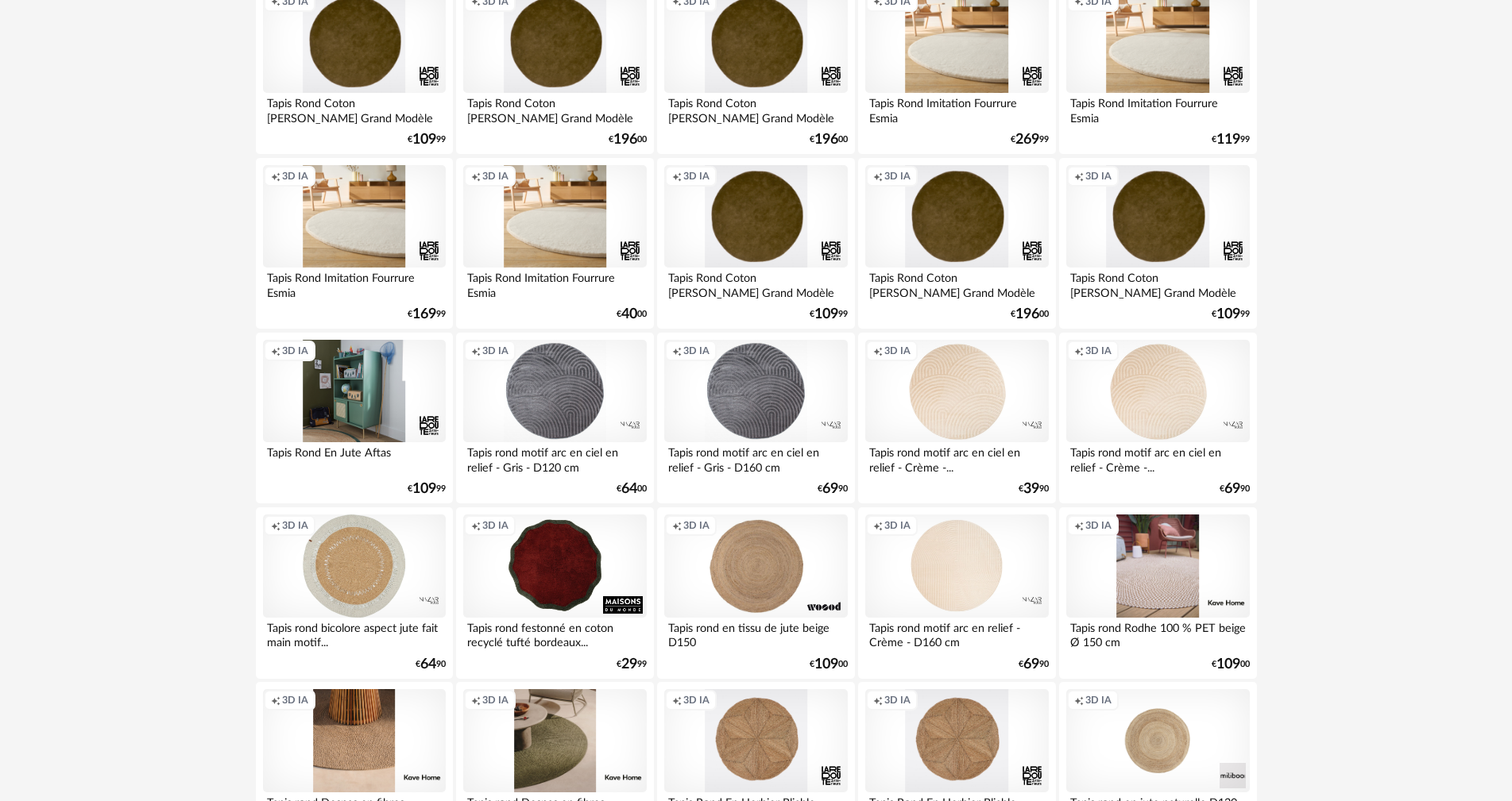
scroll to position [1032, 0]
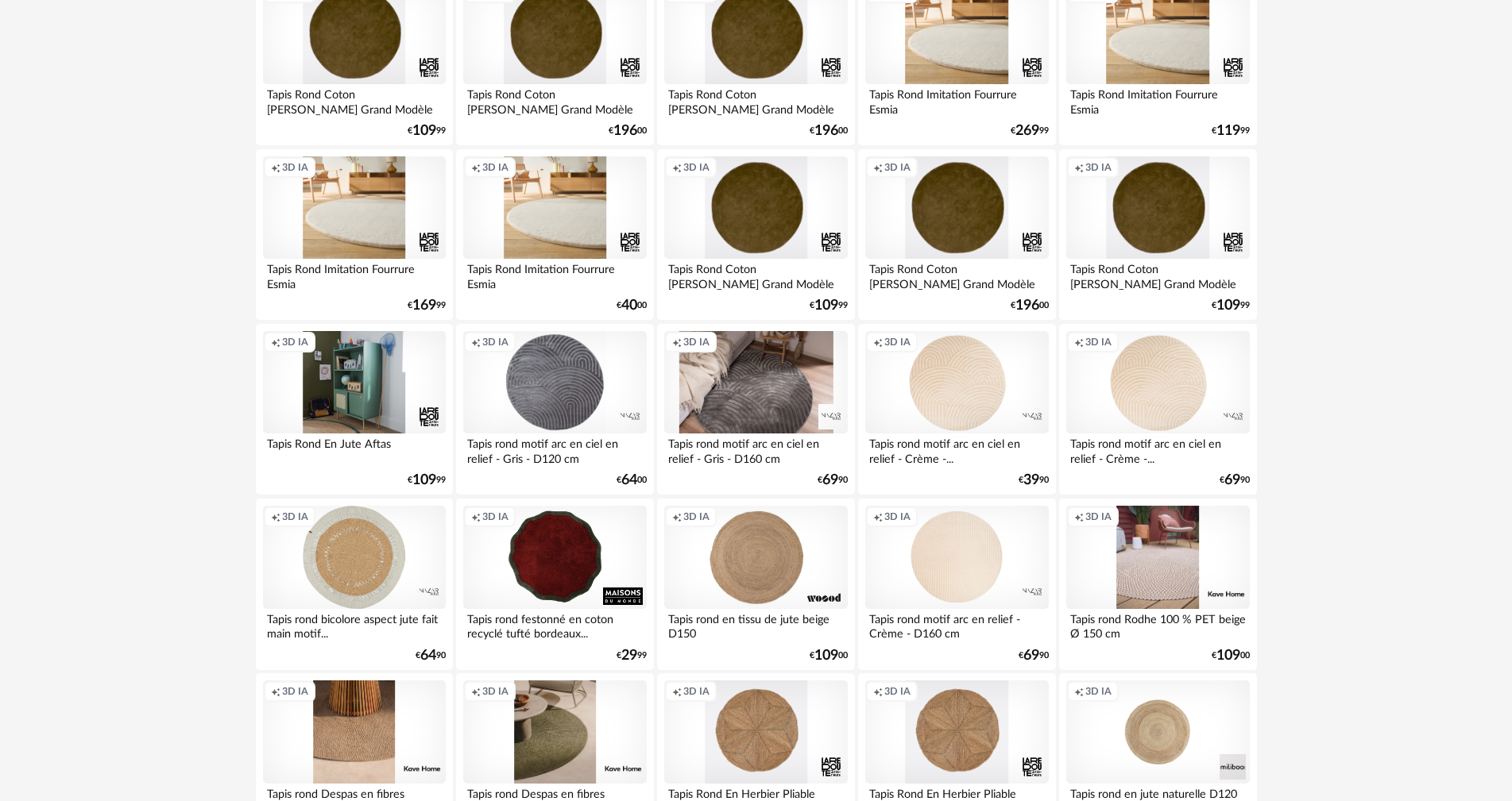
click at [788, 385] on div "Creation icon 3D IA" at bounding box center [756, 382] width 183 height 103
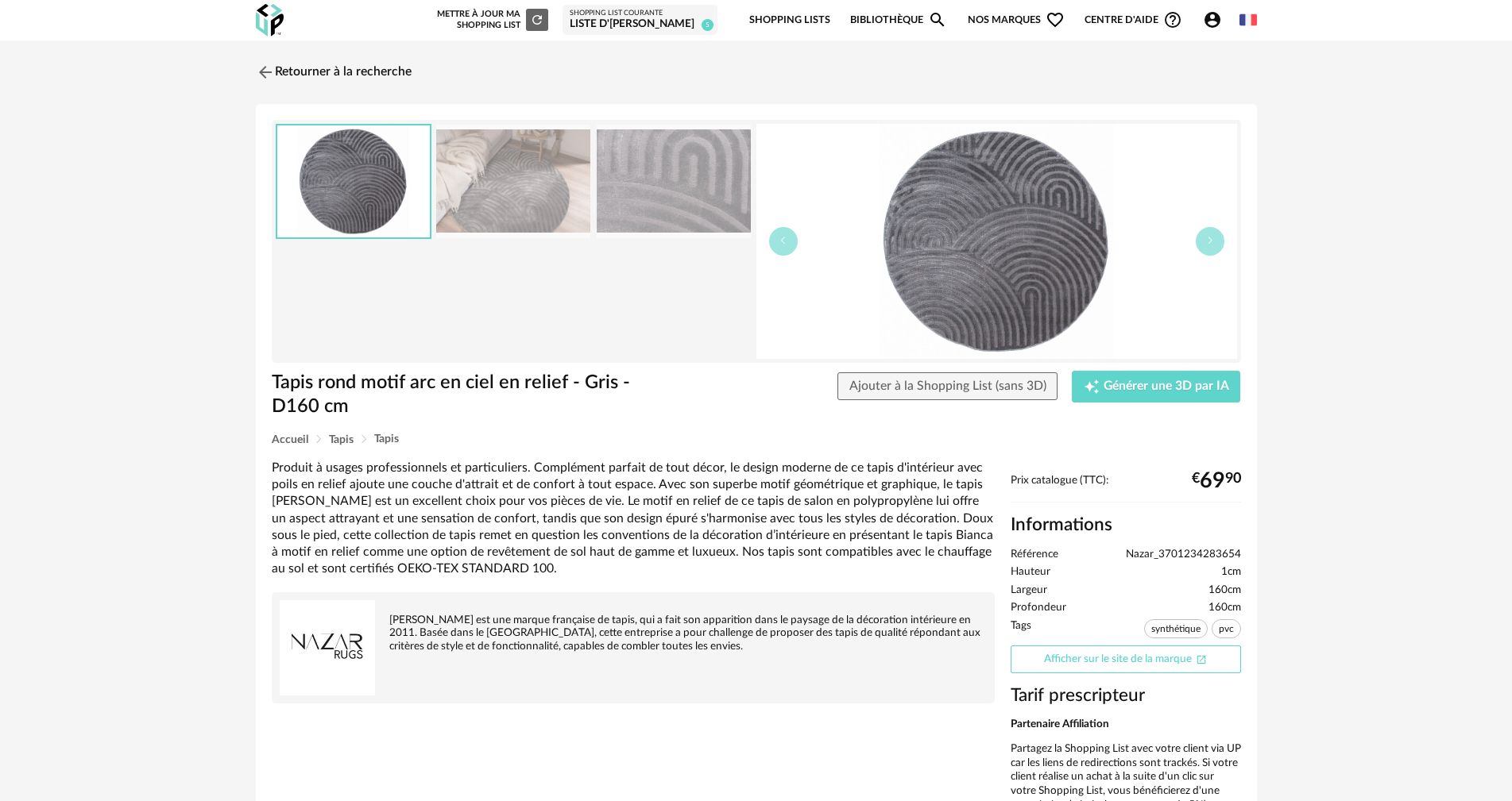
click at [1116, 670] on link "Afficher sur le site de la marque Open In New icon" at bounding box center [1126, 659] width 231 height 28
click at [275, 70] on img at bounding box center [263, 71] width 23 height 23
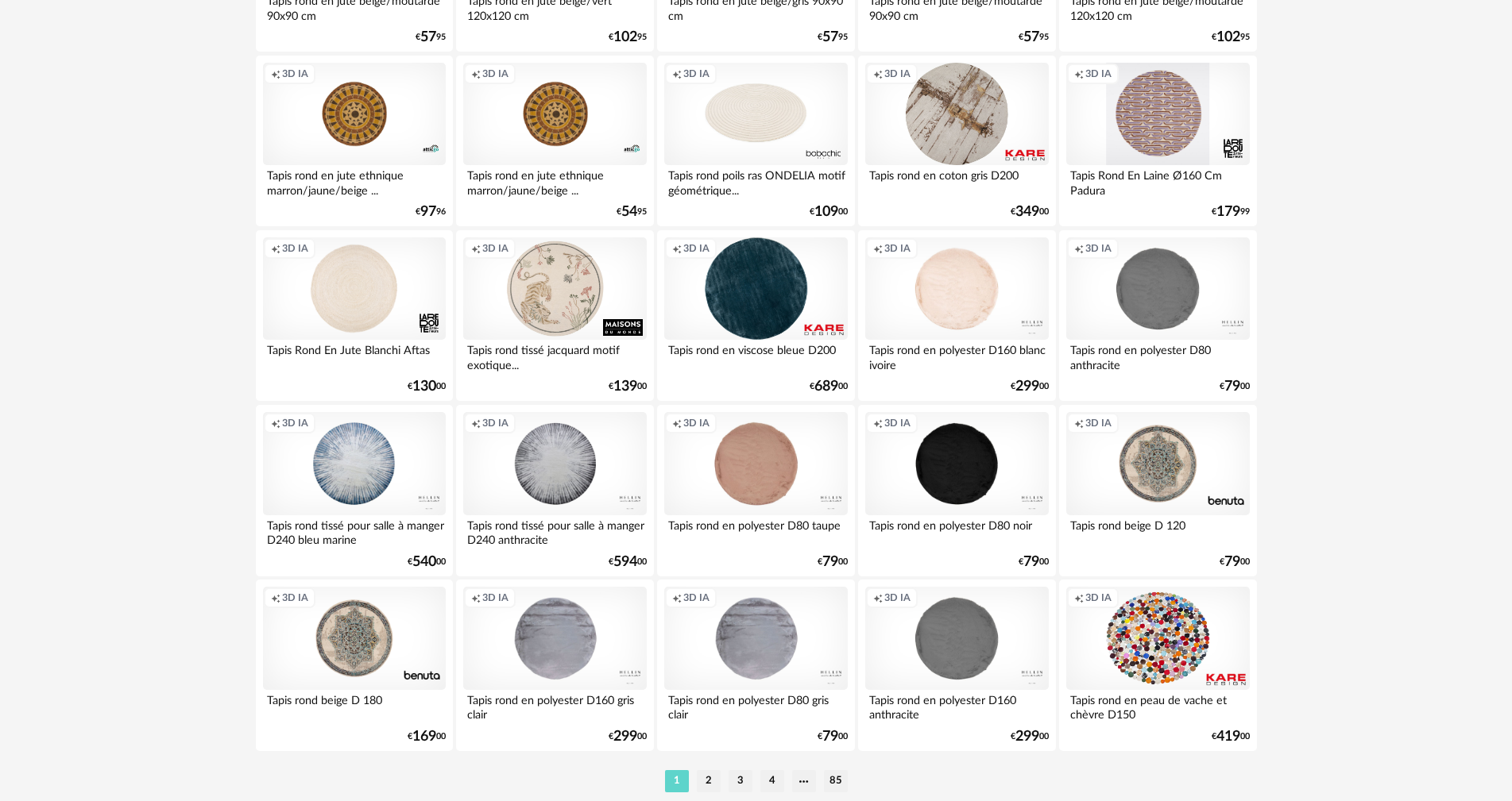
scroll to position [3106, 0]
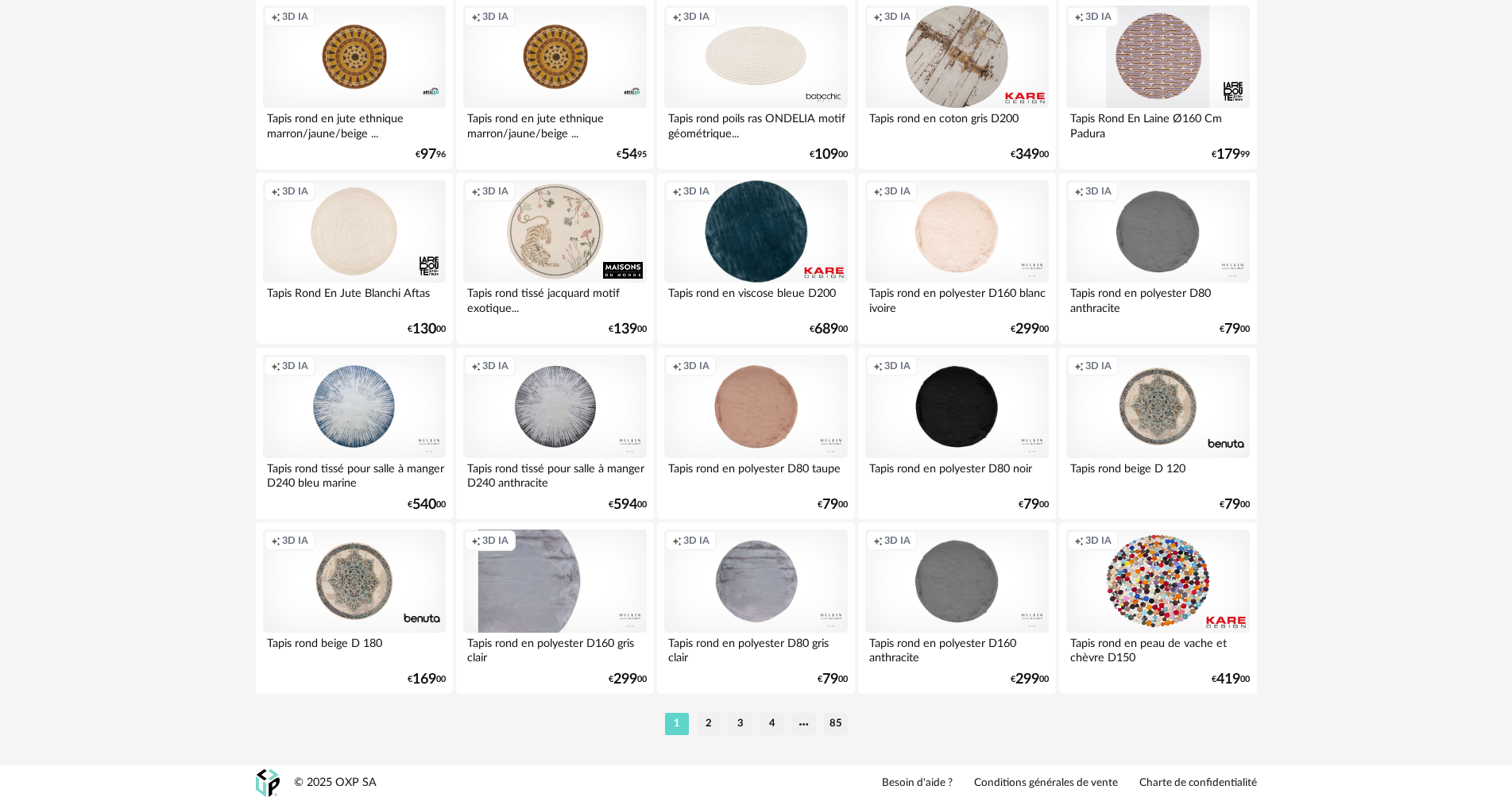
click at [565, 601] on div "Creation icon 3D IA" at bounding box center [554, 581] width 183 height 103
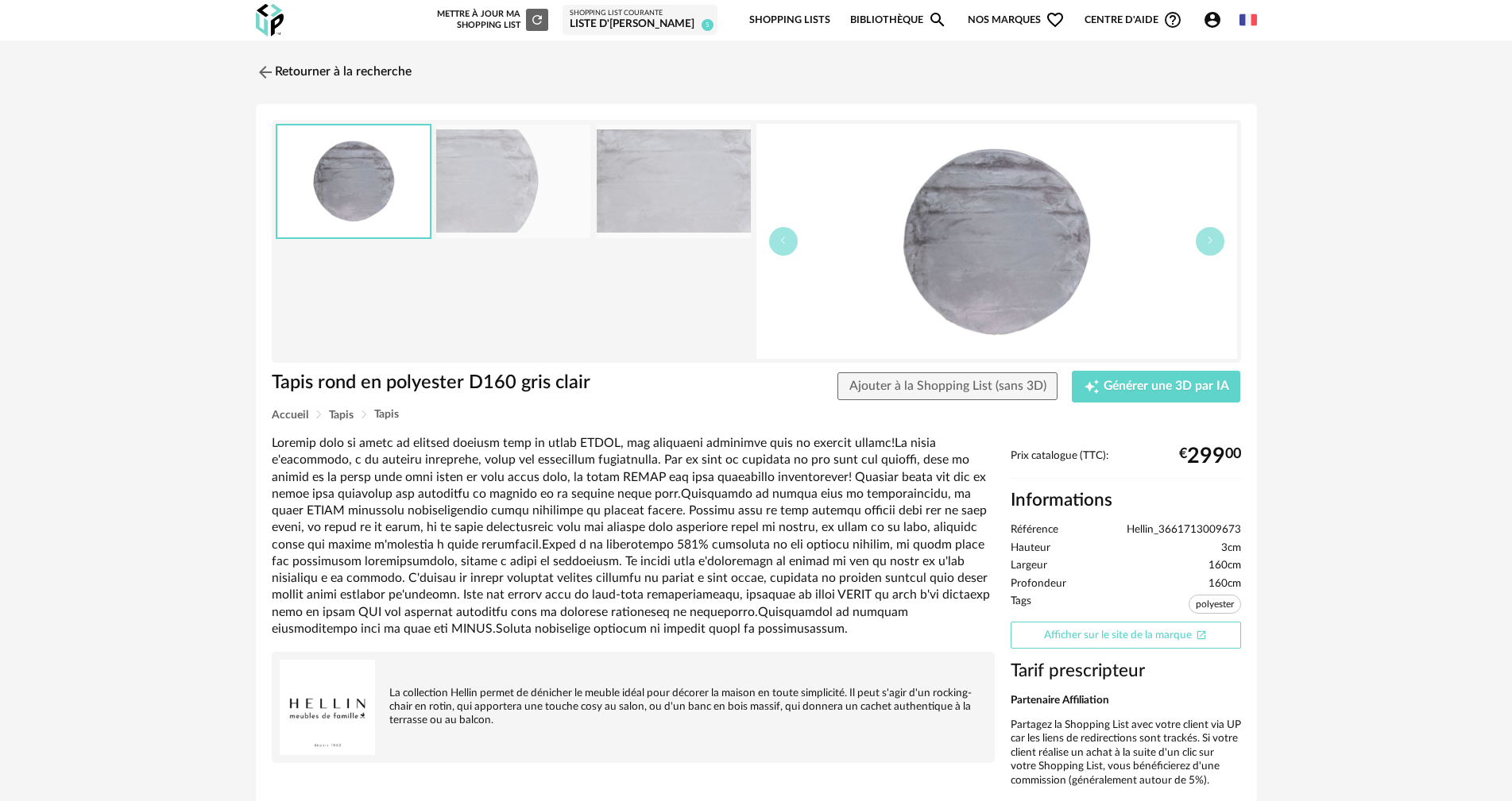
click at [1083, 634] on link "Afficher sur le site de la marque Open In New icon" at bounding box center [1126, 635] width 231 height 28
click at [909, 380] on span "Ajouter à la Shopping List (sans 3D)" at bounding box center [948, 386] width 197 height 13
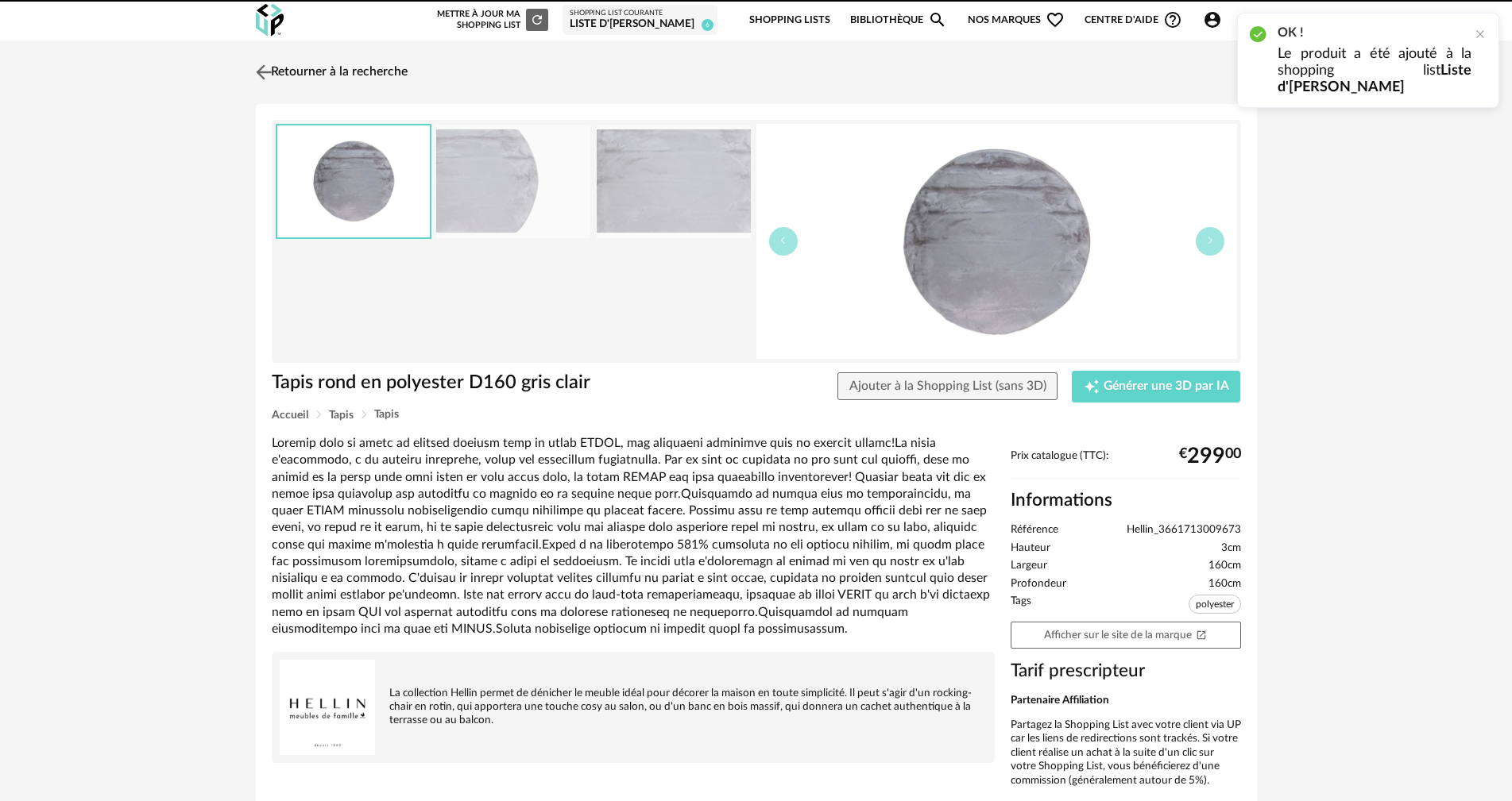
click at [274, 67] on img at bounding box center [263, 71] width 23 height 23
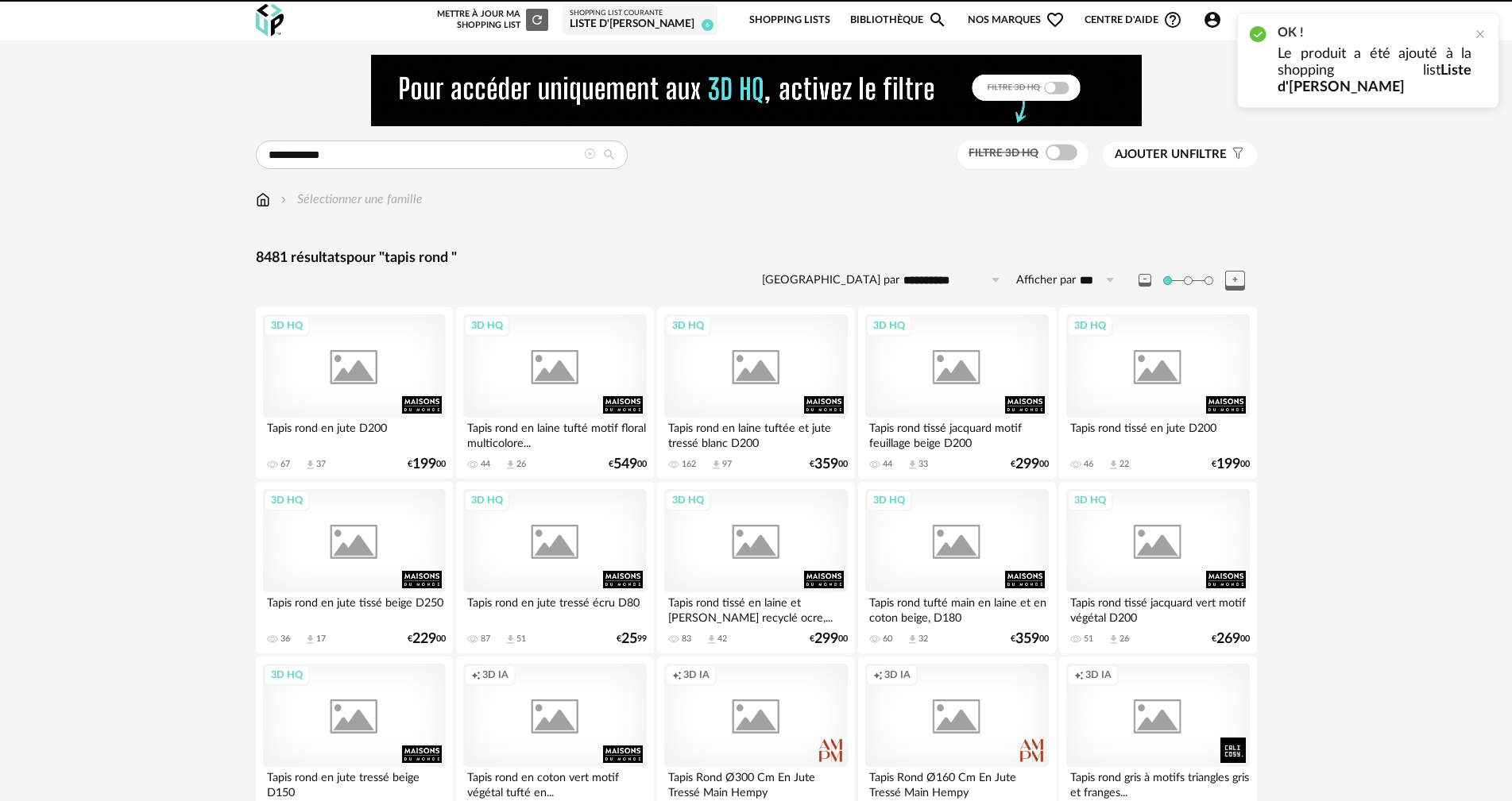
scroll to position [3106, 0]
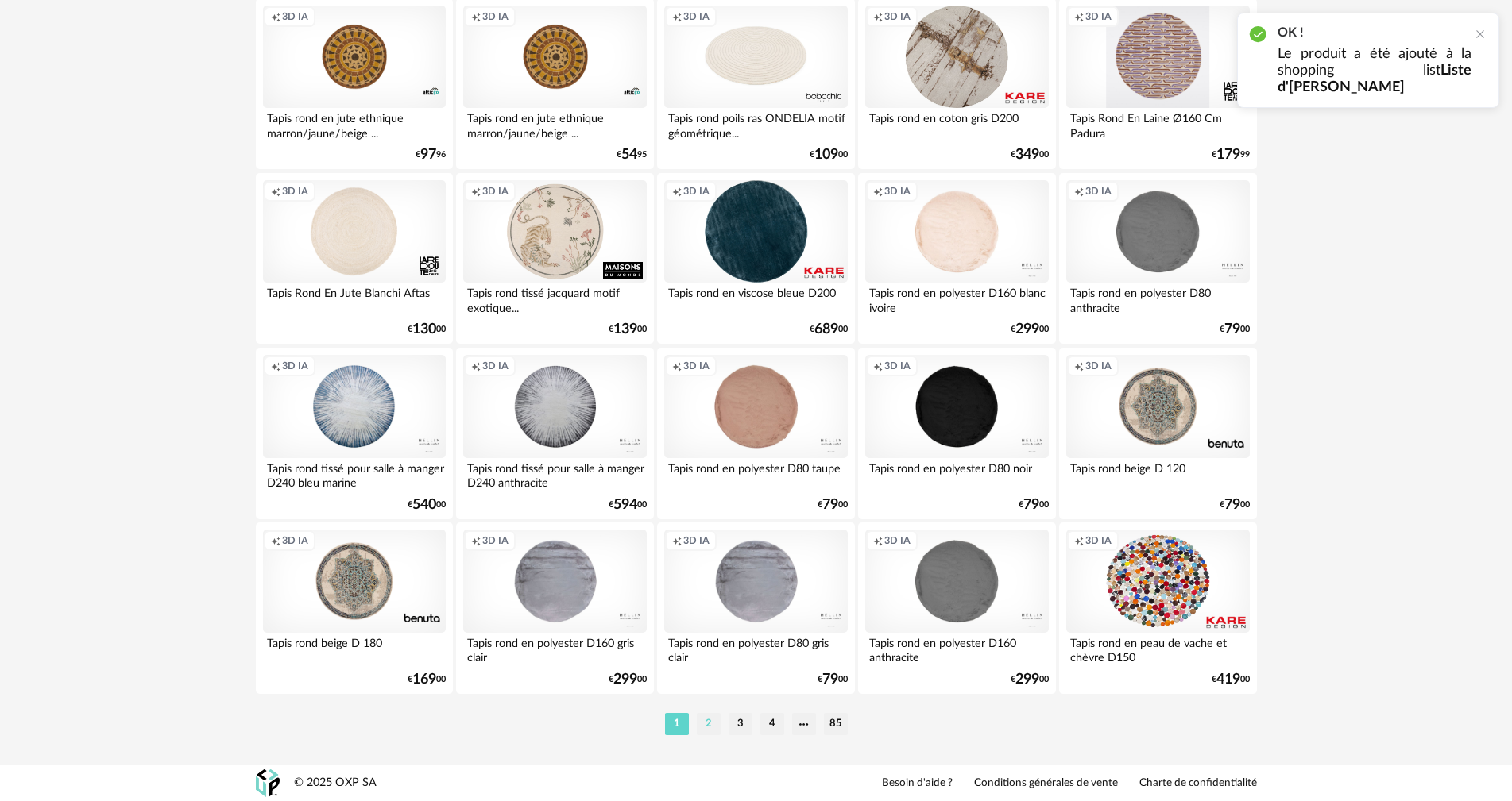
click at [708, 724] on li "2" at bounding box center [708, 724] width 24 height 22
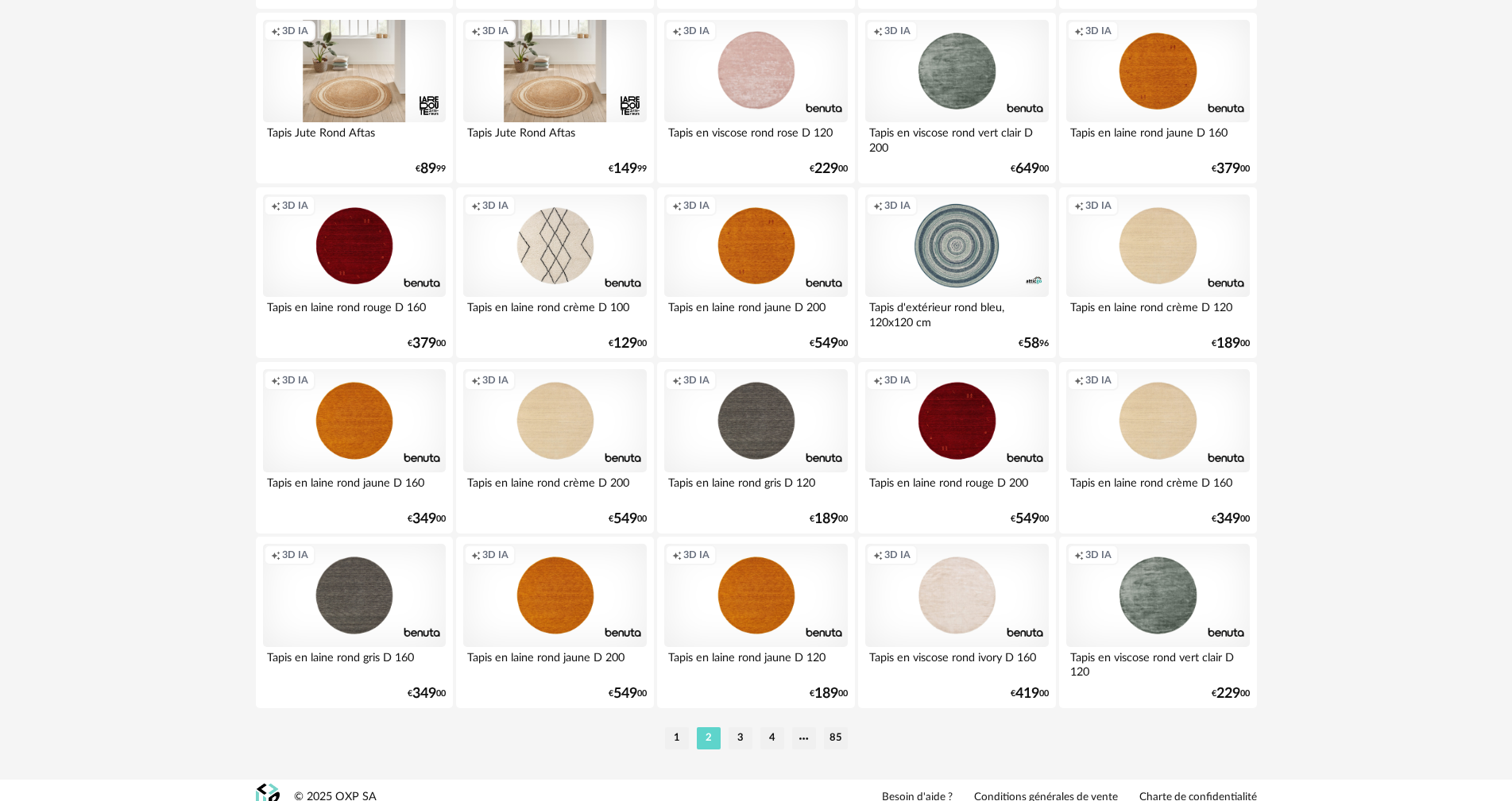
scroll to position [3106, 0]
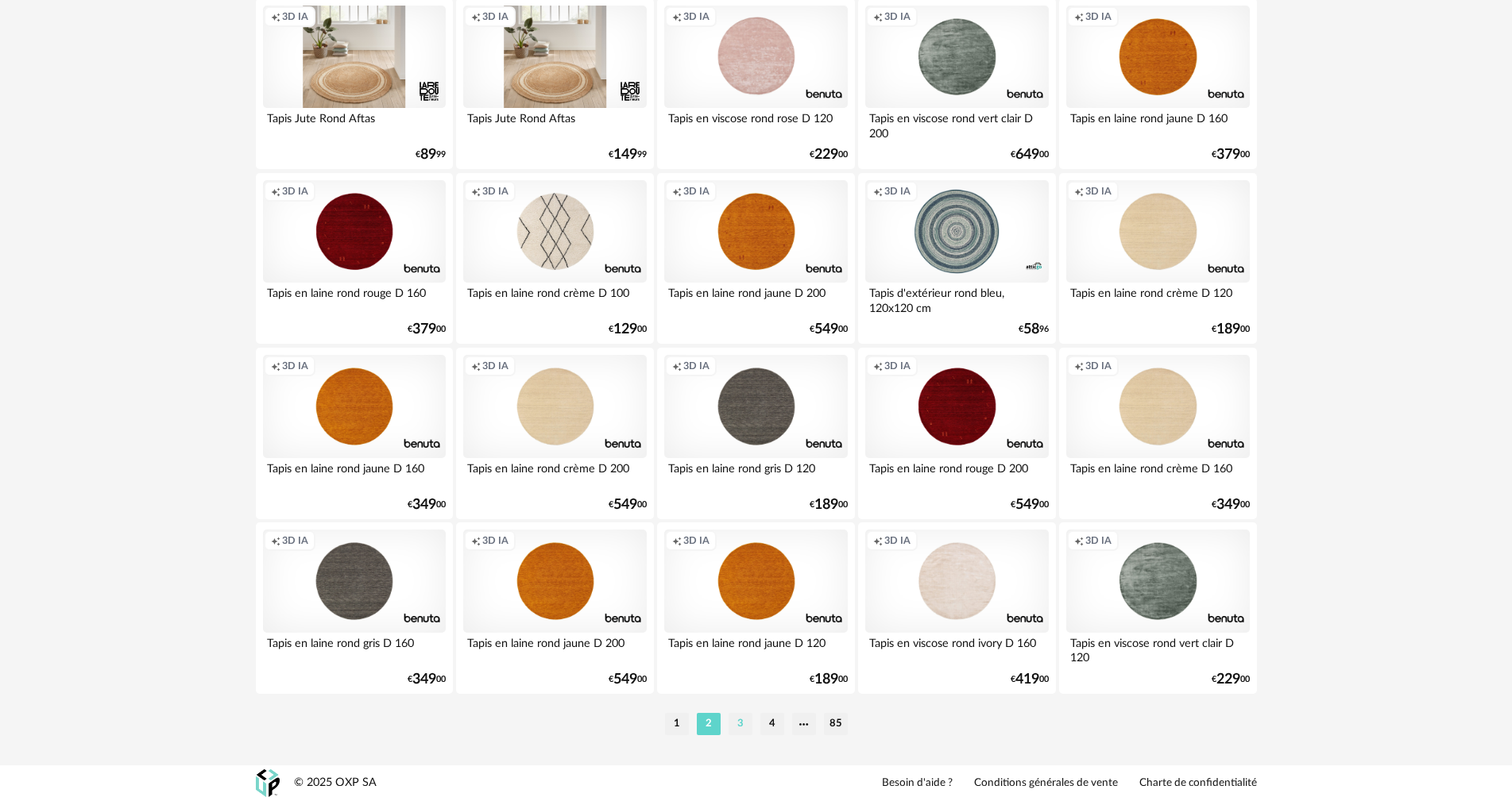
click at [742, 725] on li "3" at bounding box center [740, 724] width 24 height 22
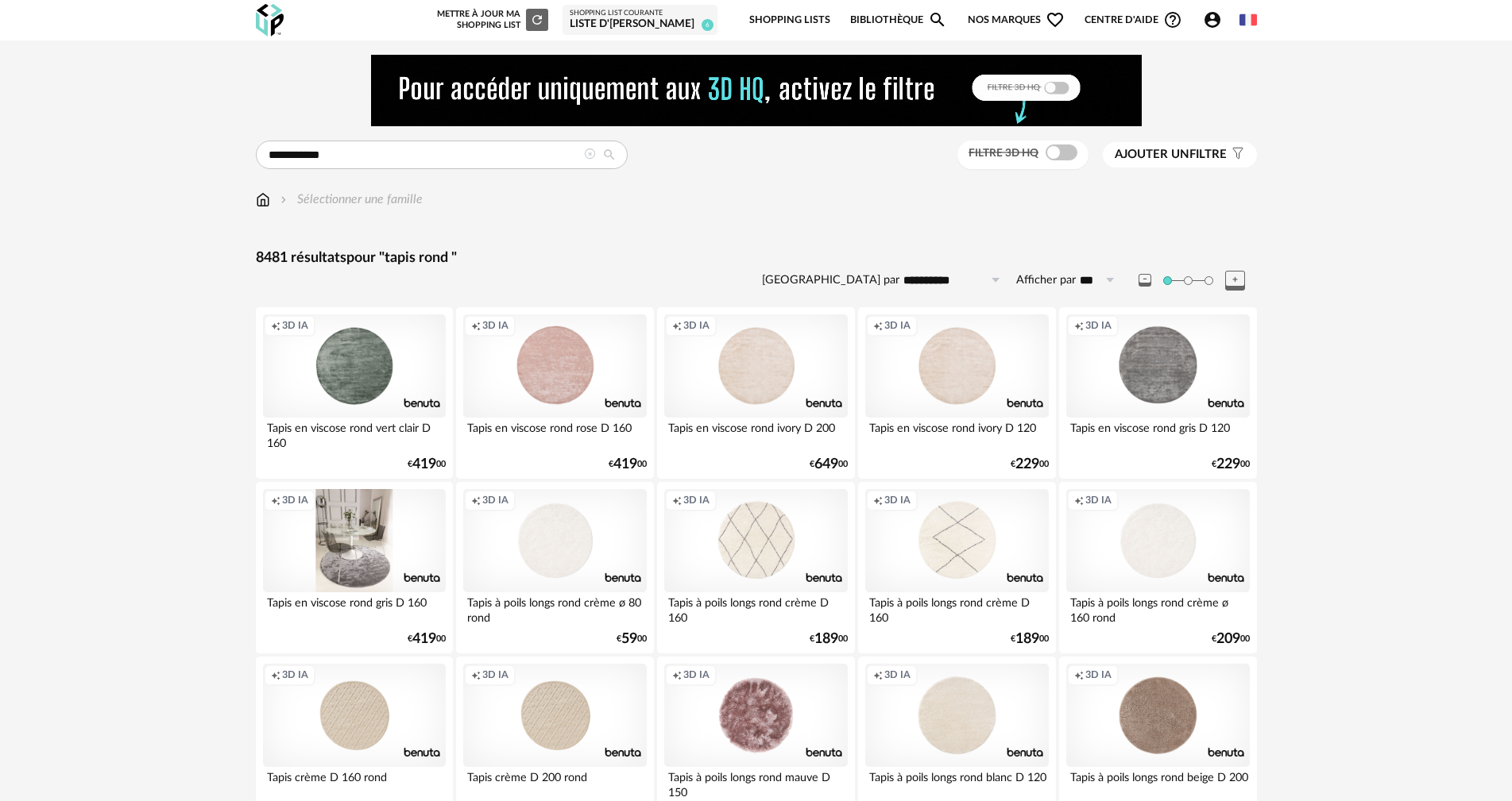
click at [351, 542] on div "Creation icon 3D IA" at bounding box center [354, 541] width 183 height 103
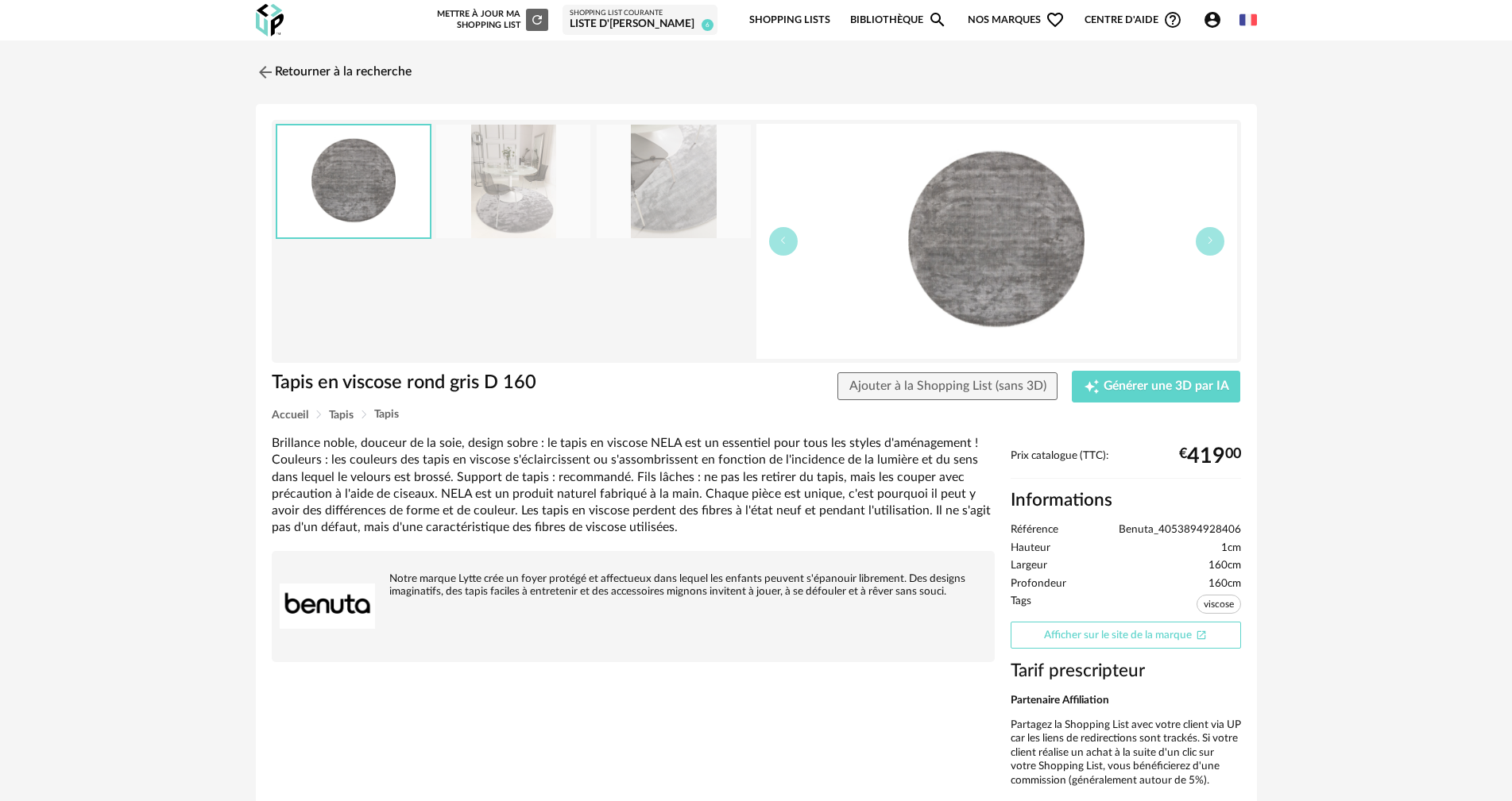
click at [1110, 643] on link "Afficher sur le site de la marque Open In New icon" at bounding box center [1126, 635] width 231 height 28
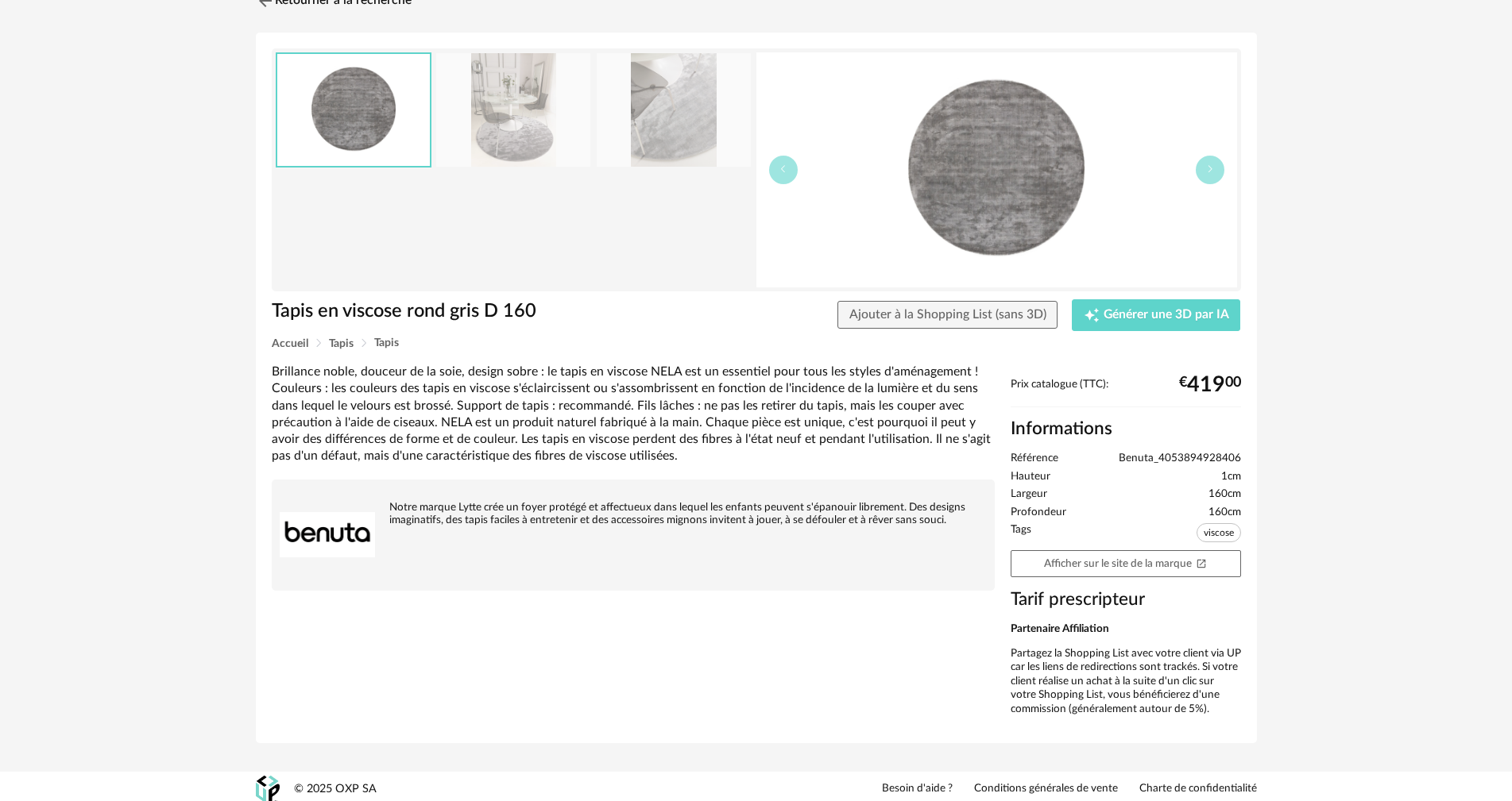
scroll to position [78, 0]
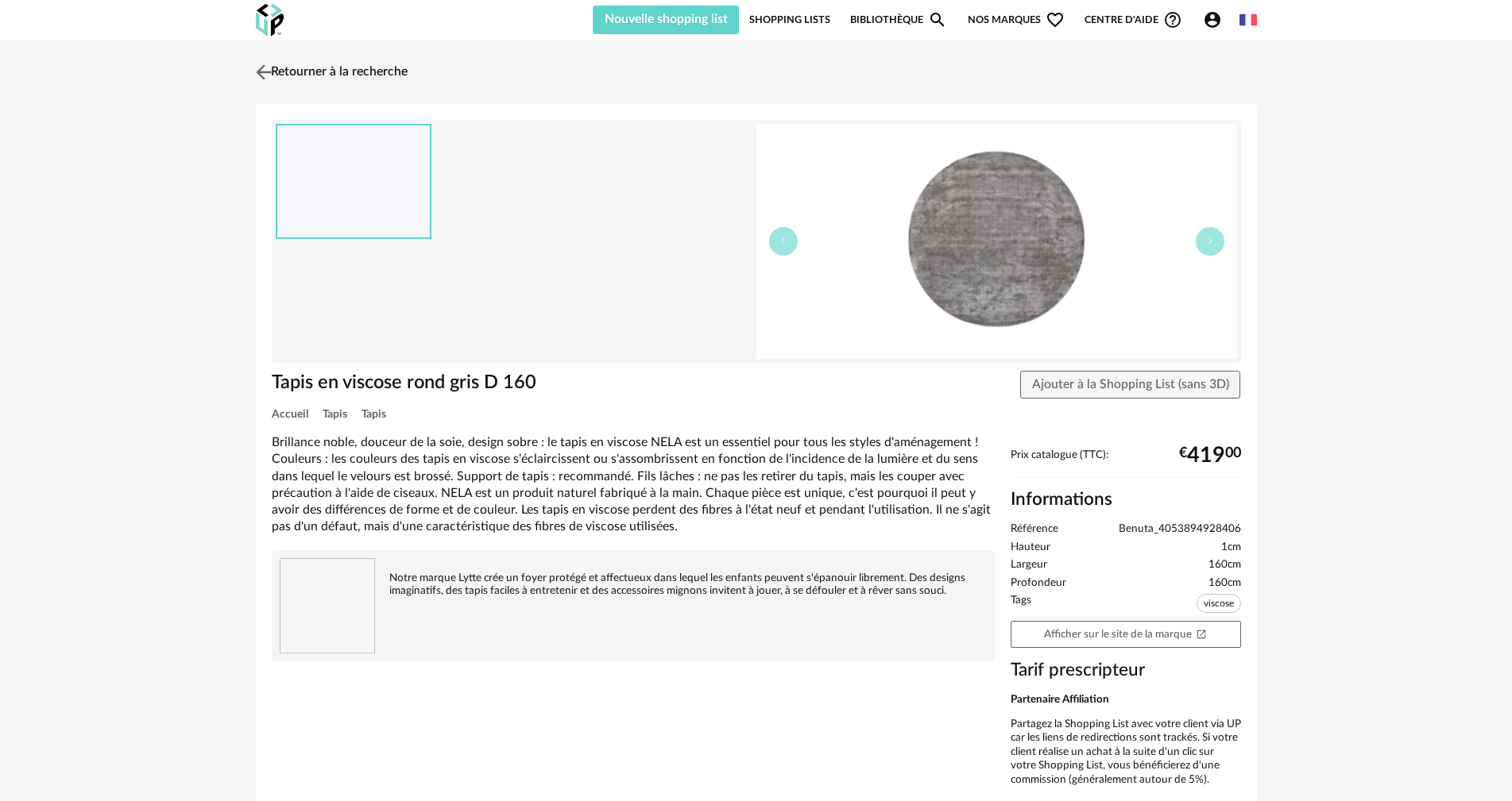
click at [292, 73] on link "Retourner à la recherche" at bounding box center [329, 72] width 155 height 35
click at [1124, 375] on button "Ajouter à la Shopping List (sans 3D)" at bounding box center [1131, 385] width 221 height 29
click at [330, 70] on link "Retourner à la recherche" at bounding box center [329, 72] width 155 height 35
click at [329, 66] on link "Retourner à la recherche" at bounding box center [329, 72] width 155 height 35
drag, startPoint x: 254, startPoint y: 87, endPoint x: 266, endPoint y: 75, distance: 17.0
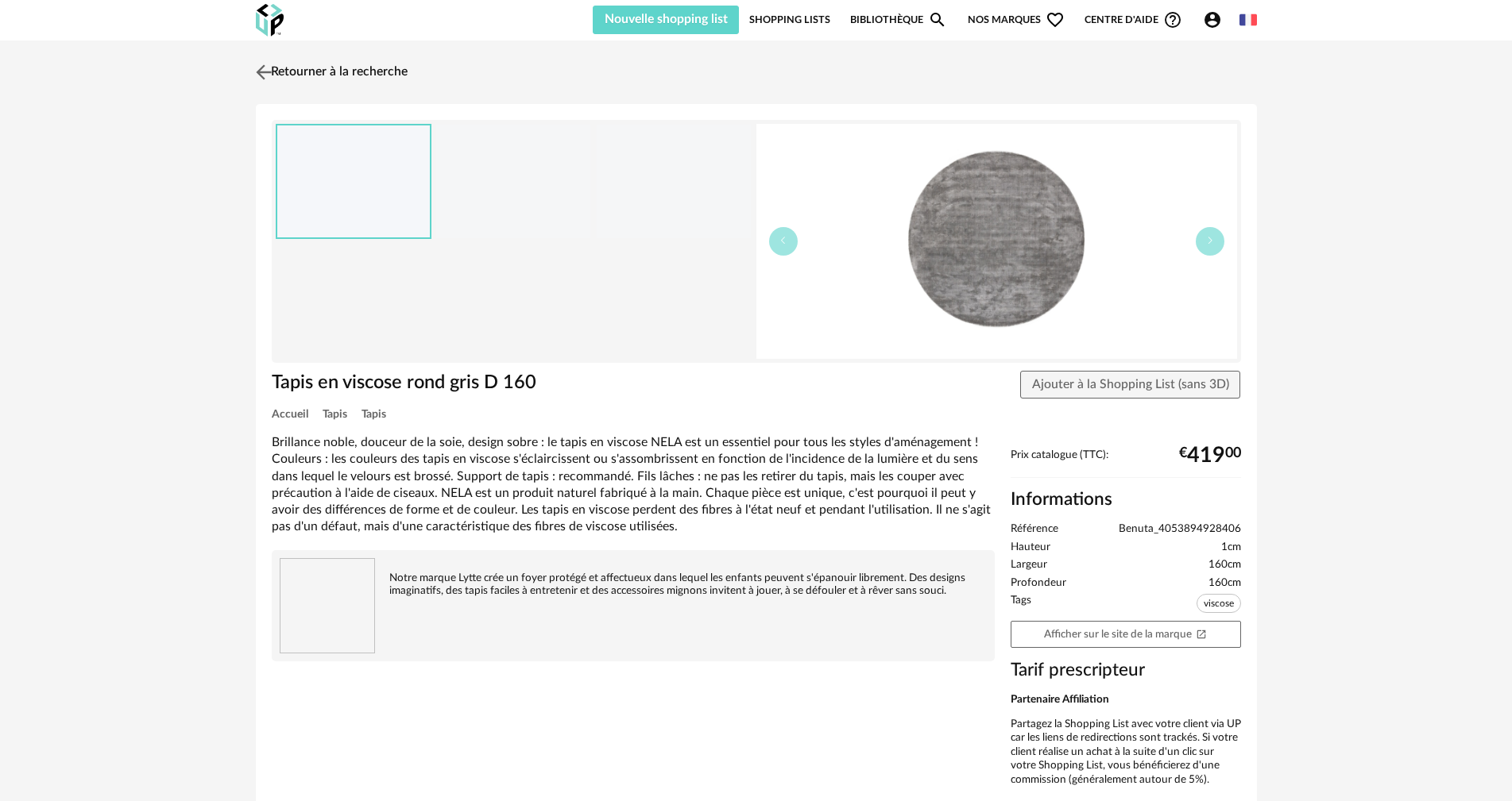
click at [256, 85] on div "Retourner à la recherche Tapis en viscose rond gris D 160 Tapis en viscose rond…" at bounding box center [756, 449] width 1030 height 788
click at [270, 68] on img at bounding box center [263, 71] width 23 height 23
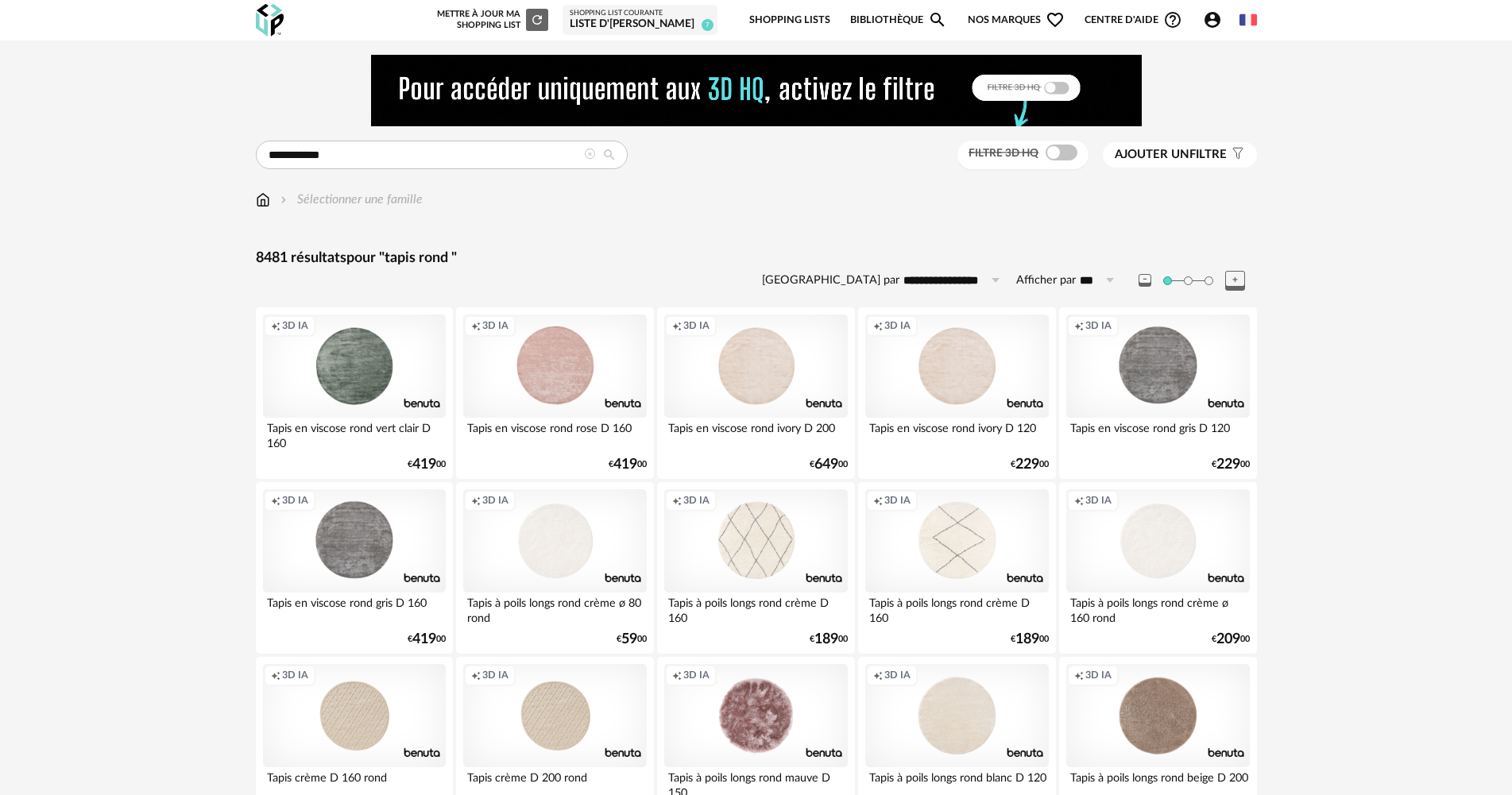
click at [876, 19] on link "Bibliothèque Magnify icon" at bounding box center [898, 20] width 97 height 38
click at [256, 197] on img at bounding box center [263, 200] width 14 height 18
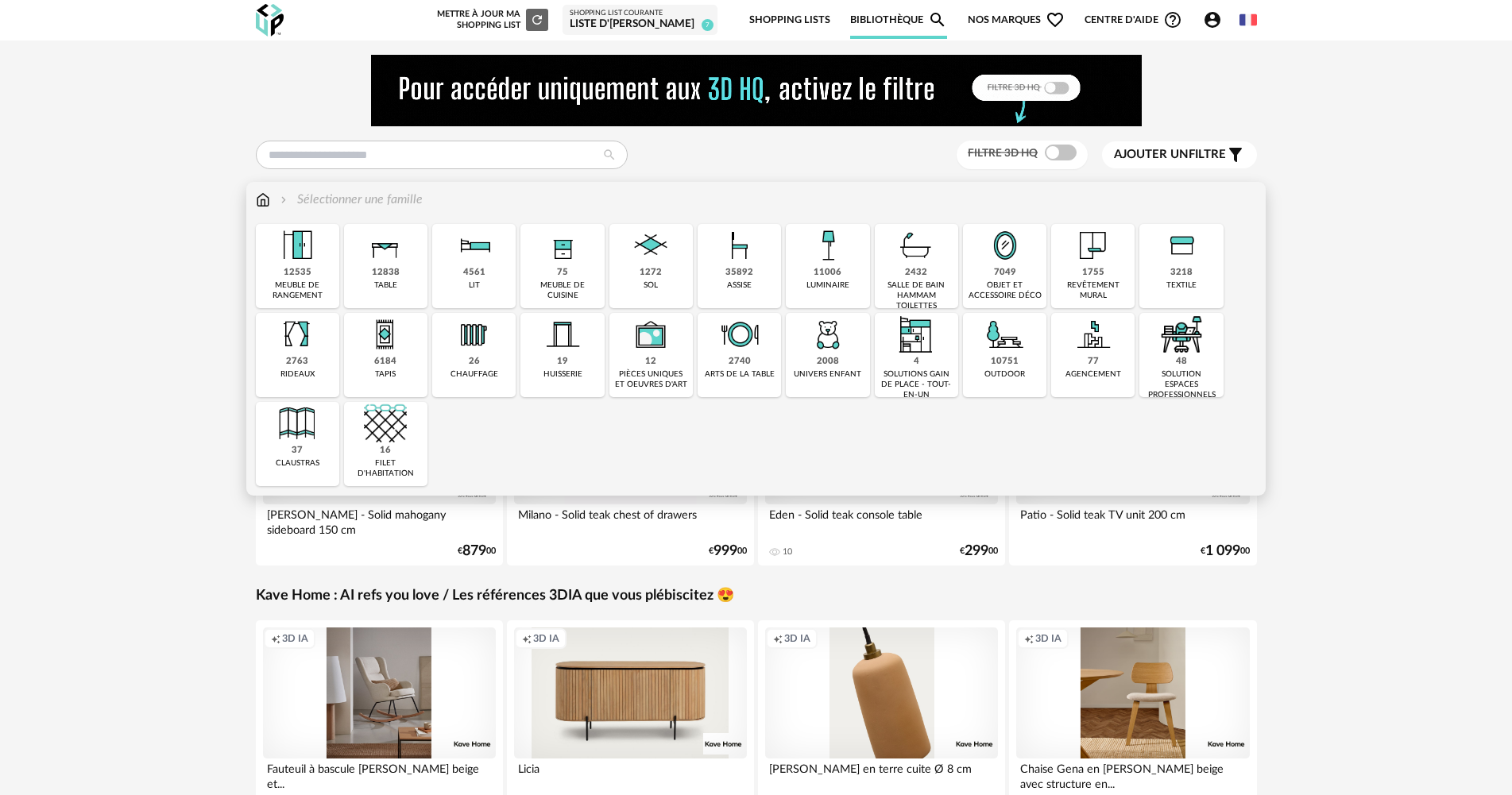
click at [747, 264] on img at bounding box center [740, 246] width 43 height 43
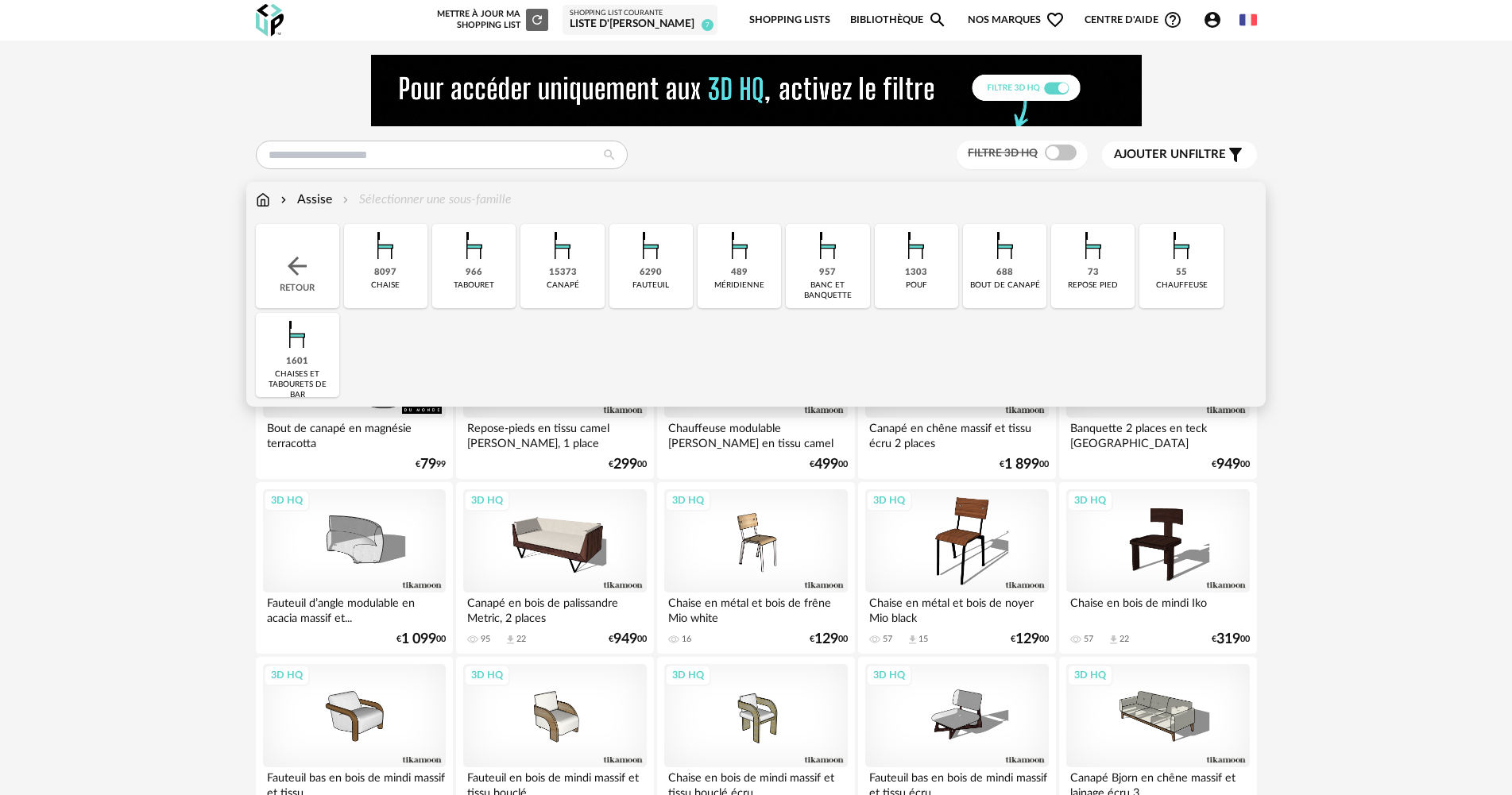
click at [655, 274] on div "6290" at bounding box center [651, 272] width 22 height 12
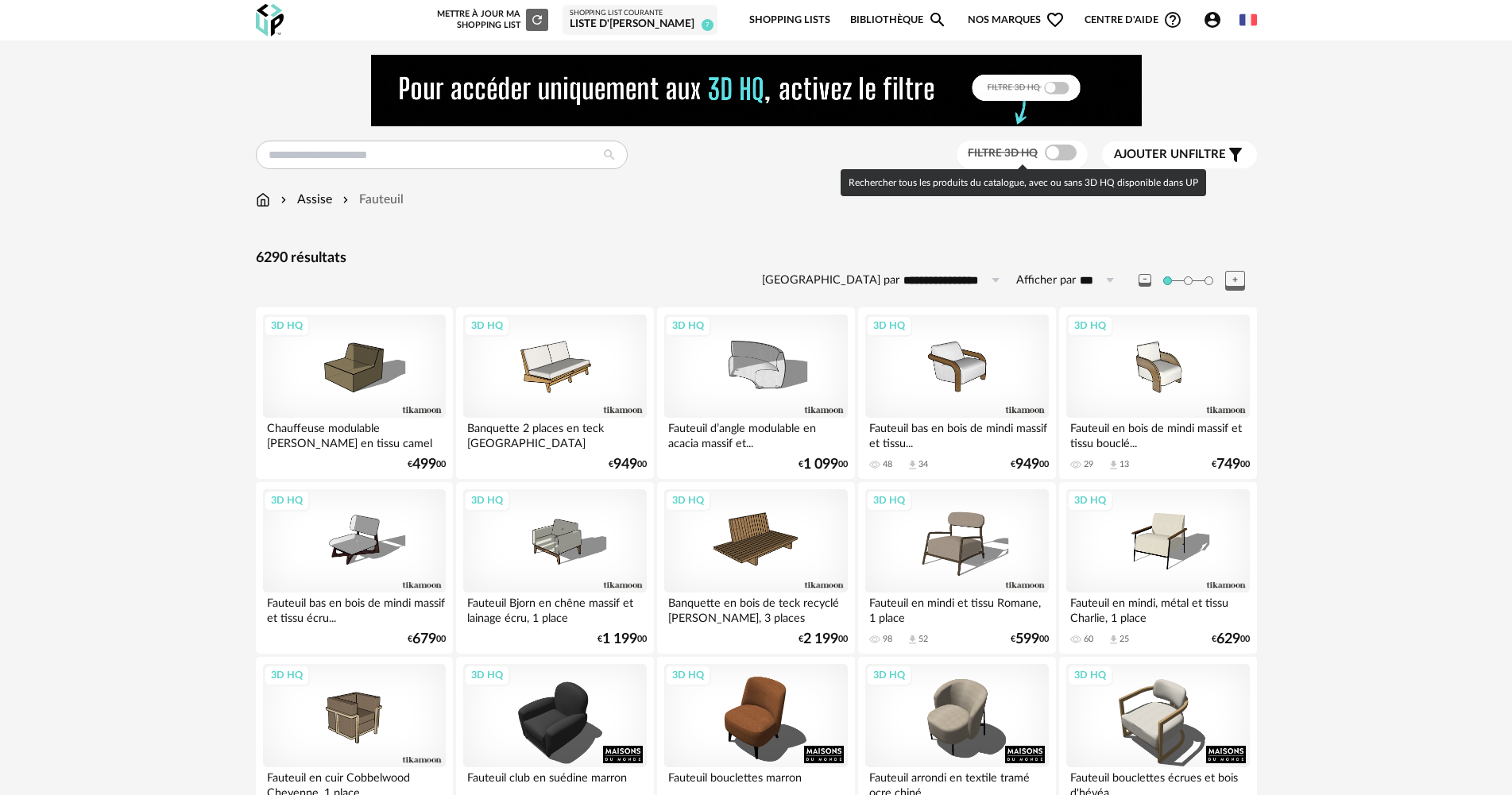
click at [1058, 159] on span at bounding box center [1061, 152] width 32 height 16
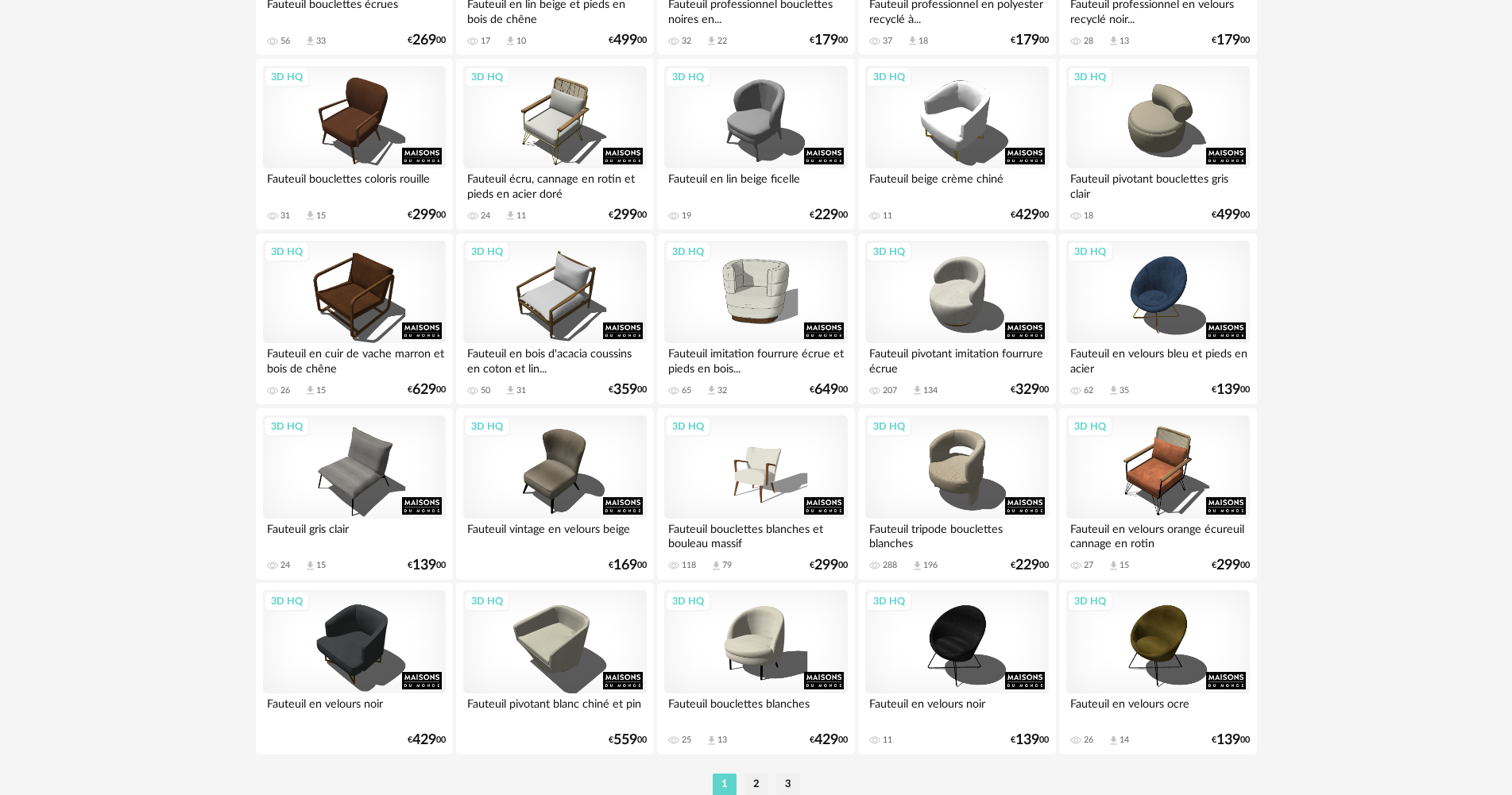
scroll to position [3113, 0]
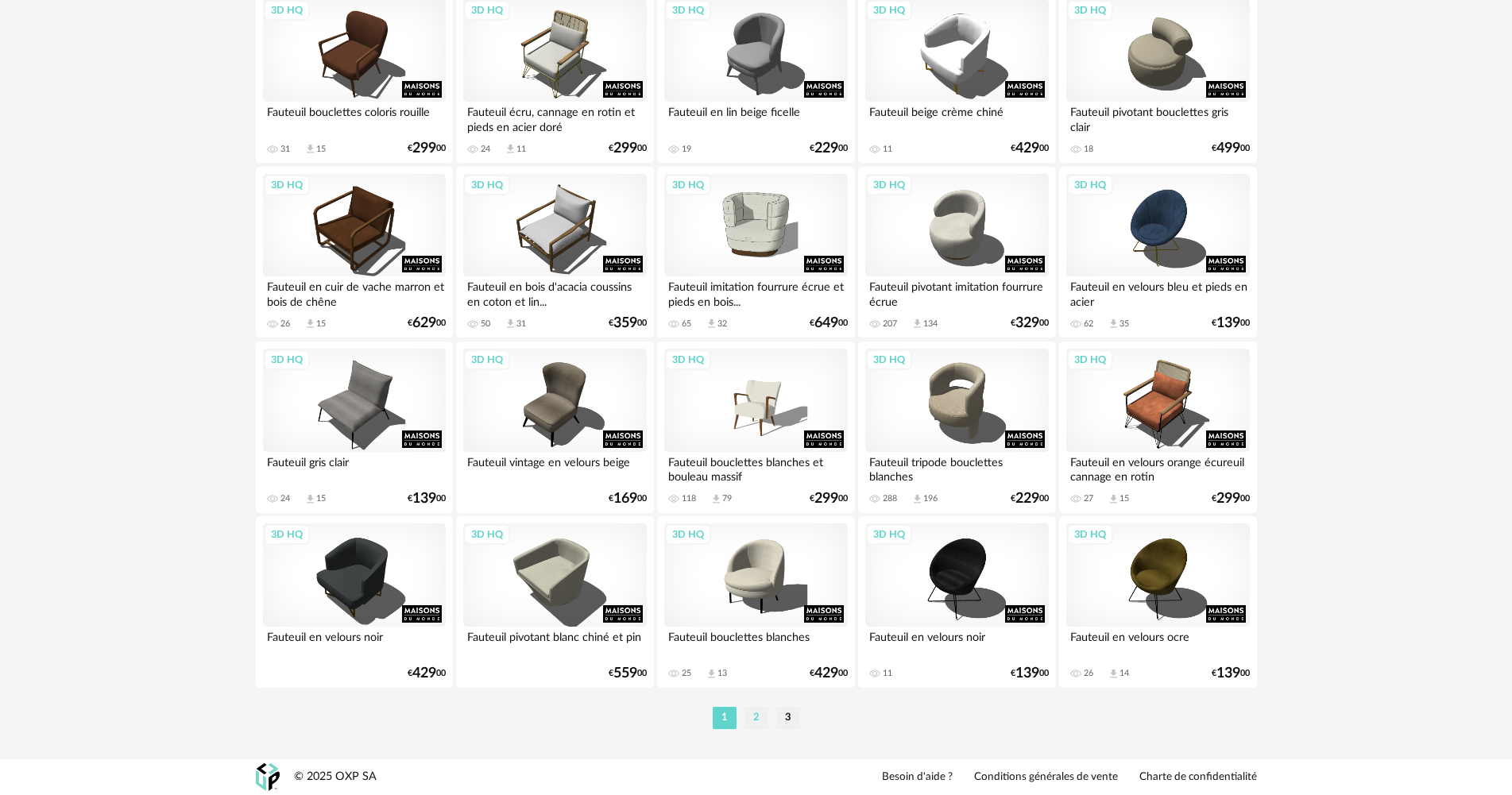
click at [761, 714] on li "2" at bounding box center [756, 718] width 24 height 22
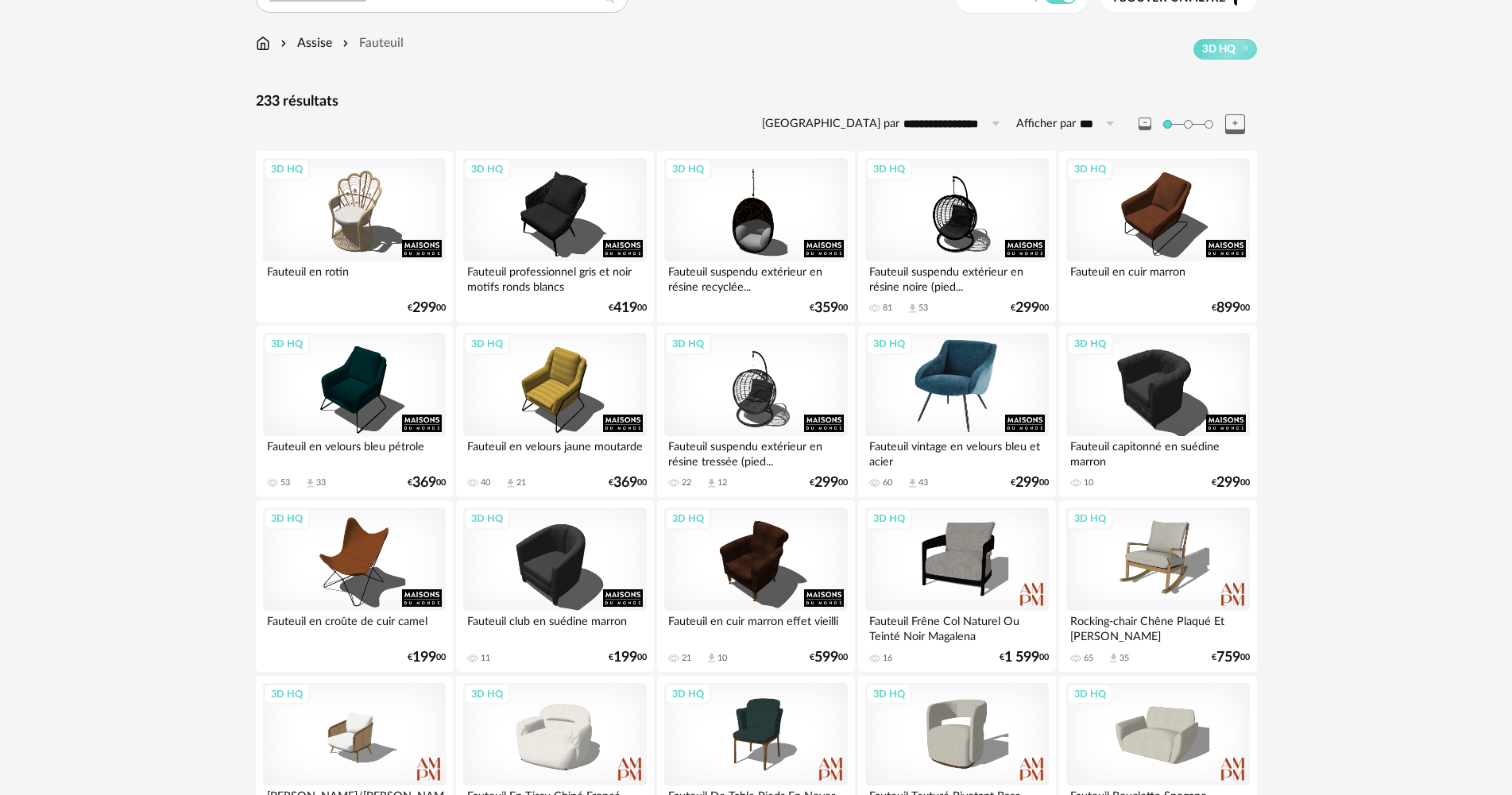
scroll to position [159, 0]
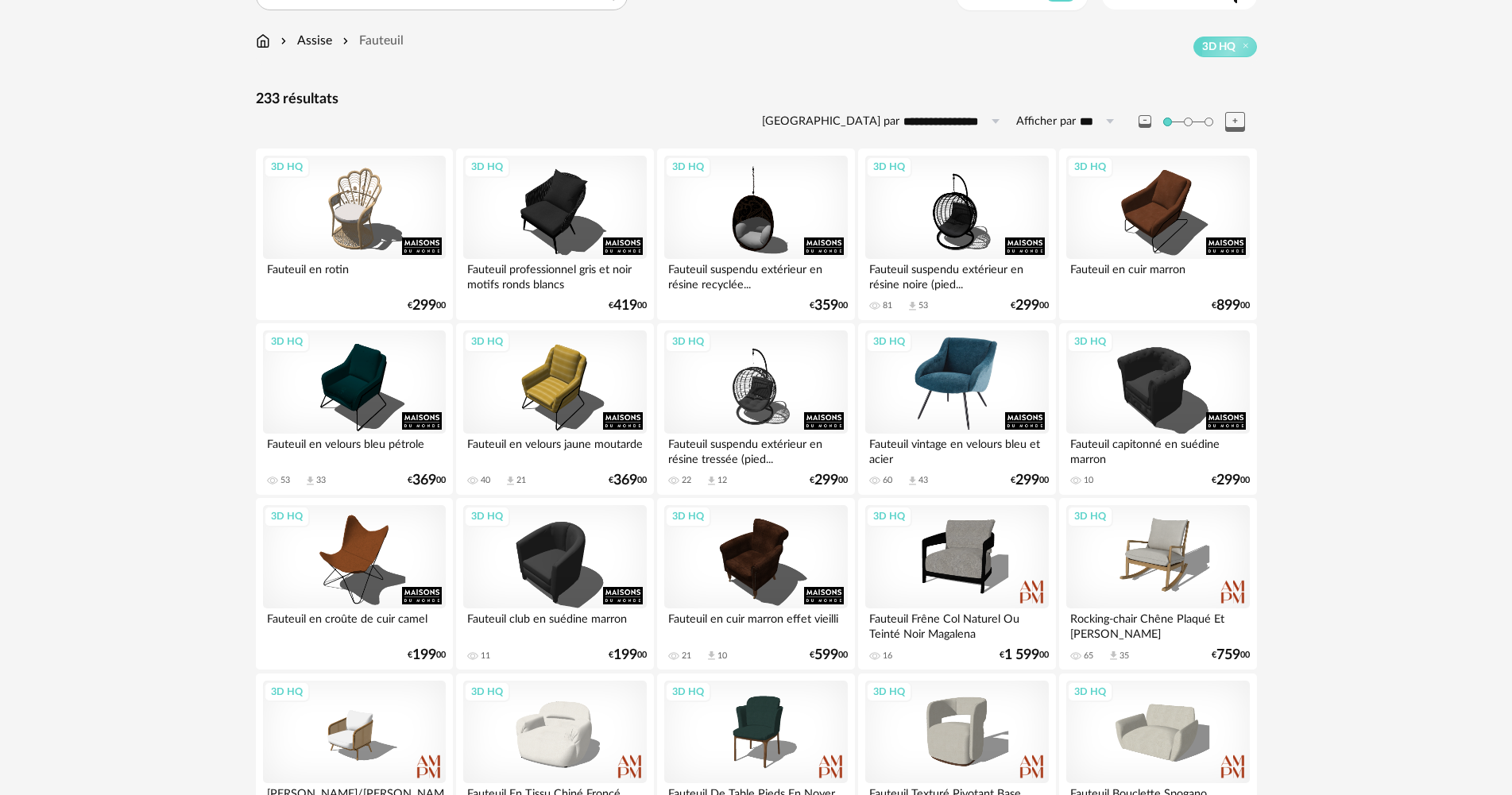
click at [949, 368] on div "3D HQ" at bounding box center [957, 381] width 183 height 103
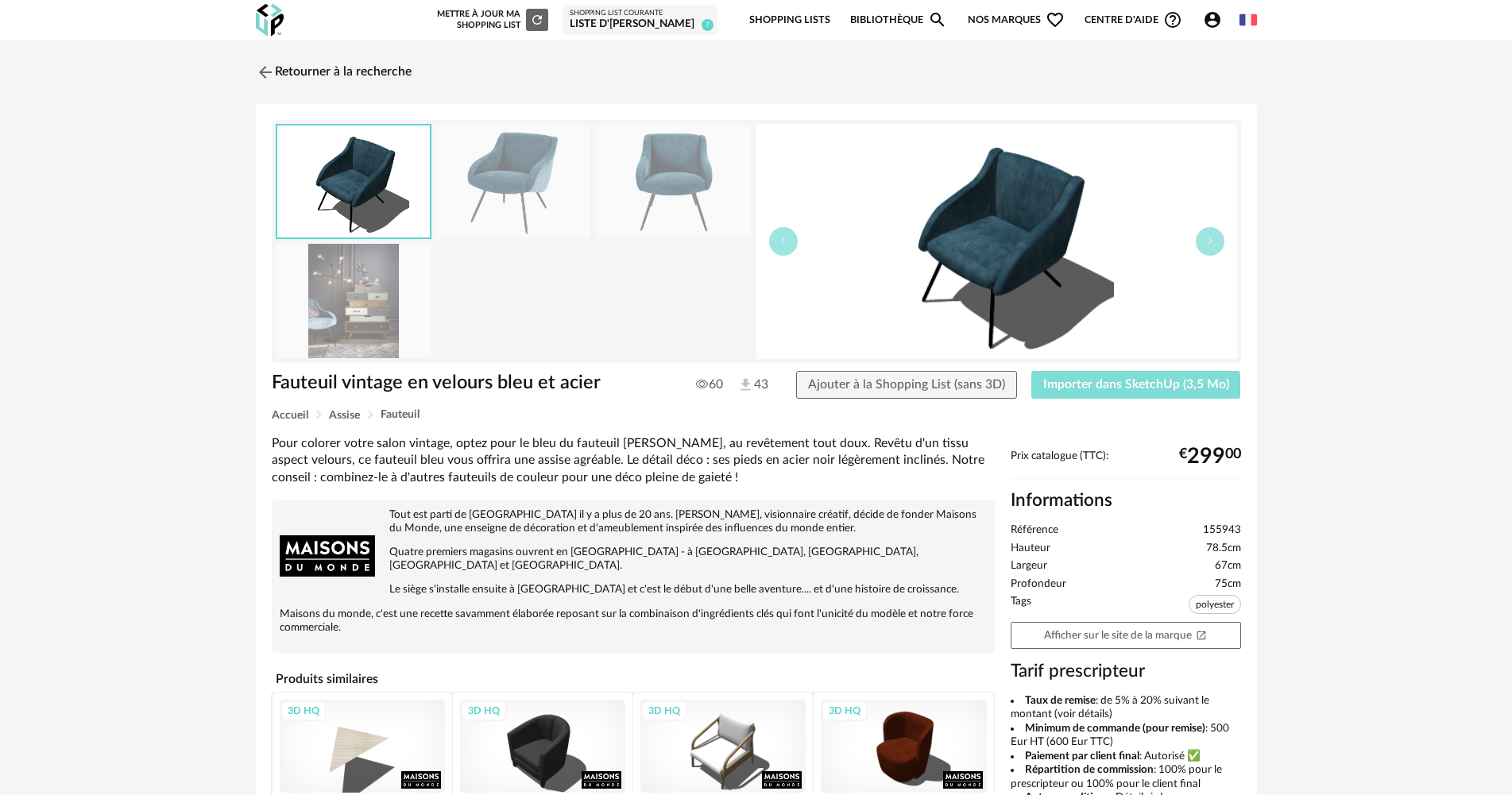
click at [1111, 395] on button "Importer dans SketchUp (3,5 Mo)" at bounding box center [1136, 385] width 210 height 29
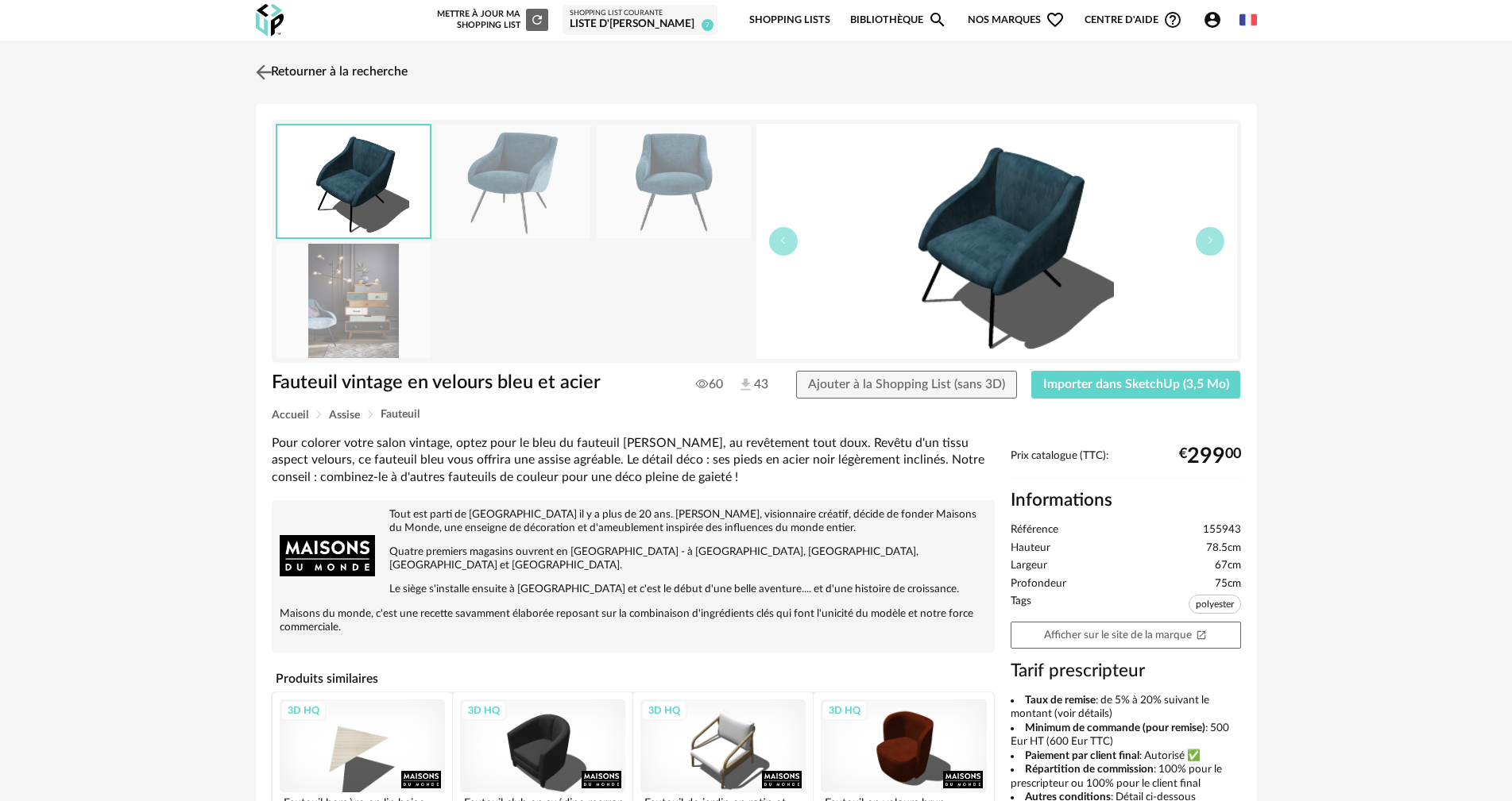
click at [280, 68] on link "Retourner à la recherche" at bounding box center [329, 72] width 155 height 35
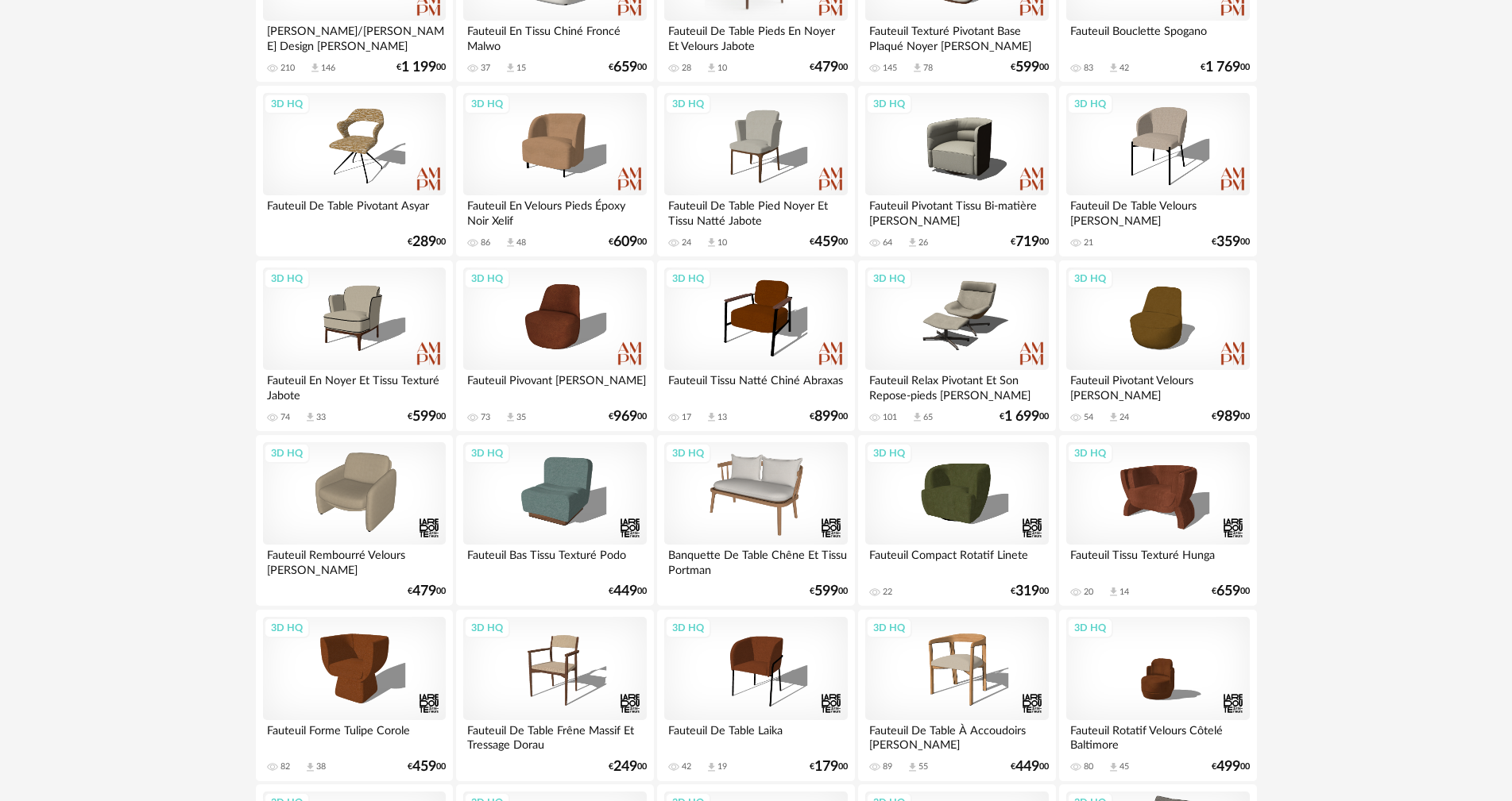
scroll to position [874, 0]
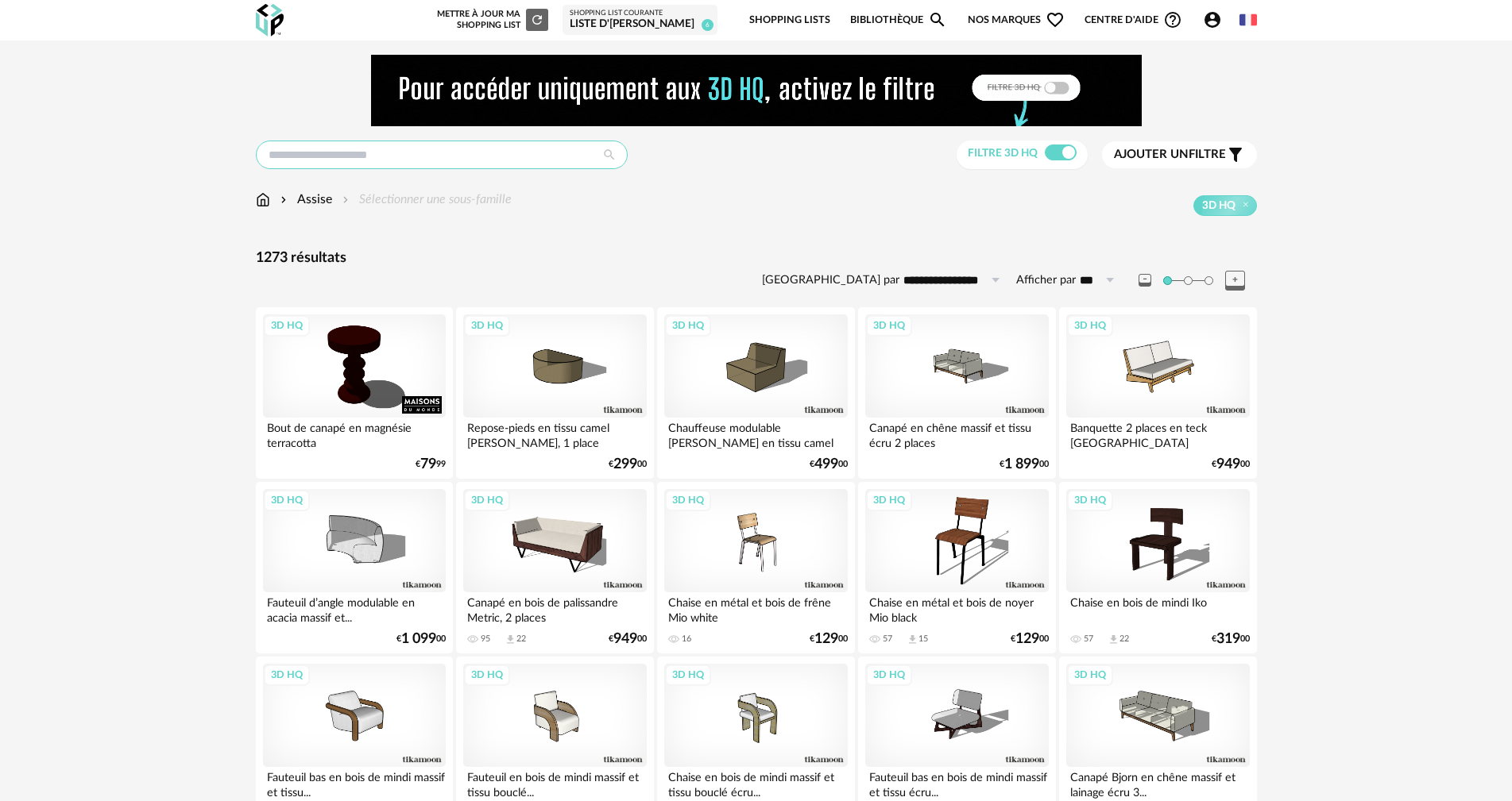
click at [454, 155] on input "text" at bounding box center [442, 155] width 372 height 29
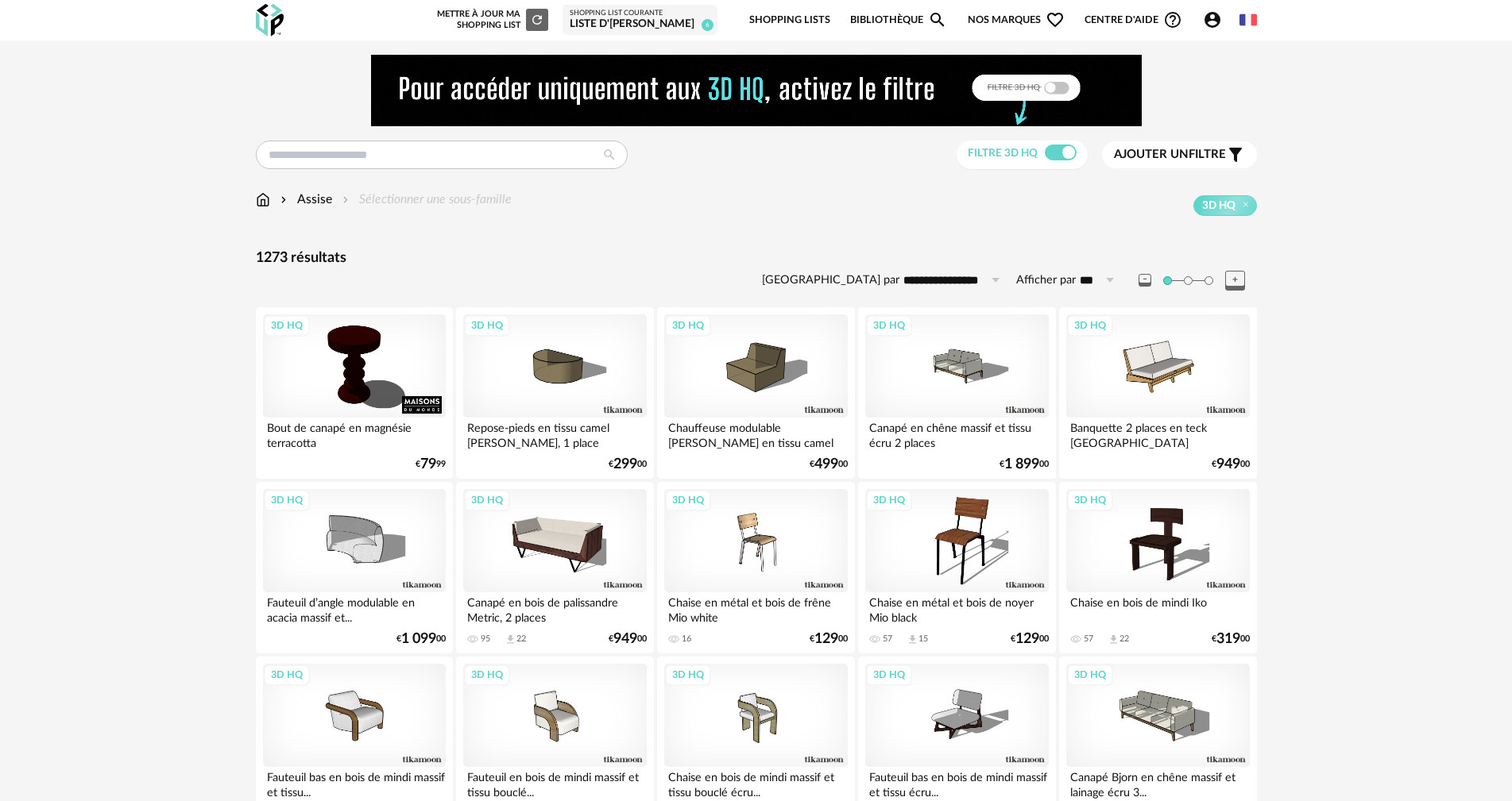
click at [258, 201] on img at bounding box center [263, 199] width 14 height 18
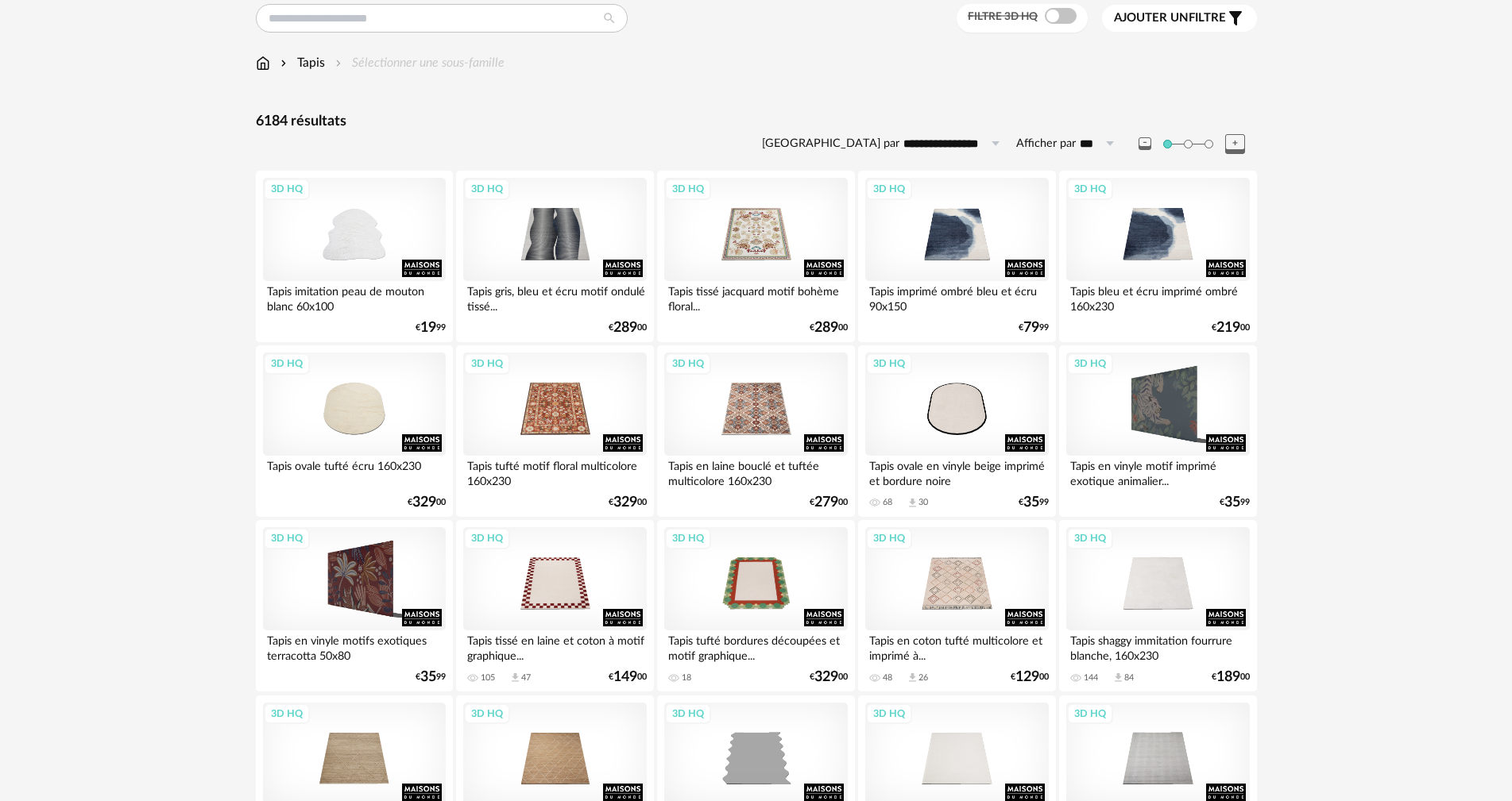
scroll to position [79, 0]
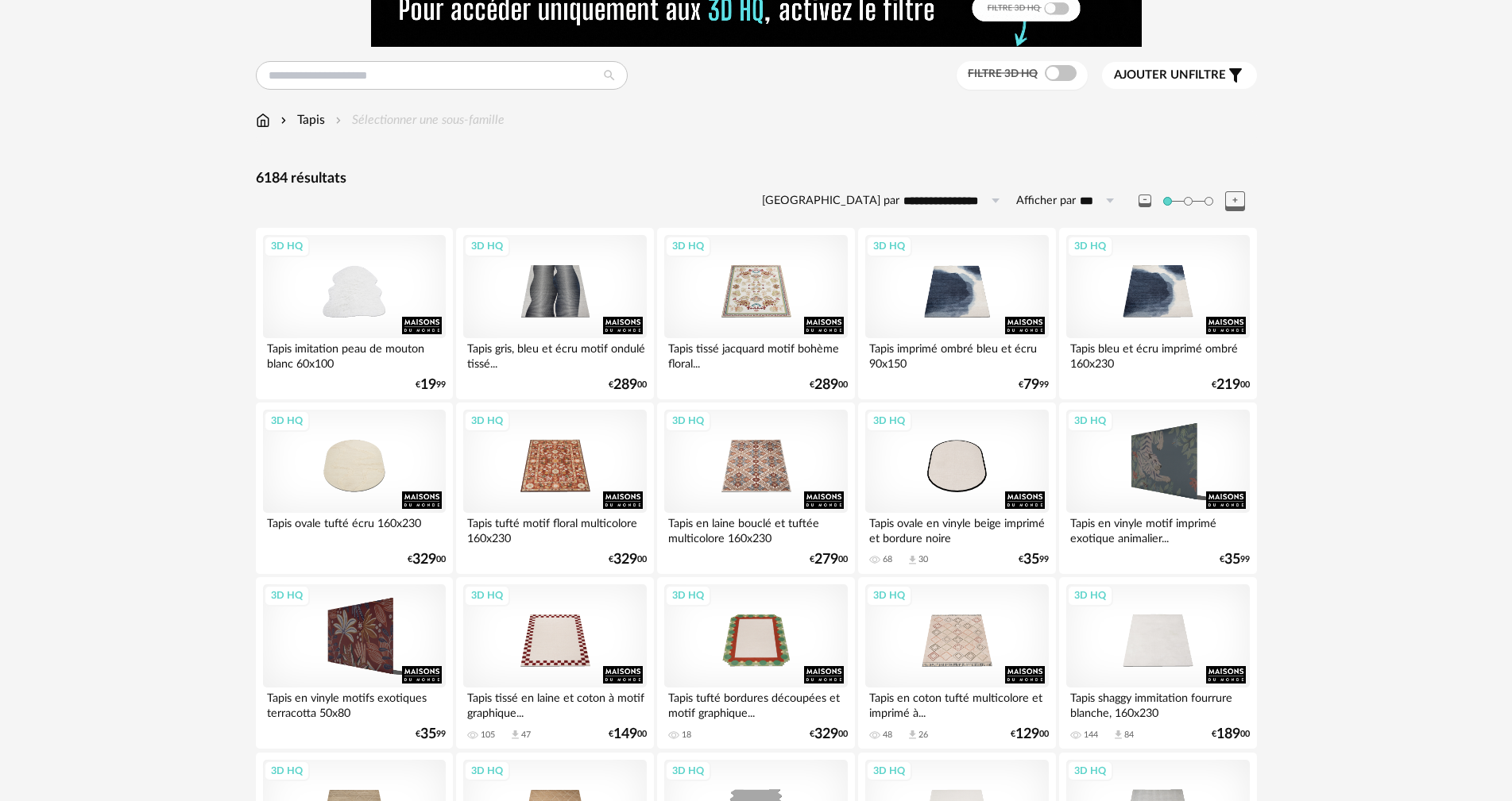
click at [1188, 77] on span "Ajouter un filtre" at bounding box center [1170, 75] width 112 height 16
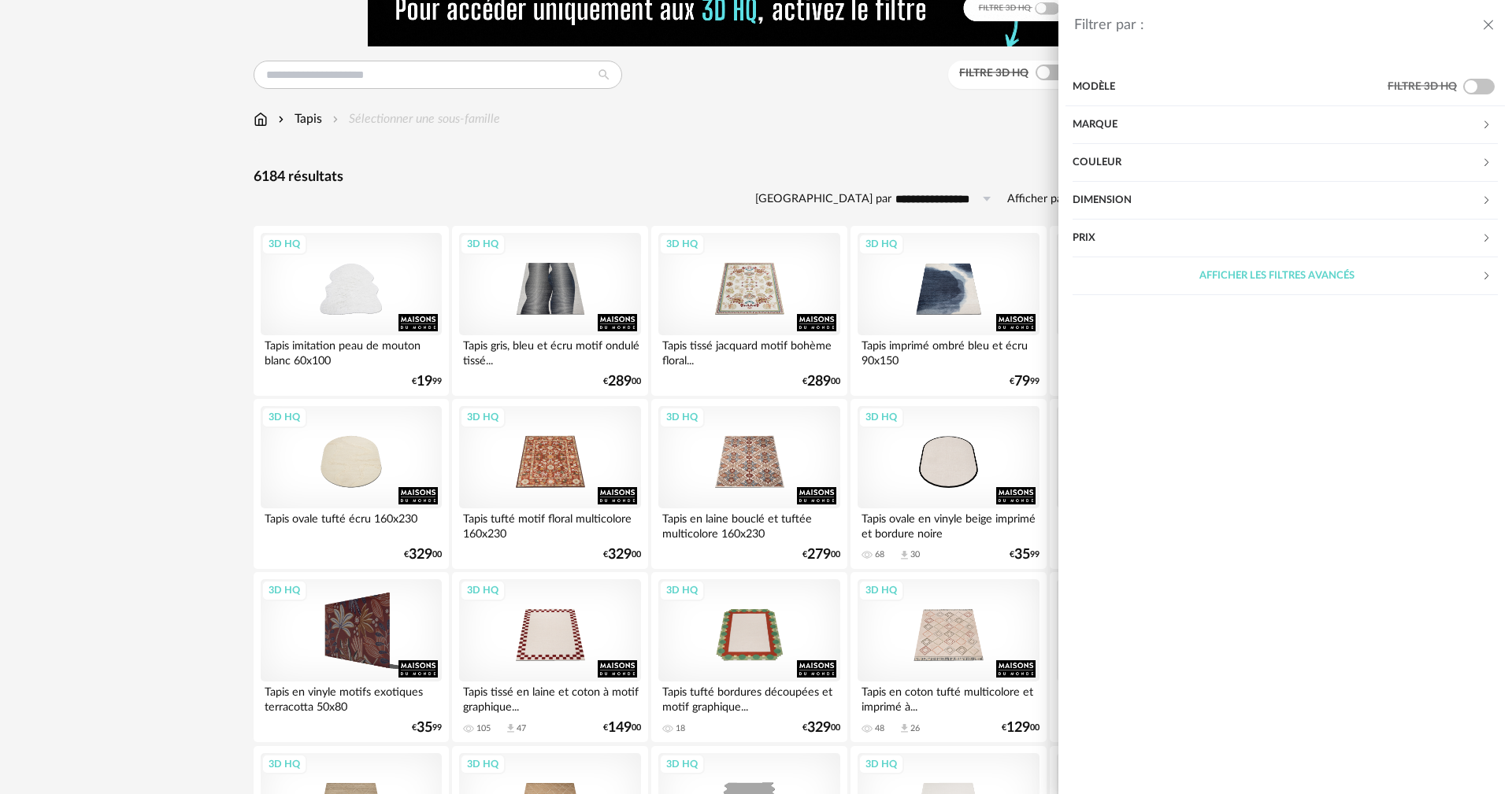
click at [1091, 156] on div "Couleur" at bounding box center [1276, 163] width 409 height 38
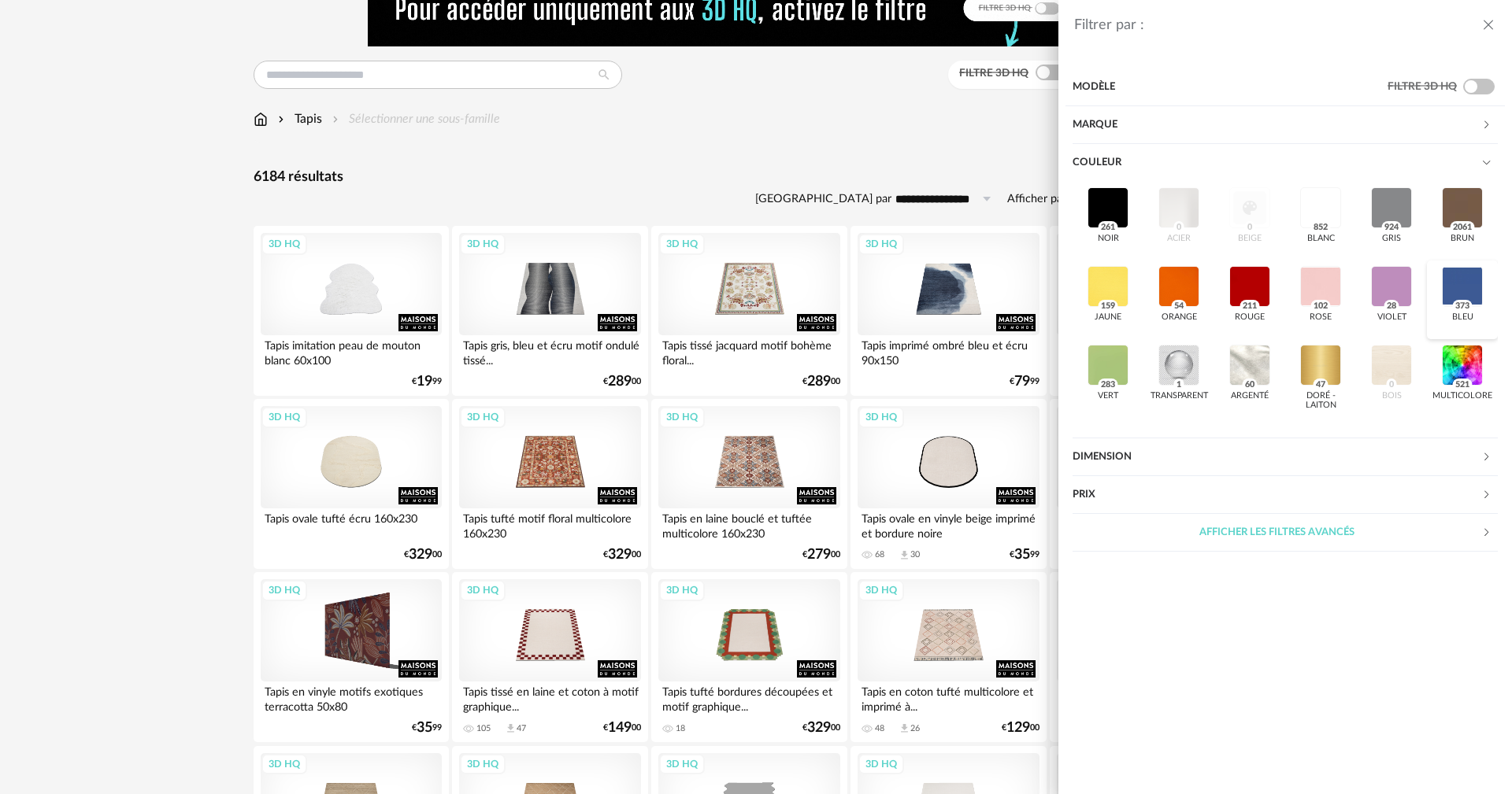
click at [1460, 281] on div at bounding box center [1462, 287] width 41 height 41
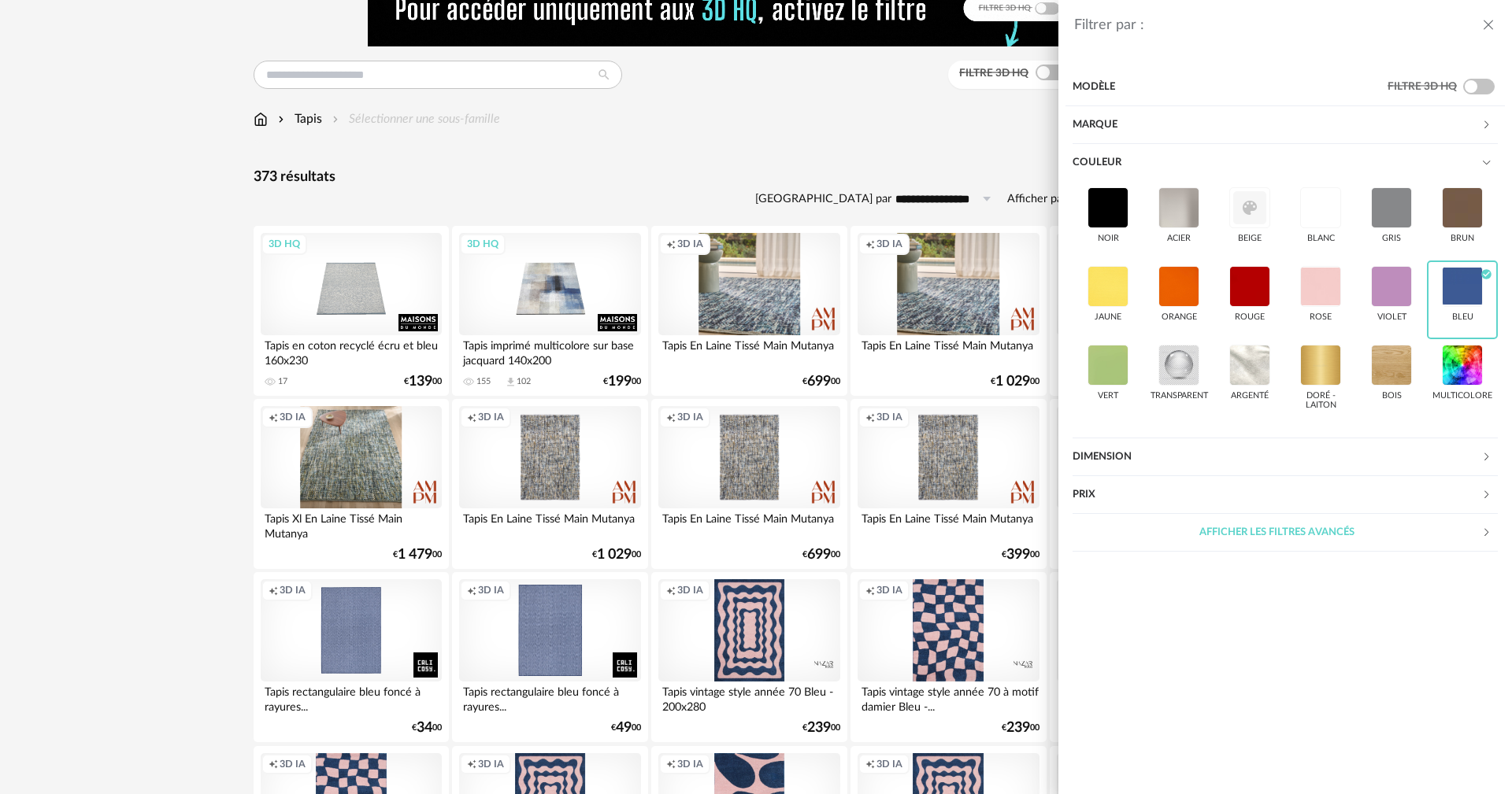
click at [931, 121] on div "Filtrer par : Modèle Filtre 3D HQ Marque &tradition 4 101 Copenhagen 0 366 Conc…" at bounding box center [756, 397] width 1512 height 794
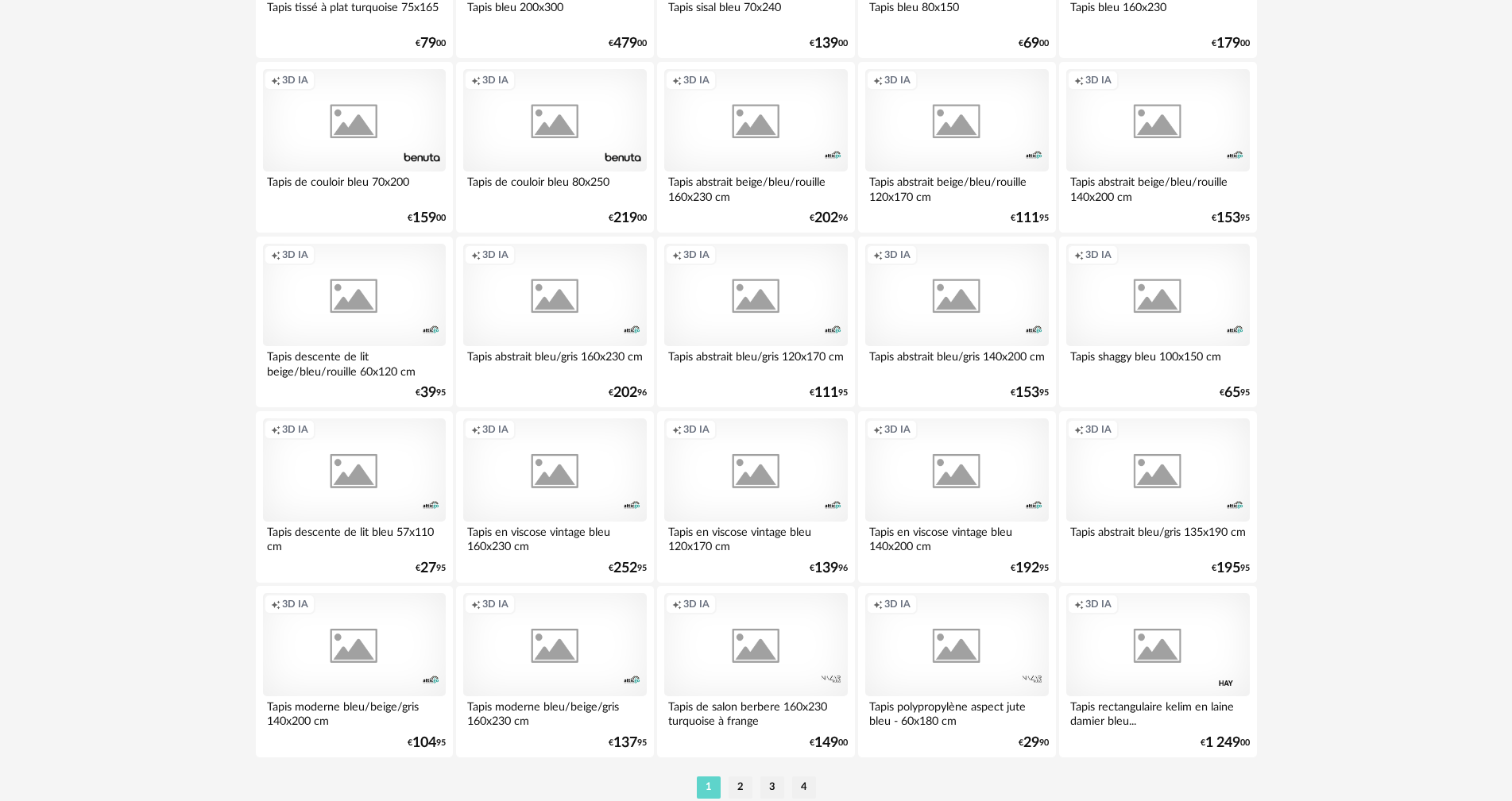
scroll to position [3106, 0]
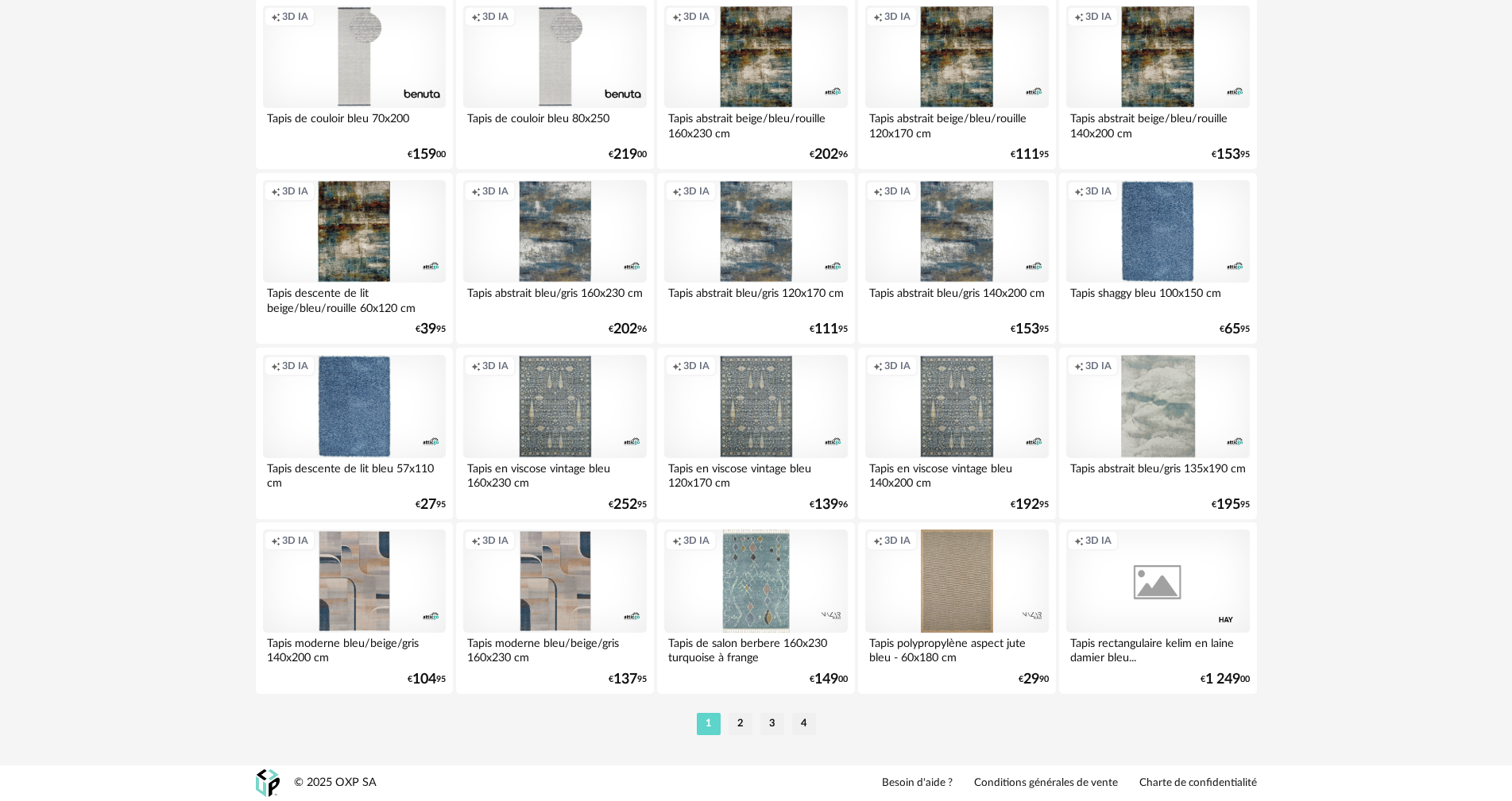
click at [741, 725] on li "2" at bounding box center [740, 724] width 24 height 22
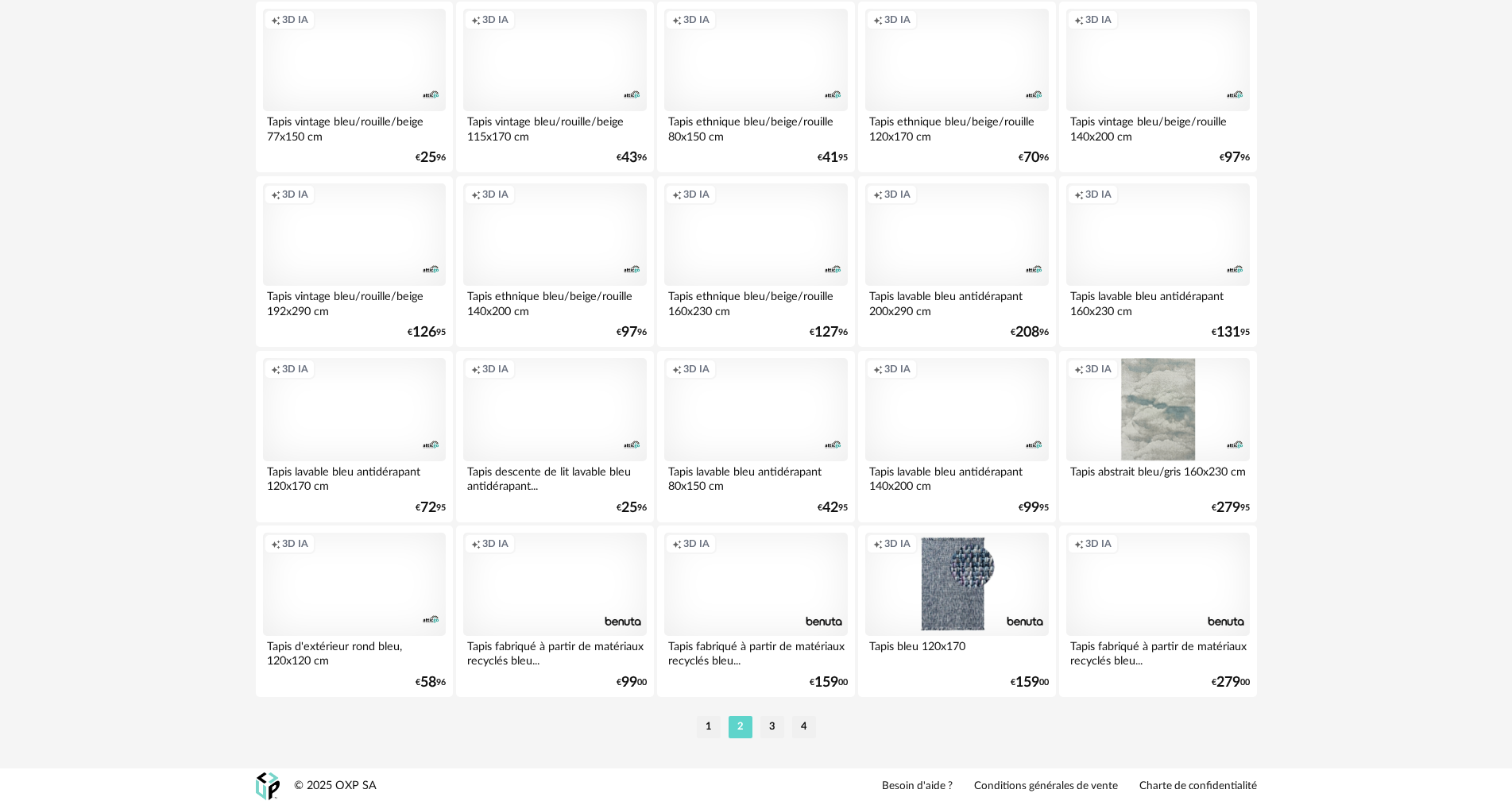
scroll to position [3106, 0]
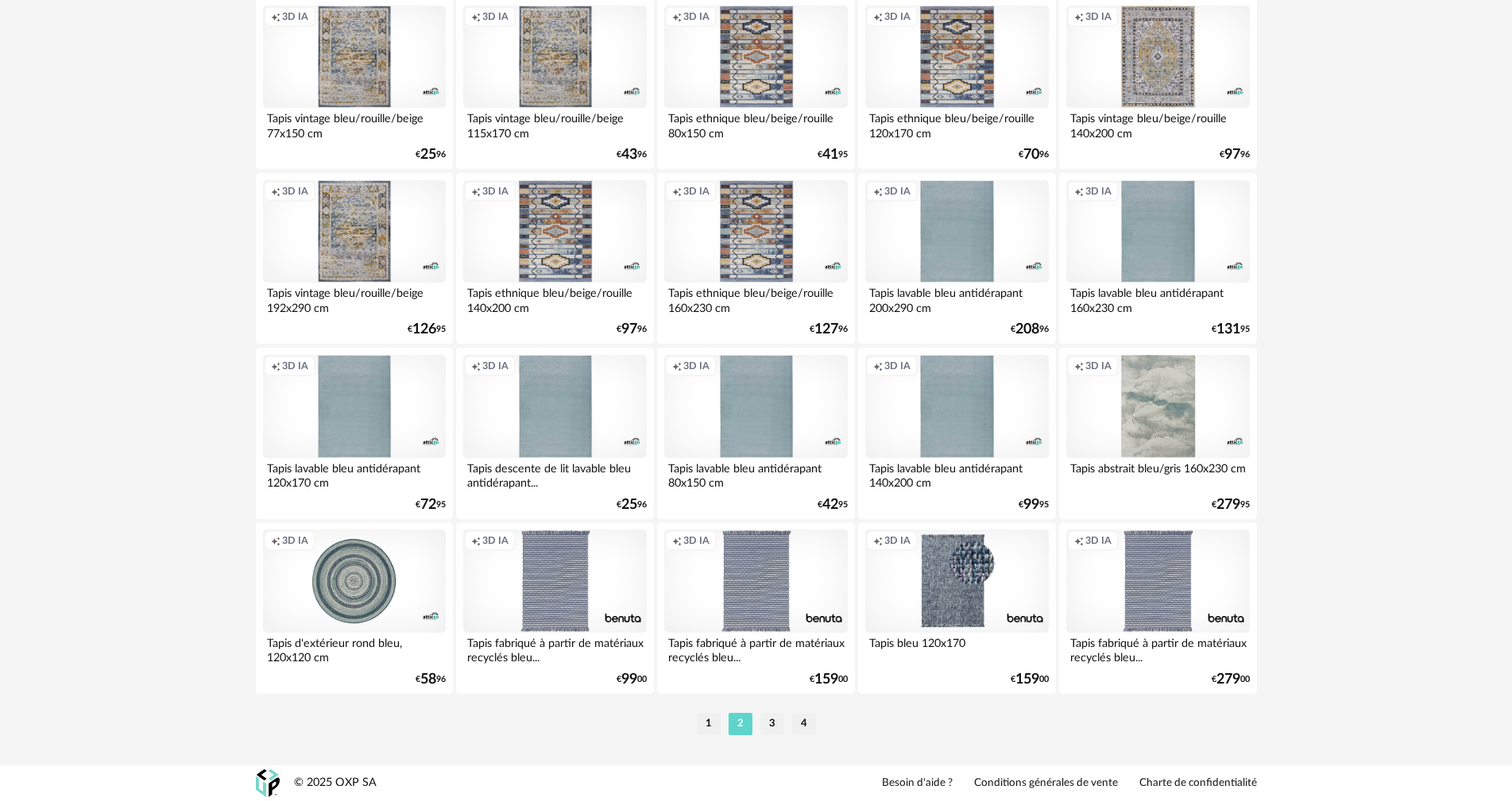
click at [767, 721] on li "3" at bounding box center [772, 724] width 24 height 22
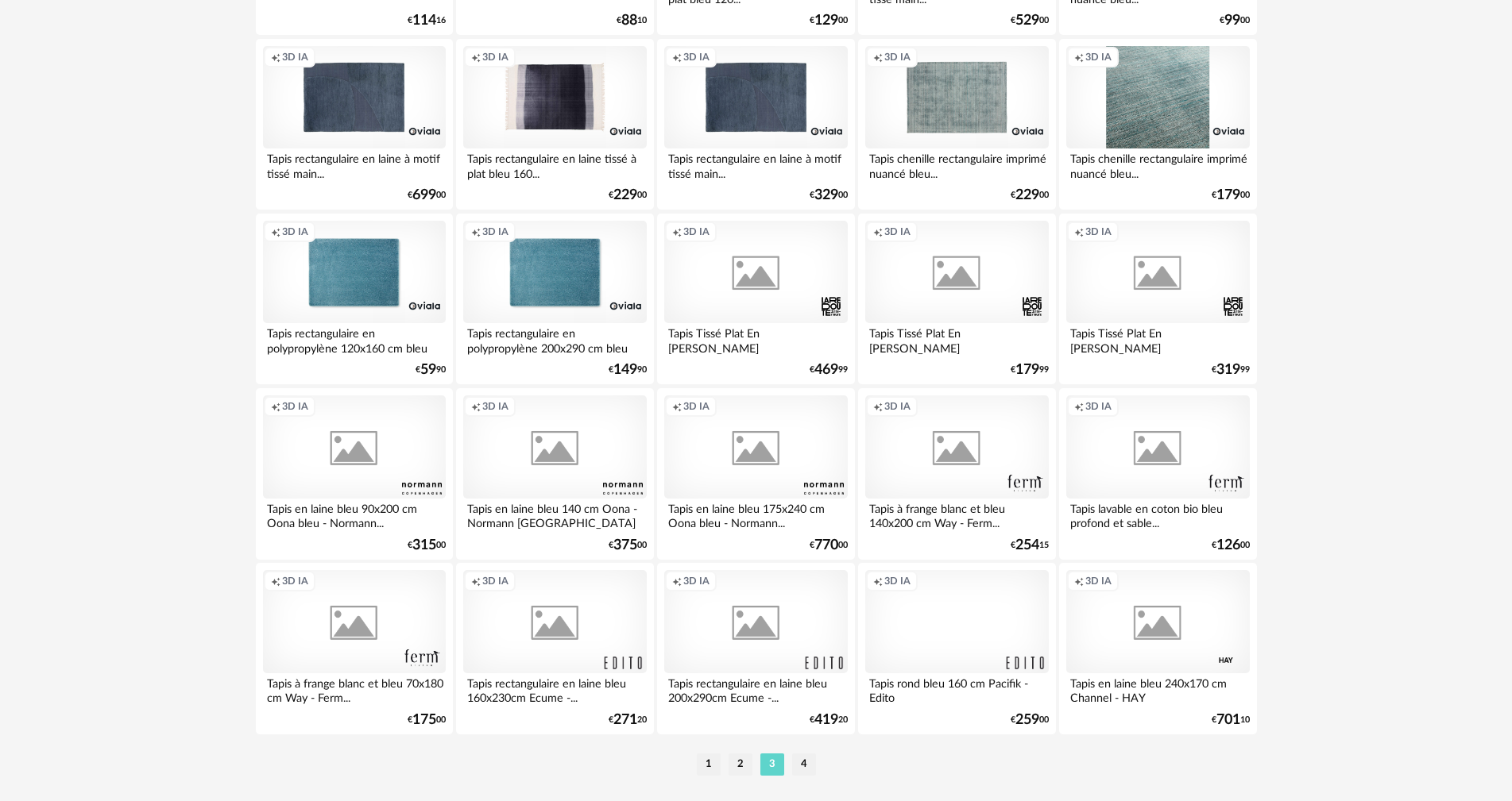
scroll to position [3106, 0]
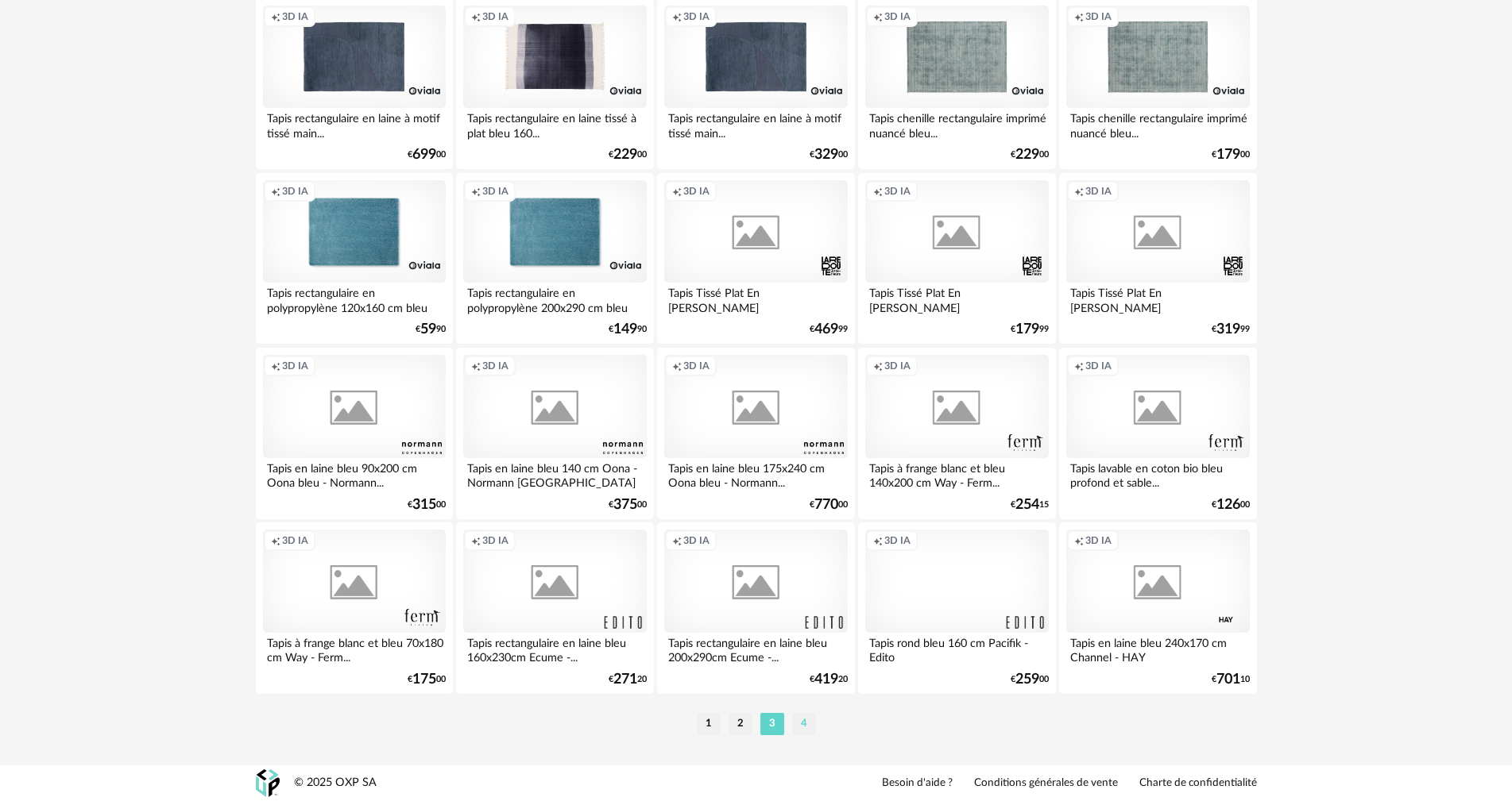
click at [810, 722] on li "4" at bounding box center [804, 724] width 24 height 22
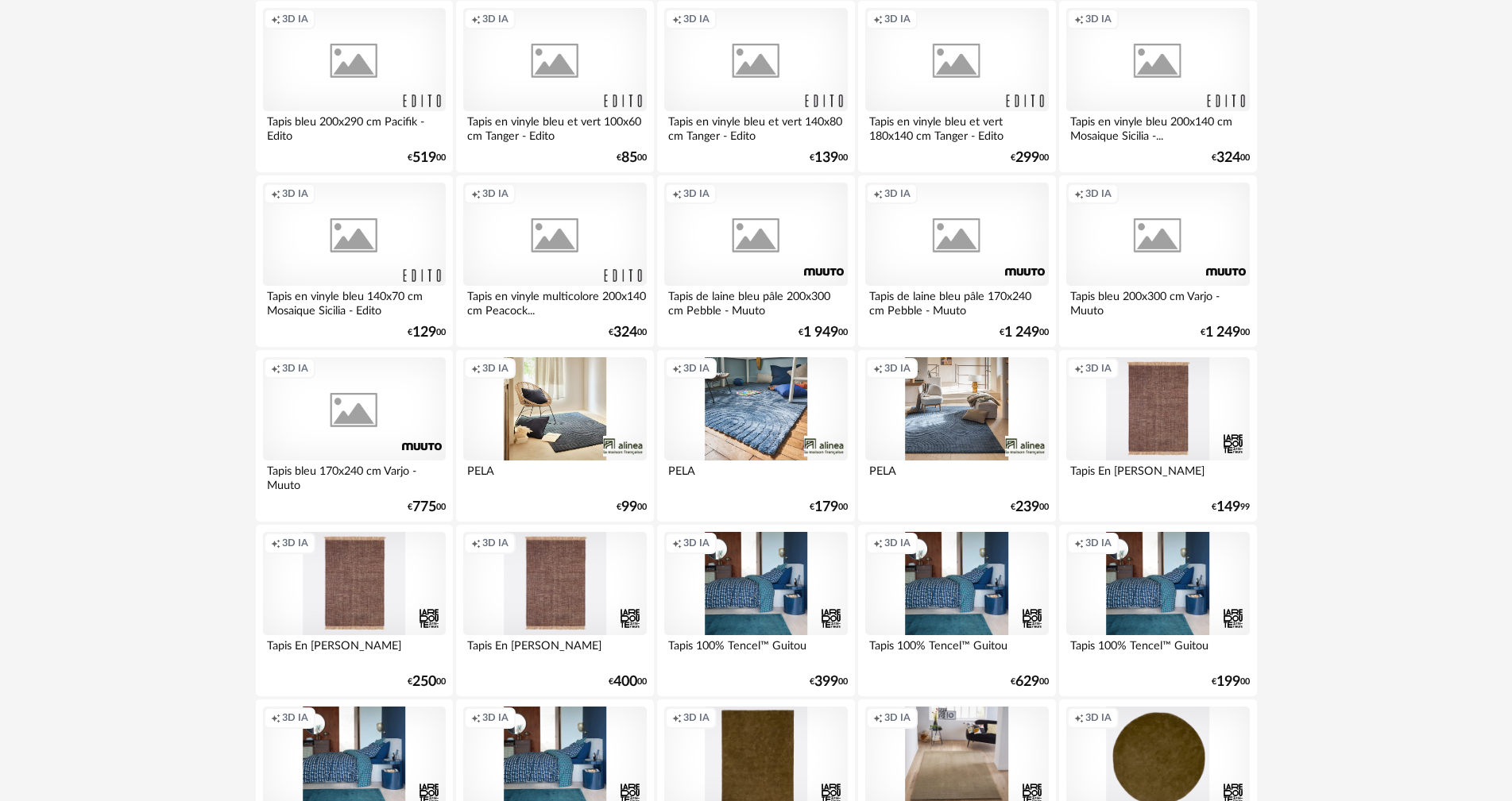
scroll to position [1354, 0]
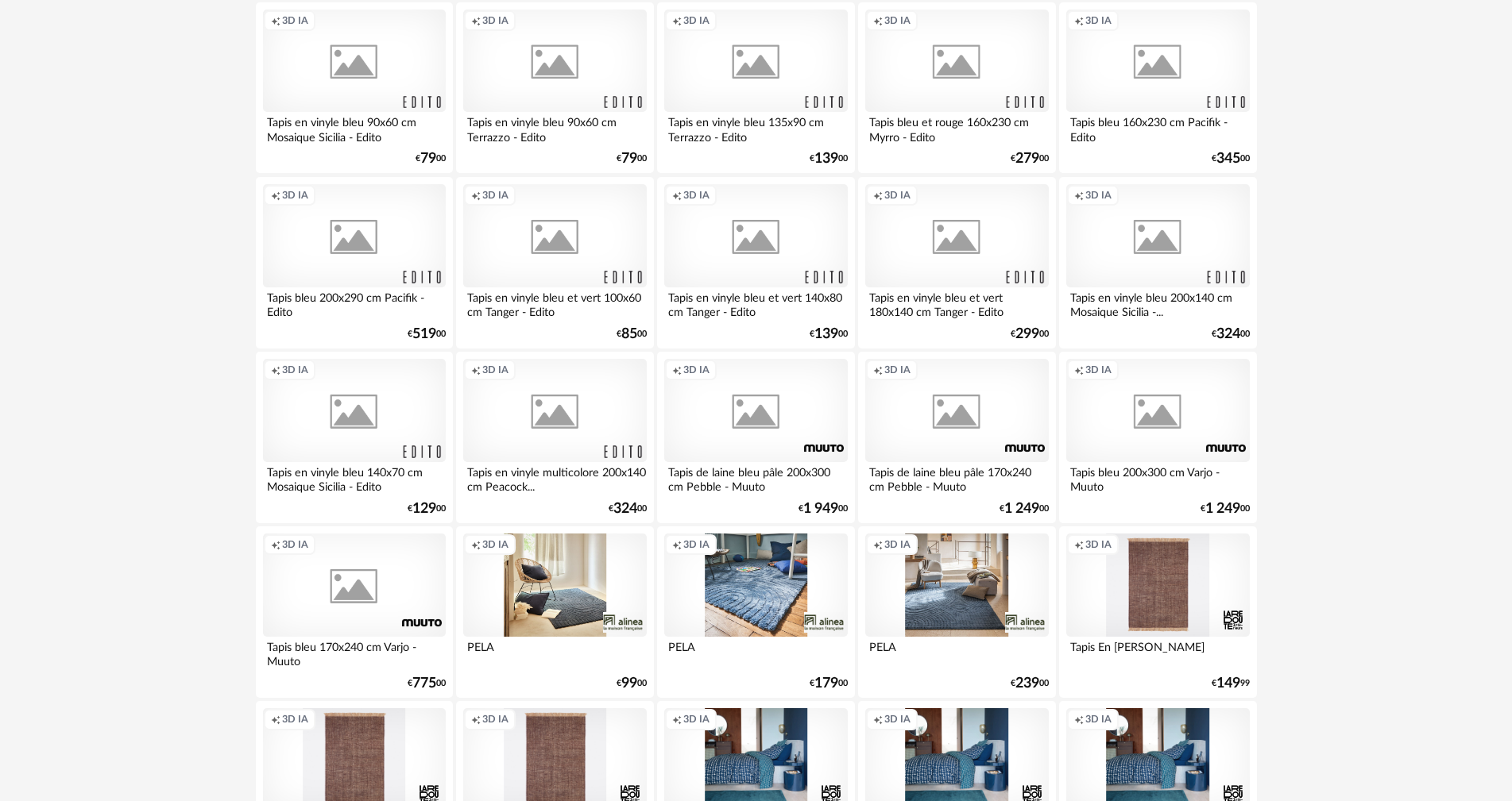
click at [780, 607] on div "Creation icon 3D IA" at bounding box center [756, 585] width 183 height 103
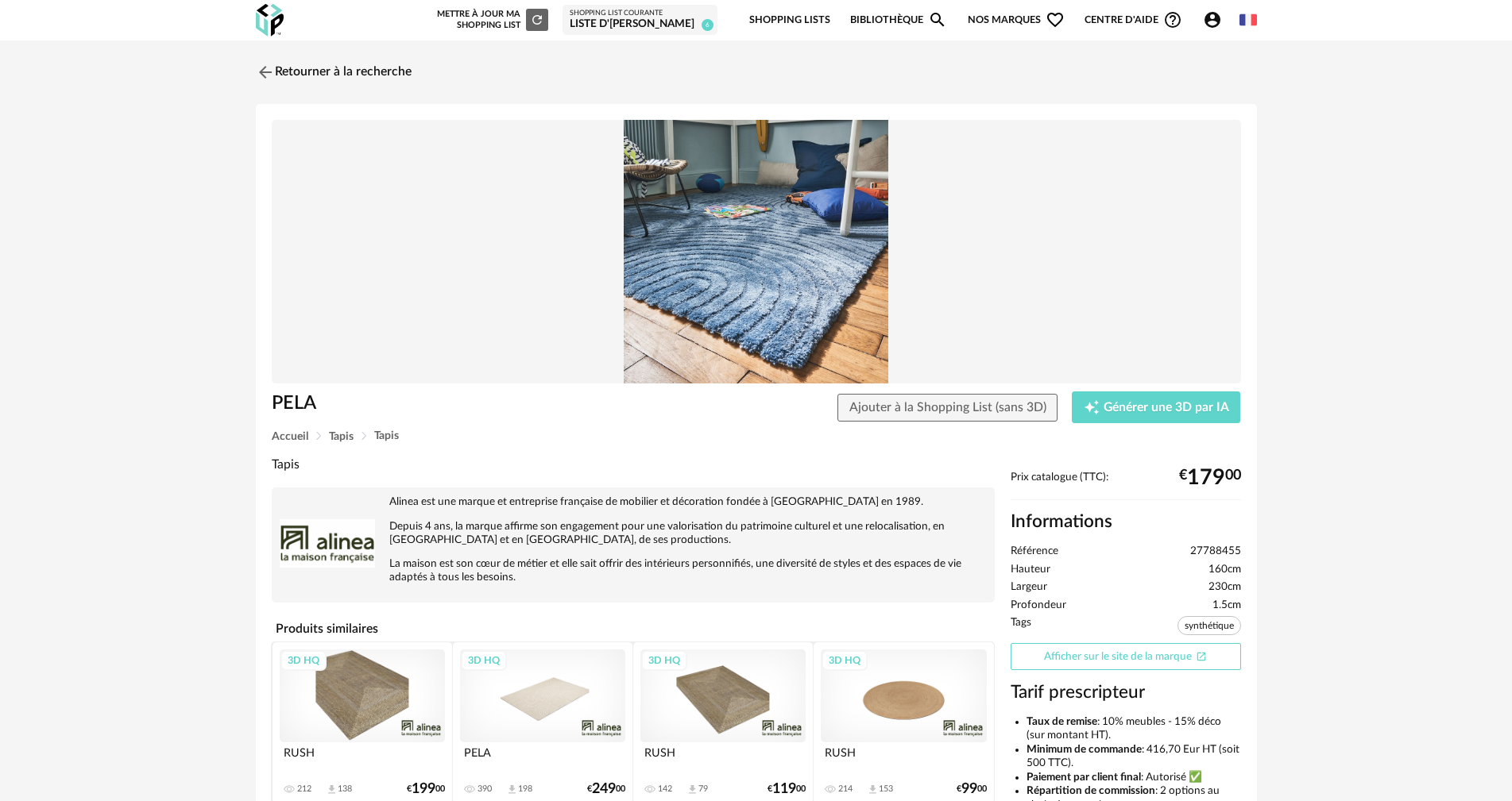
click at [1121, 651] on link "Afficher sur le site de la marque Open In New icon" at bounding box center [1126, 657] width 231 height 28
click at [268, 70] on img at bounding box center [263, 71] width 23 height 23
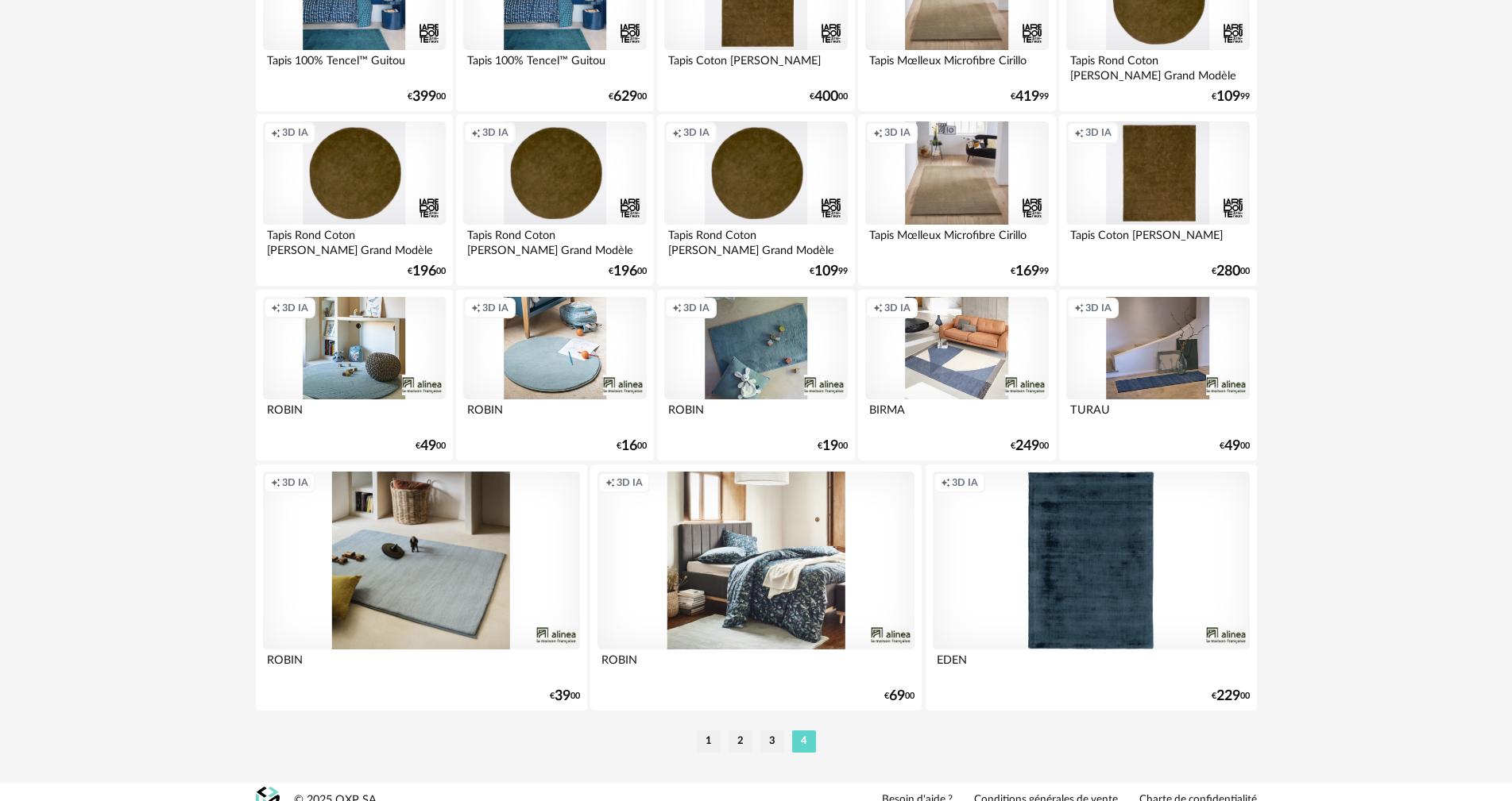
scroll to position [2307, 0]
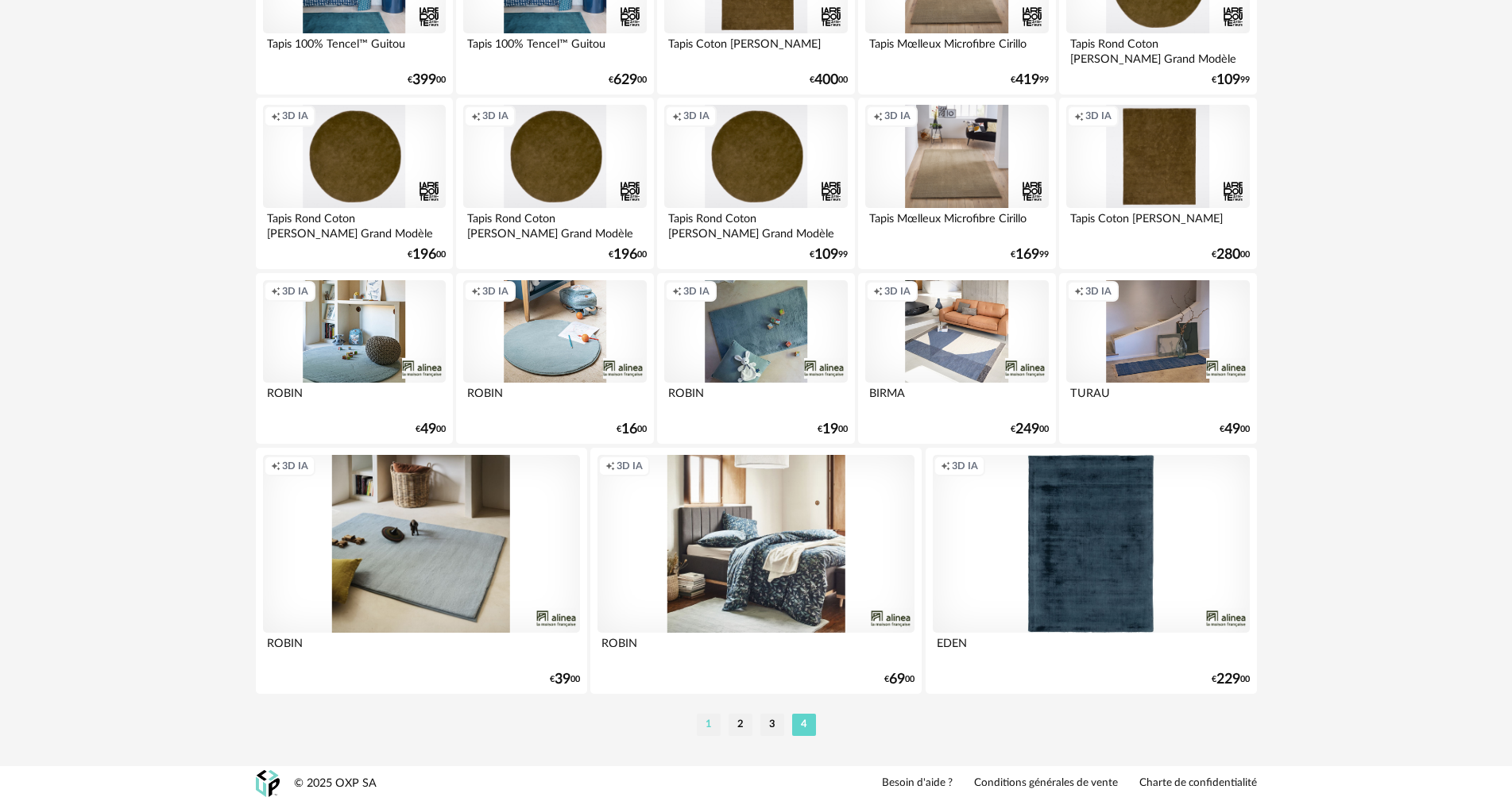
click at [713, 725] on li "1" at bounding box center [708, 725] width 24 height 22
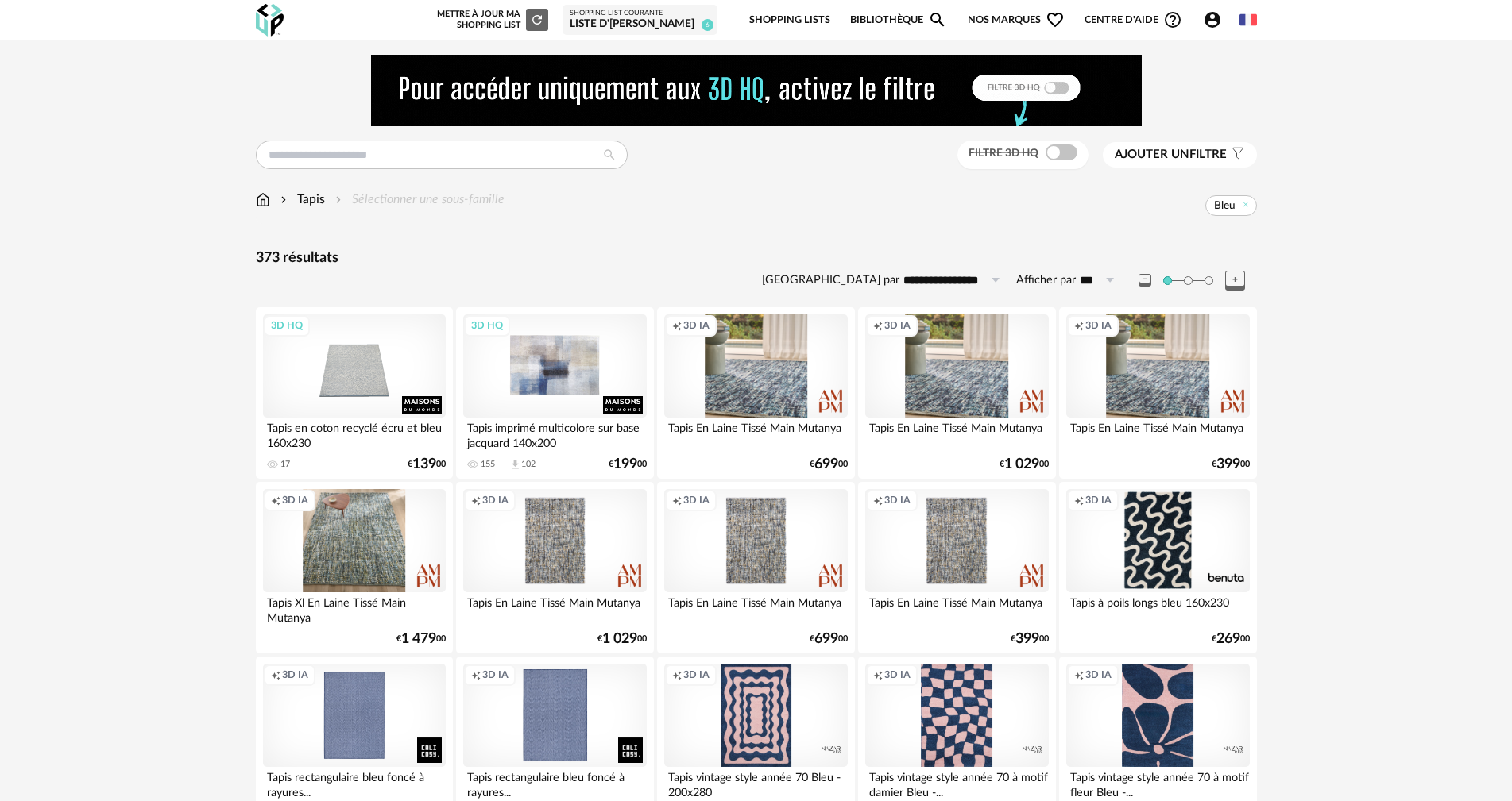
click at [581, 348] on div "3D HQ" at bounding box center [554, 366] width 183 height 103
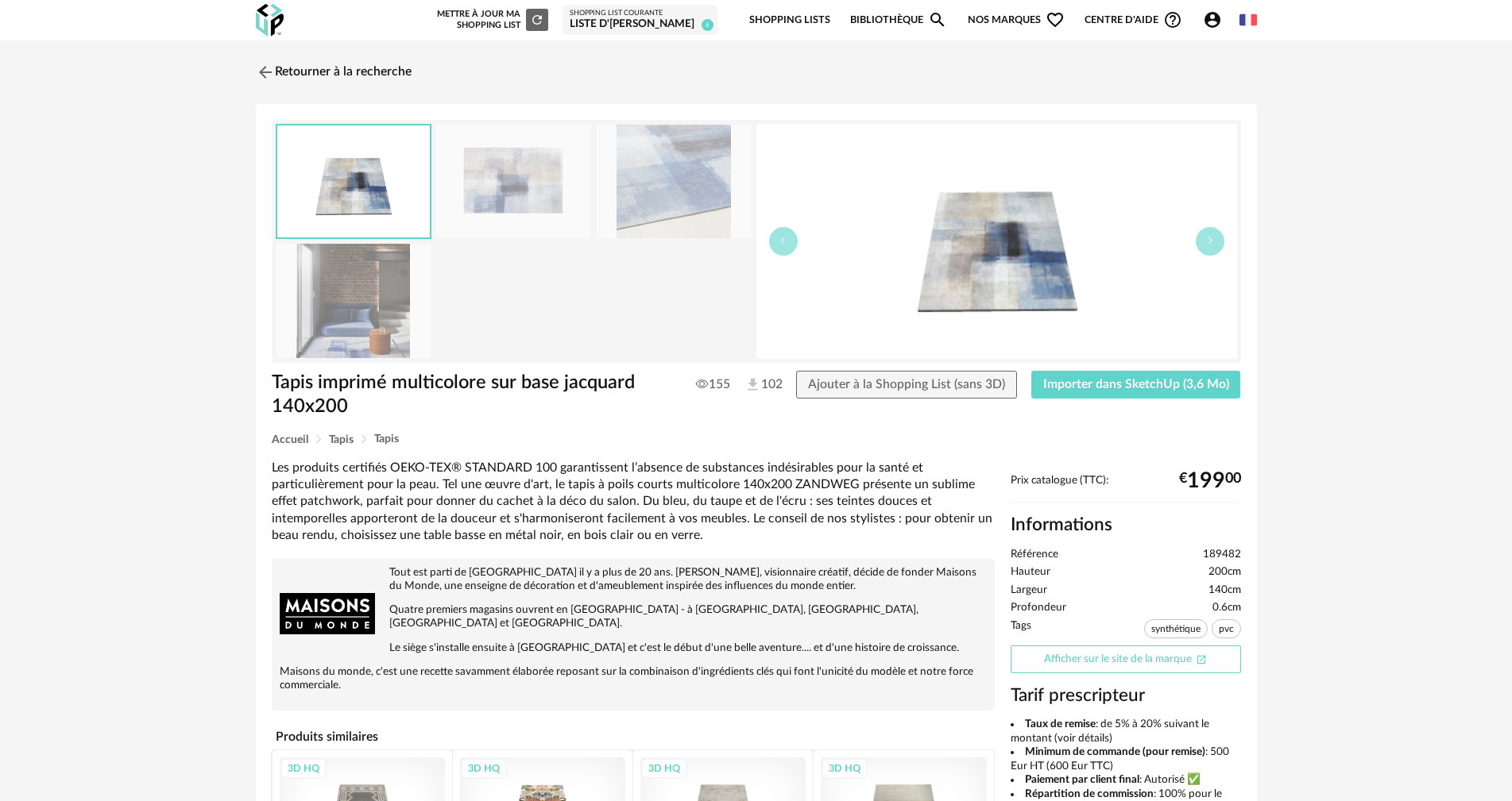
click at [1111, 658] on link "Afficher sur le site de la marque Open In New icon" at bounding box center [1126, 659] width 231 height 28
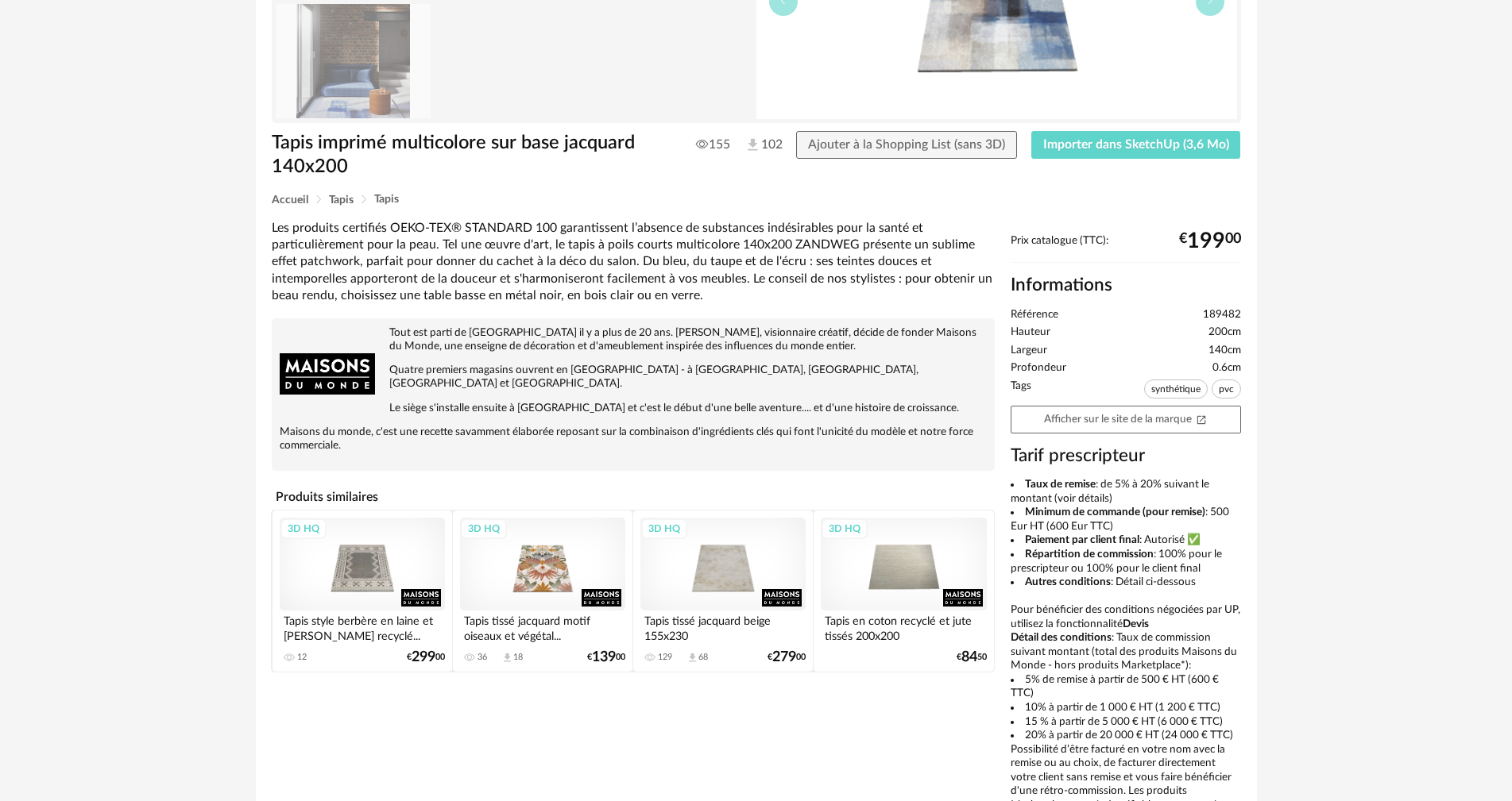
scroll to position [79, 0]
